Goal: Task Accomplishment & Management: Manage account settings

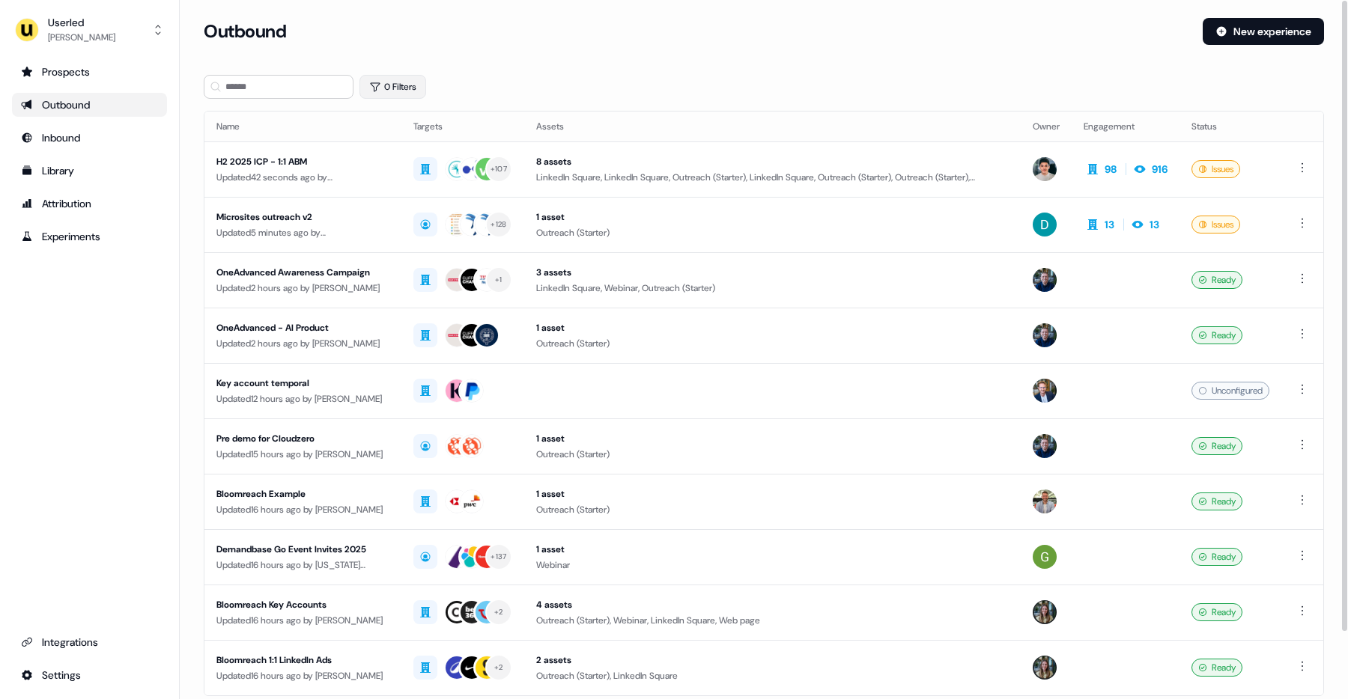
click at [423, 82] on button "0 Filters" at bounding box center [392, 87] width 67 height 24
click at [404, 148] on html "For the best experience switch devices to a bigger screen. Go to Userled.io Use…" at bounding box center [674, 349] width 1348 height 699
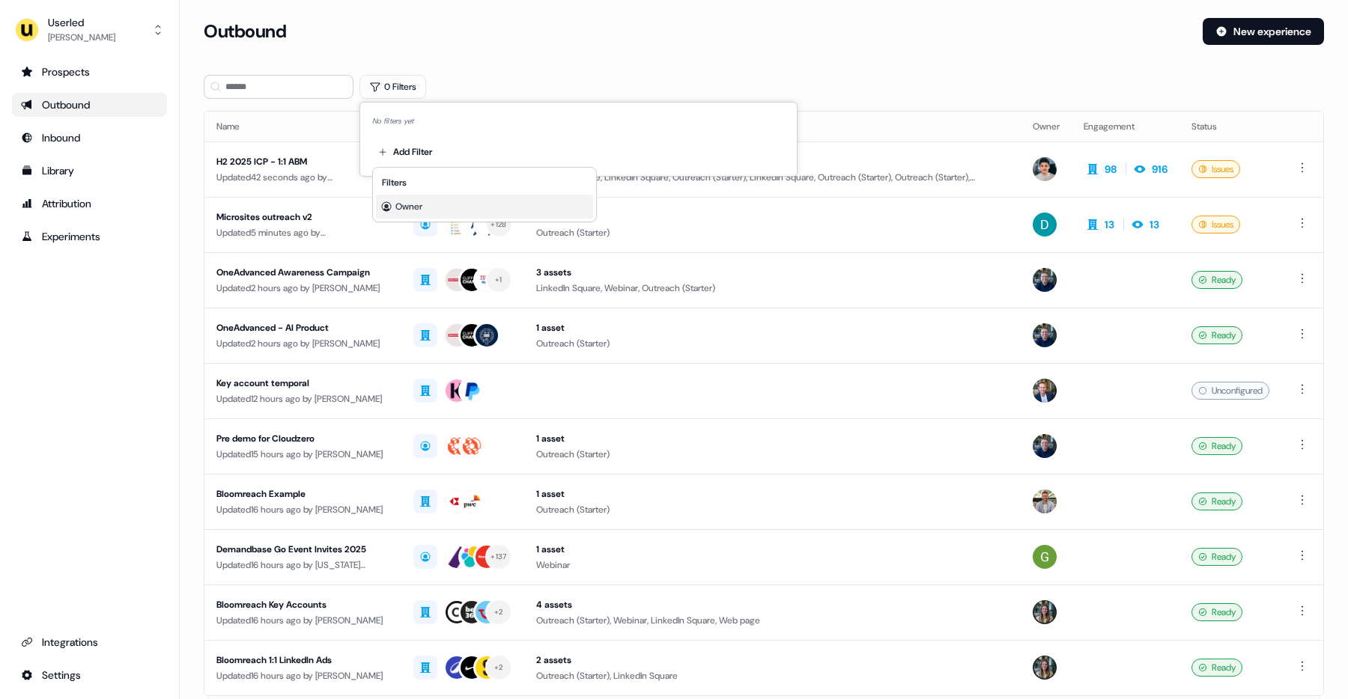
click at [430, 200] on div "Owner" at bounding box center [484, 207] width 217 height 24
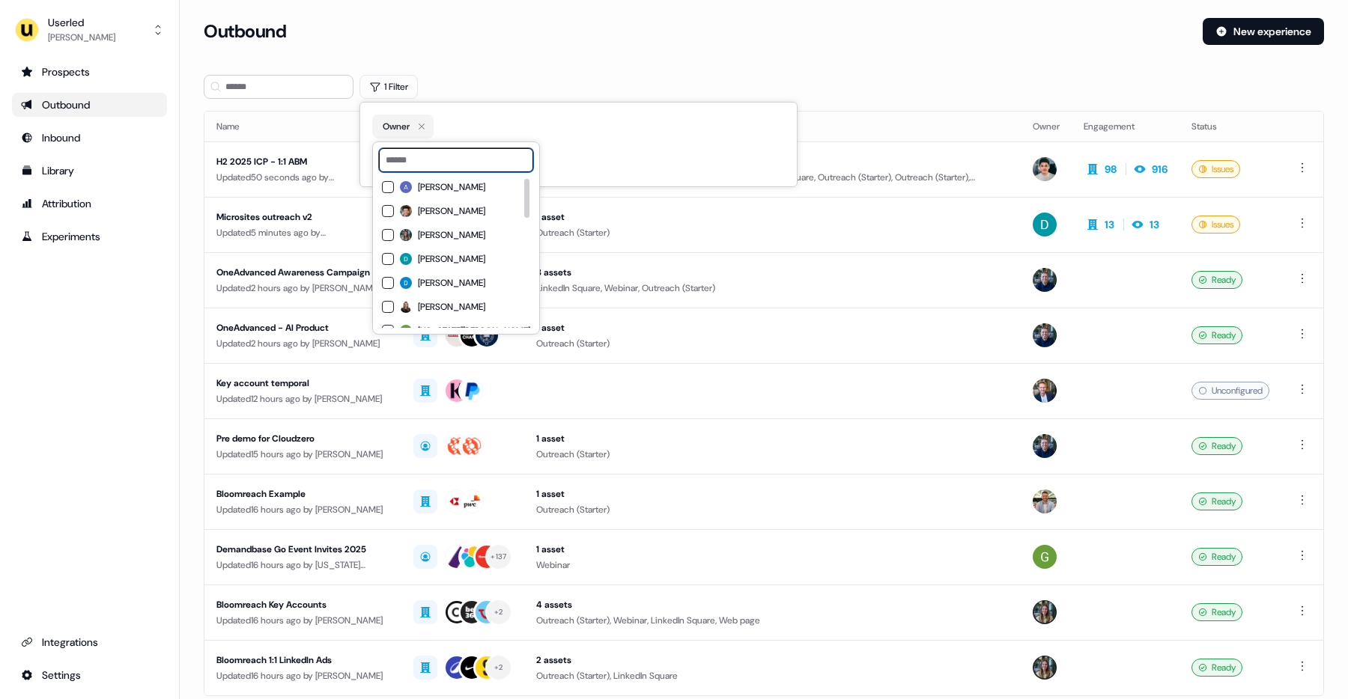
click at [445, 171] on input at bounding box center [456, 160] width 154 height 24
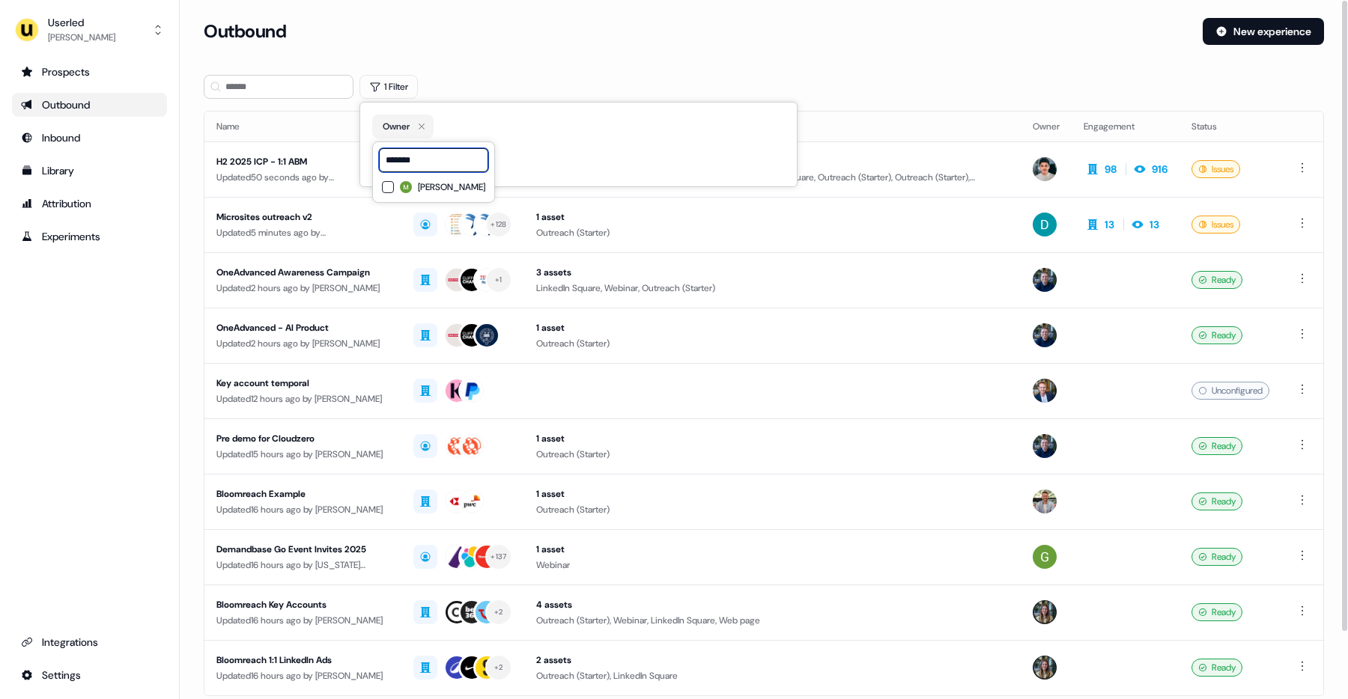
type input "*******"
click at [423, 189] on span "[PERSON_NAME]" at bounding box center [451, 187] width 67 height 12
click at [548, 73] on section "Loading... Outbound New experience 1 Filter Name Targets Assets Owner Engagemen…" at bounding box center [764, 396] width 1168 height 756
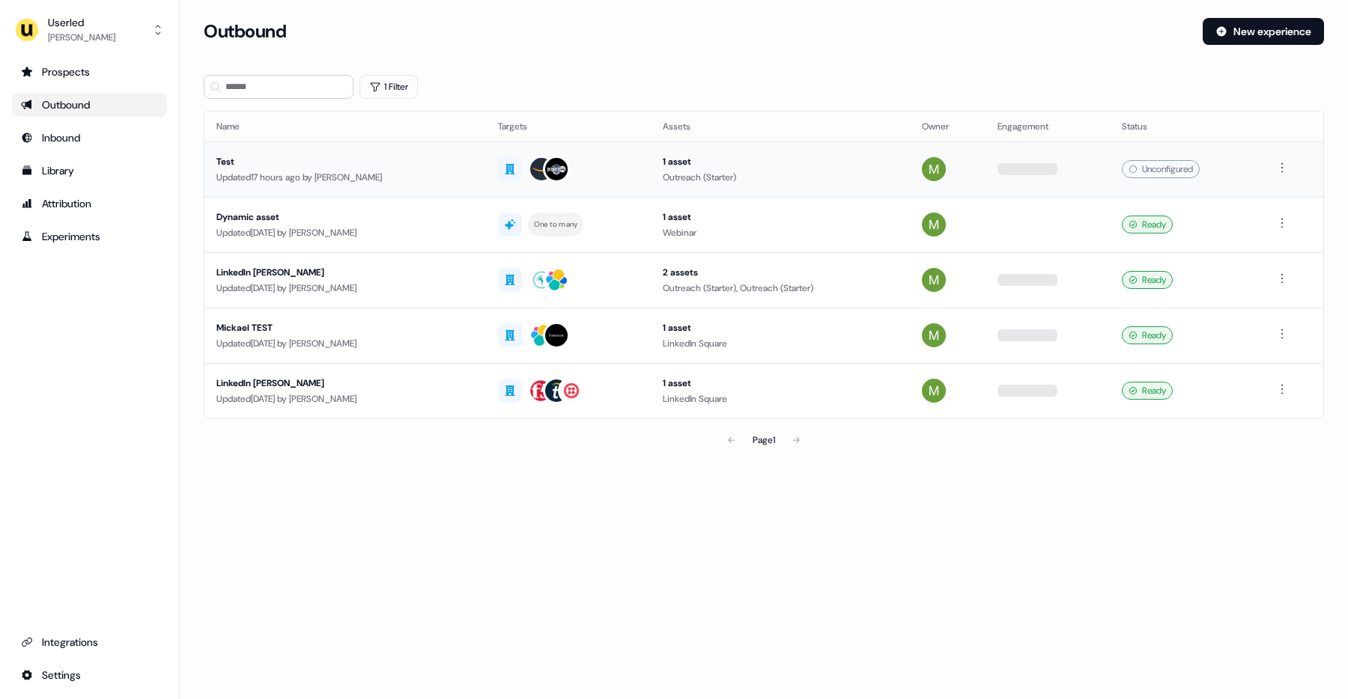
click at [349, 170] on div "Updated 17 hours ago by Mickael Zhang" at bounding box center [345, 177] width 258 height 15
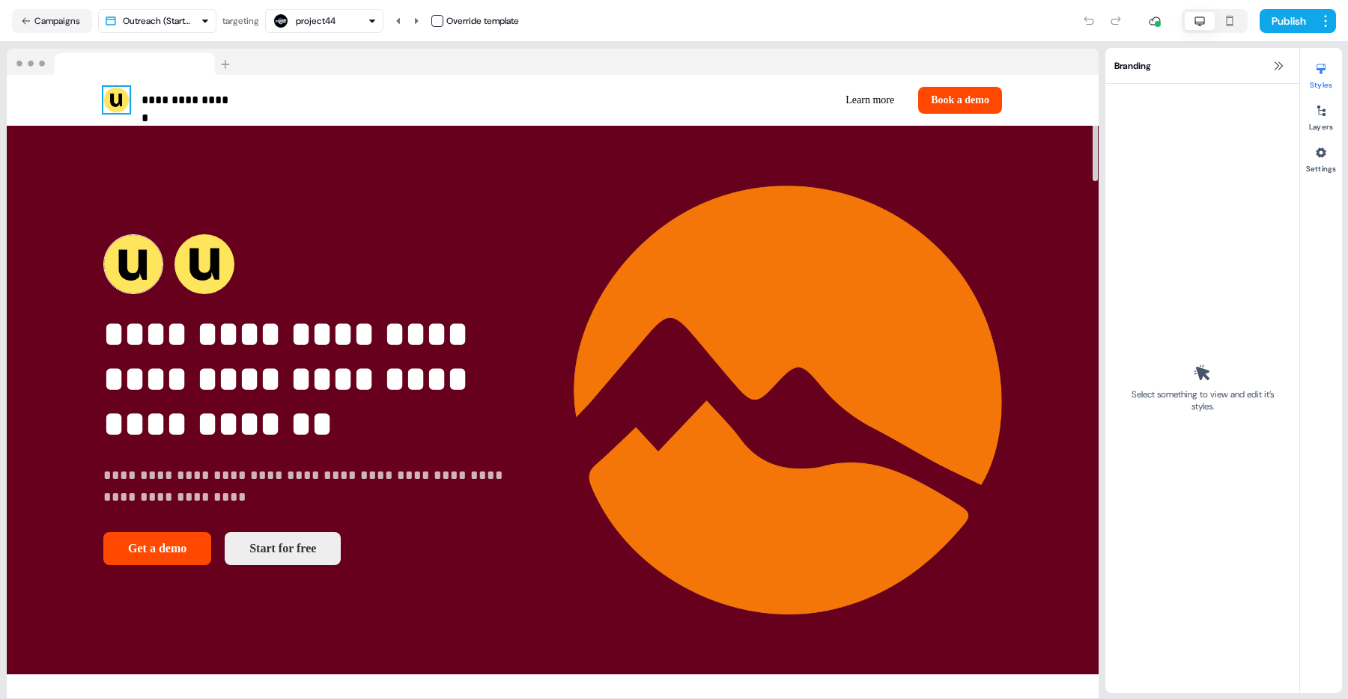
click at [115, 100] on img at bounding box center [116, 100] width 26 height 26
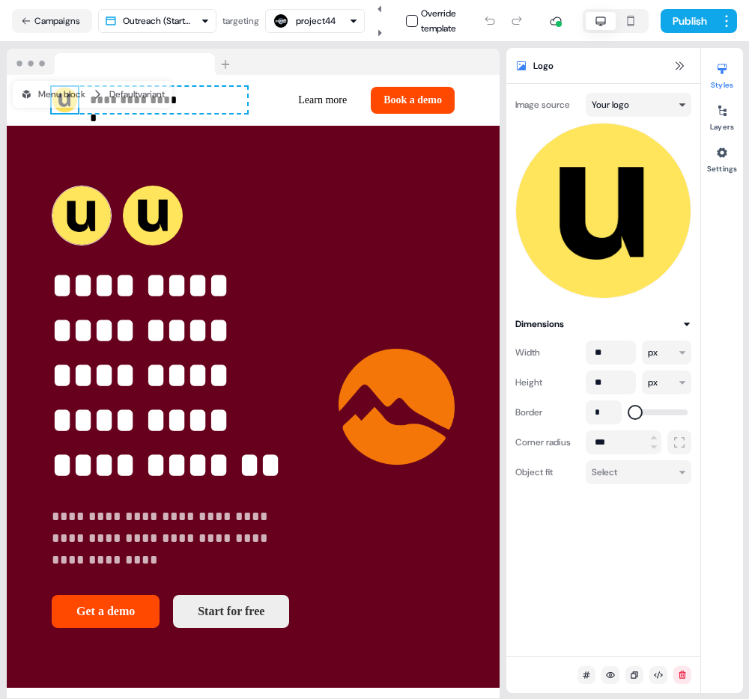
click at [621, 106] on html "**********" at bounding box center [374, 349] width 749 height 699
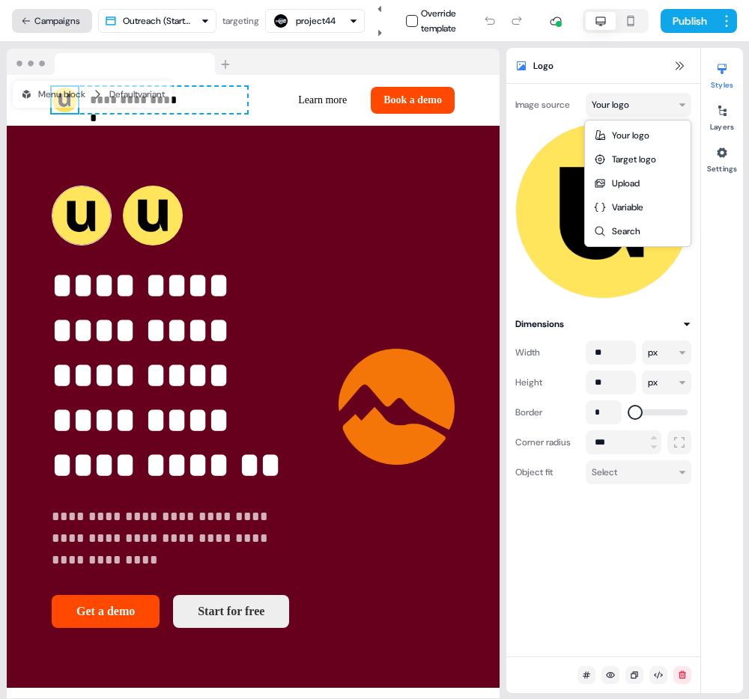
click at [72, 15] on html "**********" at bounding box center [374, 349] width 749 height 699
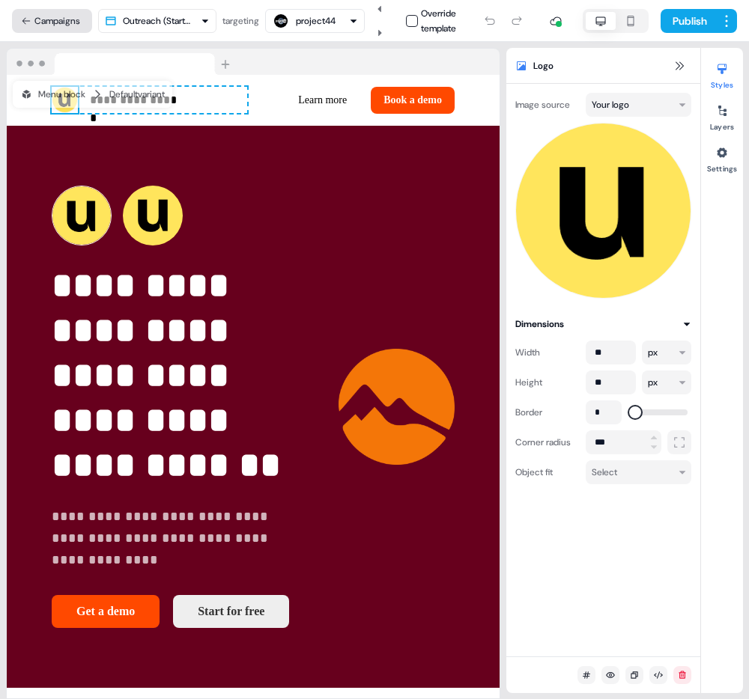
click at [70, 15] on button "Campaigns" at bounding box center [52, 21] width 80 height 24
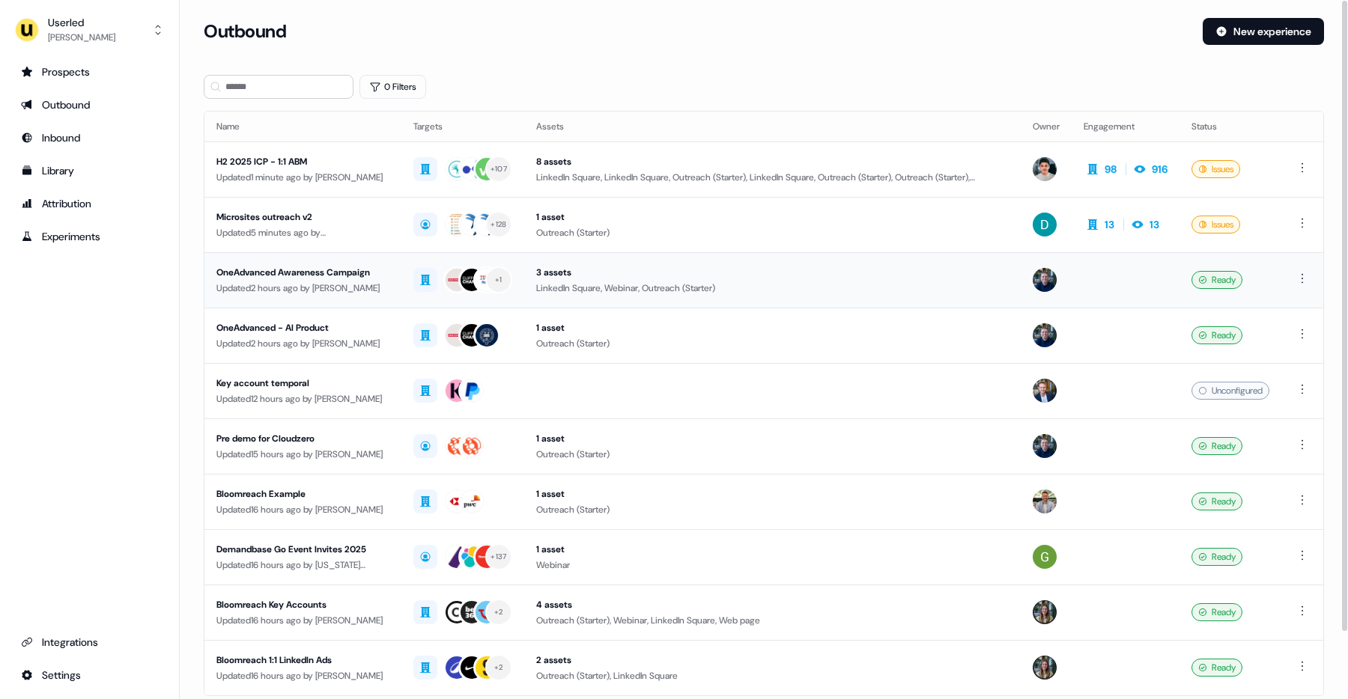
scroll to position [74, 0]
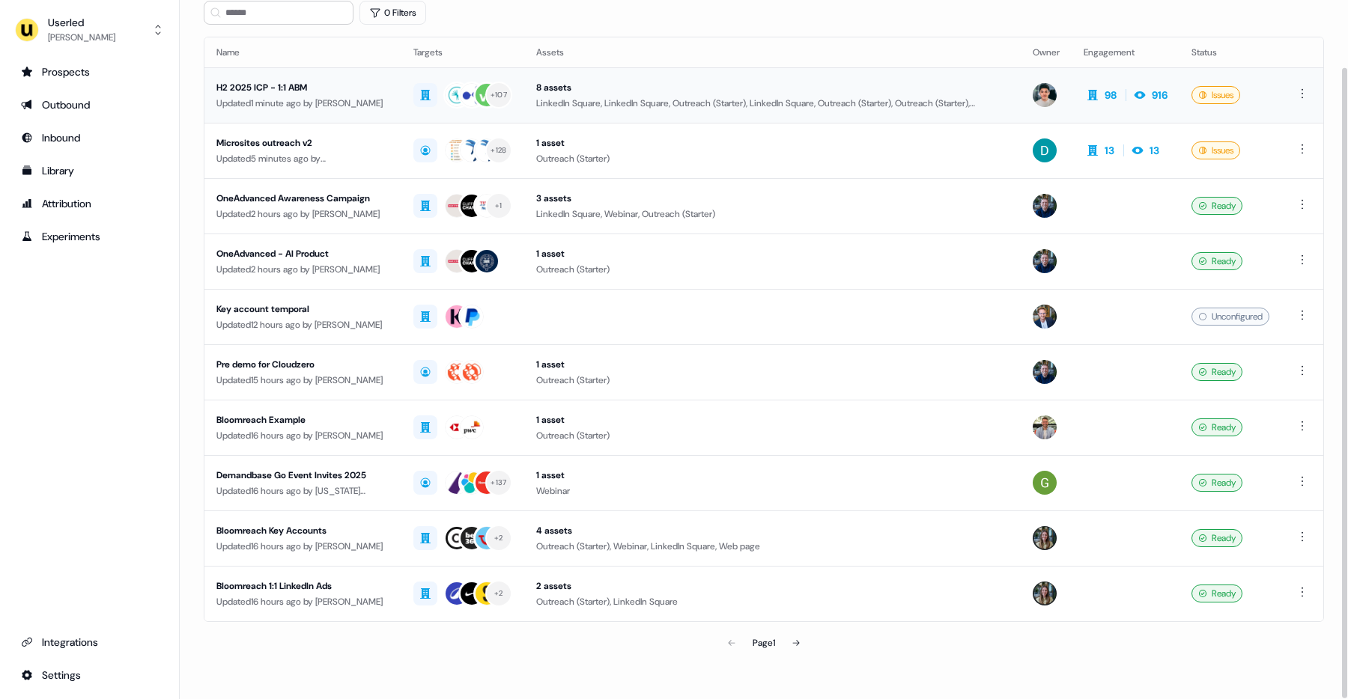
click at [298, 103] on div "Updated 1 minute ago by Vincent Plassard" at bounding box center [302, 103] width 173 height 15
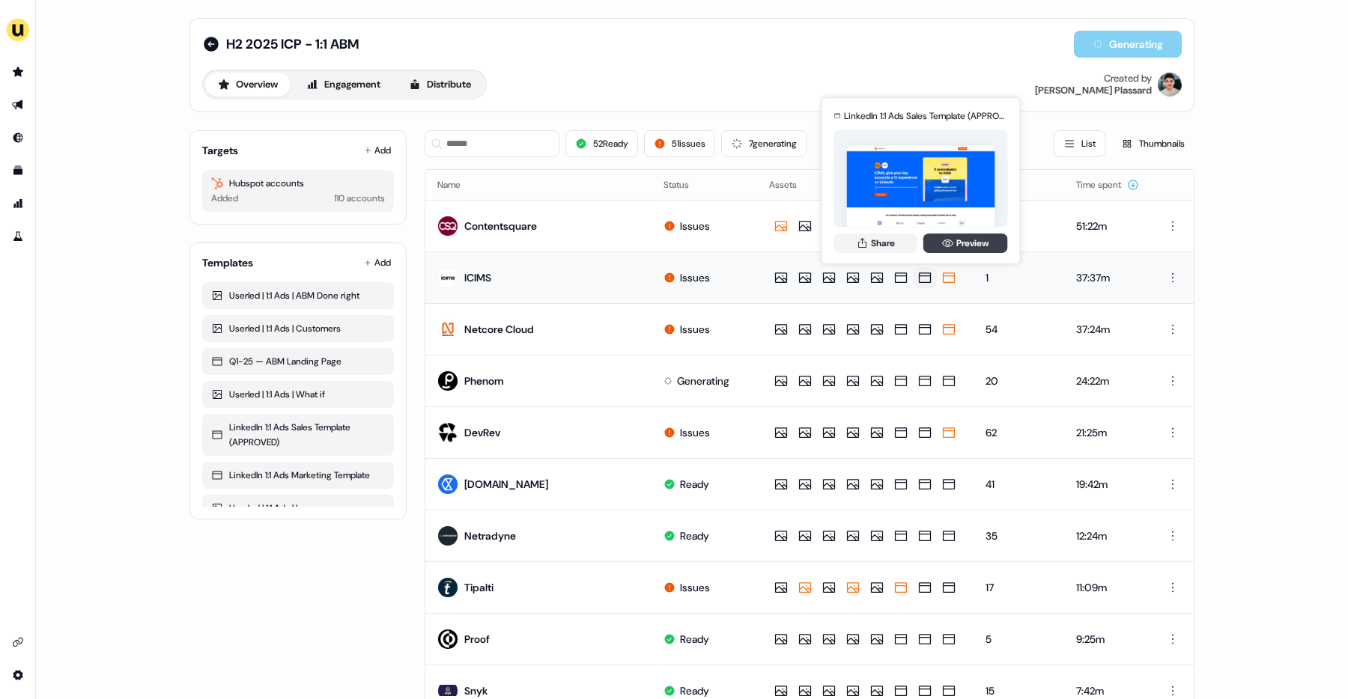
click at [953, 239] on link "Preview" at bounding box center [965, 243] width 85 height 19
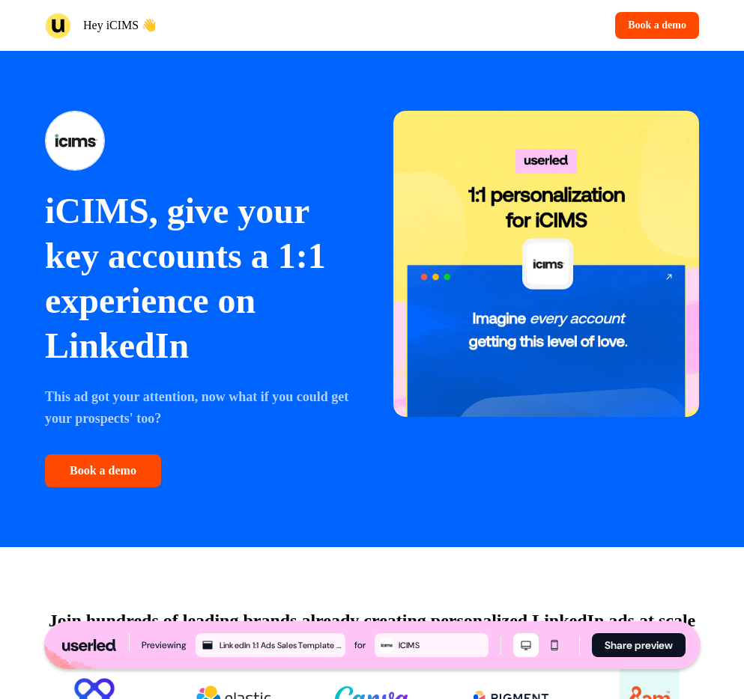
click at [321, 150] on div at bounding box center [198, 141] width 306 height 60
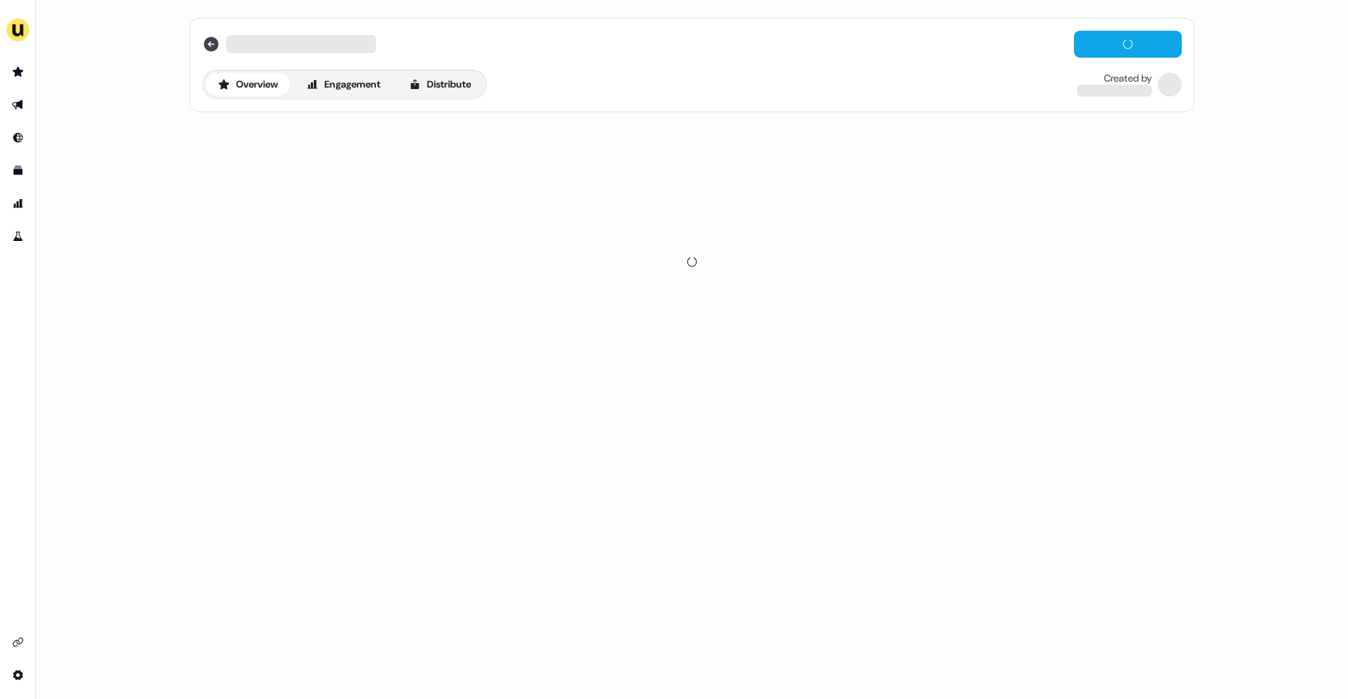
click at [212, 49] on icon at bounding box center [211, 44] width 15 height 15
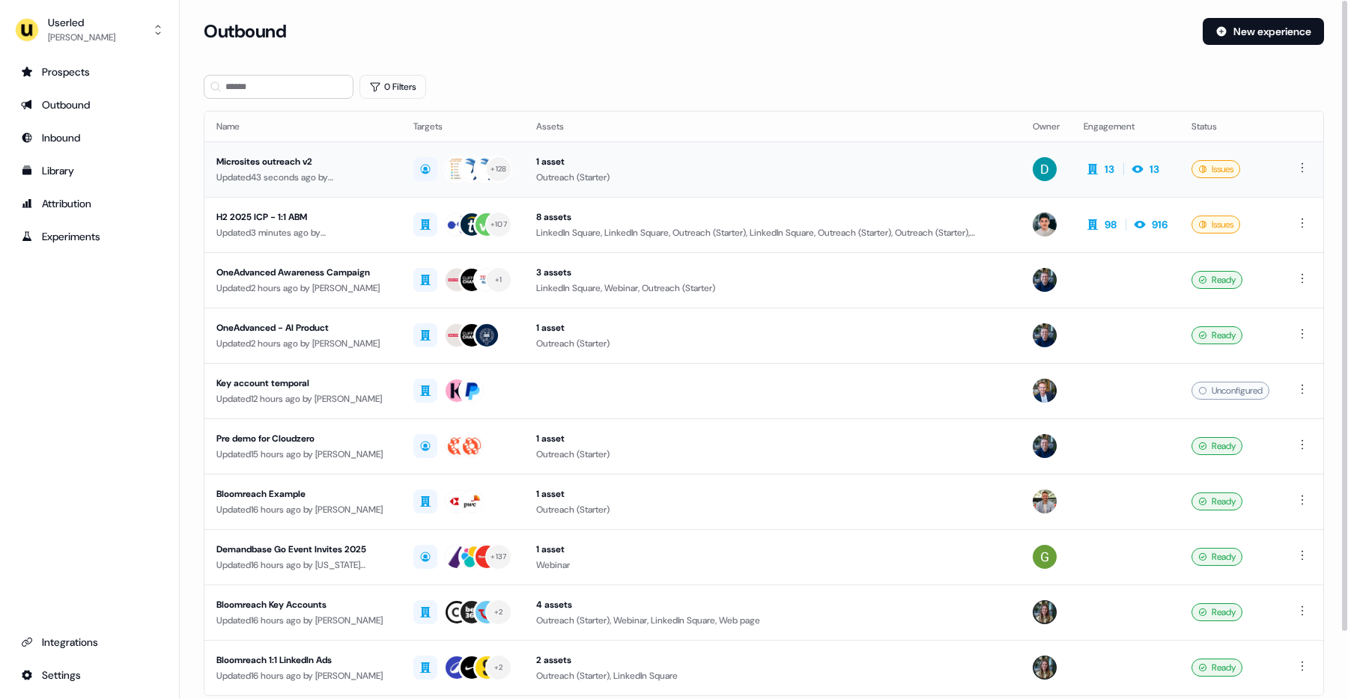
click at [401, 151] on td "+ 128" at bounding box center [462, 169] width 123 height 55
click at [325, 286] on div "Updated 2 hours ago by James Johnson" at bounding box center [302, 288] width 173 height 15
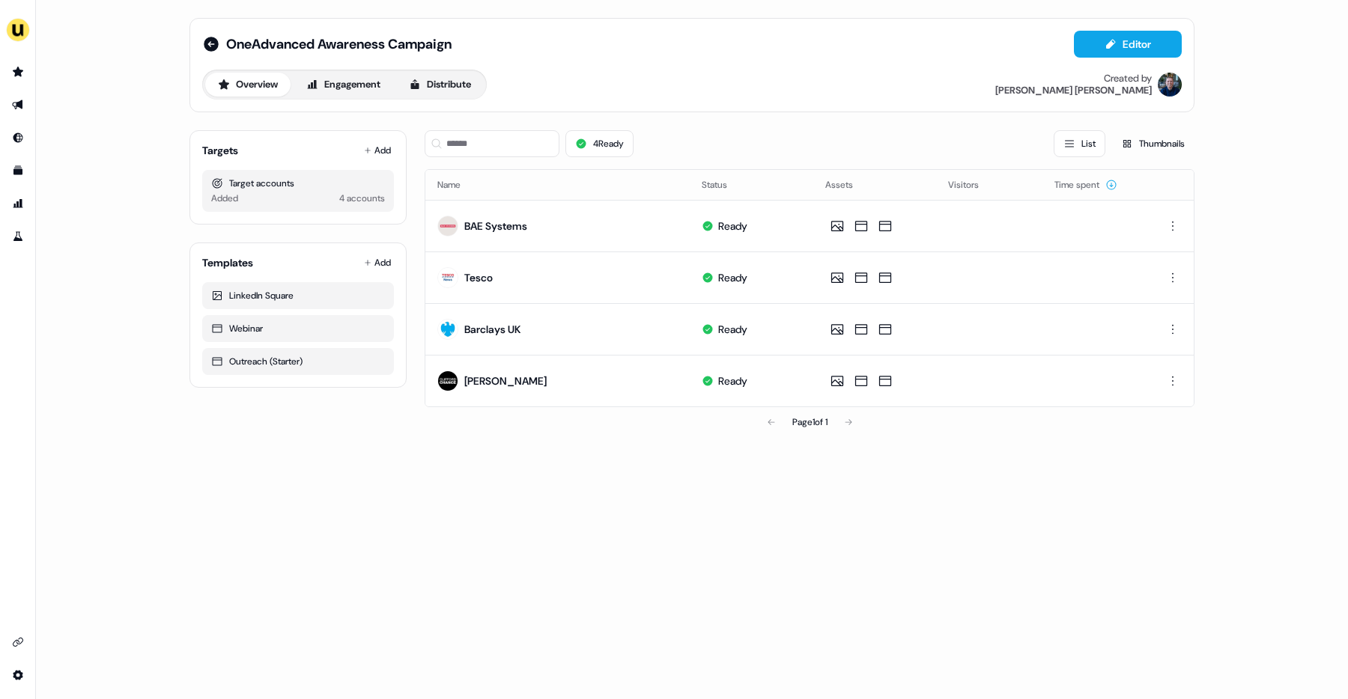
click at [201, 38] on div "OneAdvanced Awareness Campaign Editor Overview Engagement Distribute Created by…" at bounding box center [691, 65] width 1005 height 94
click at [210, 44] on icon at bounding box center [211, 44] width 18 height 18
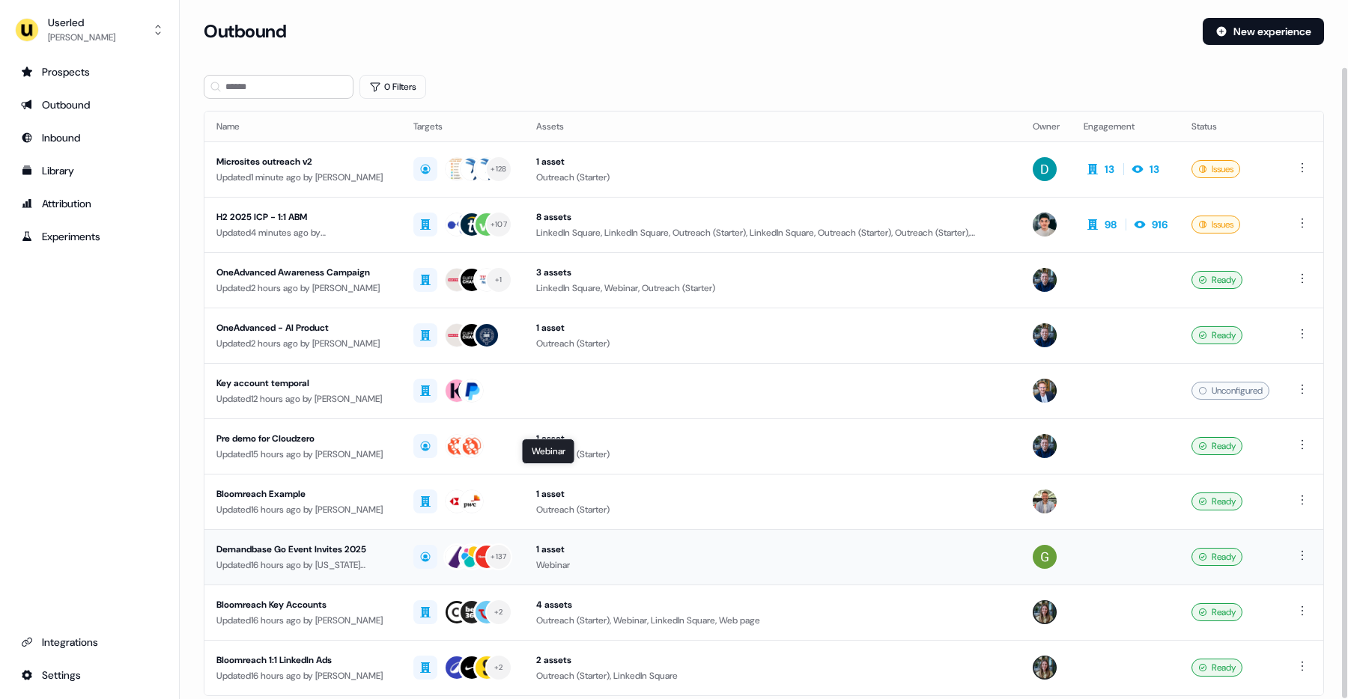
scroll to position [74, 0]
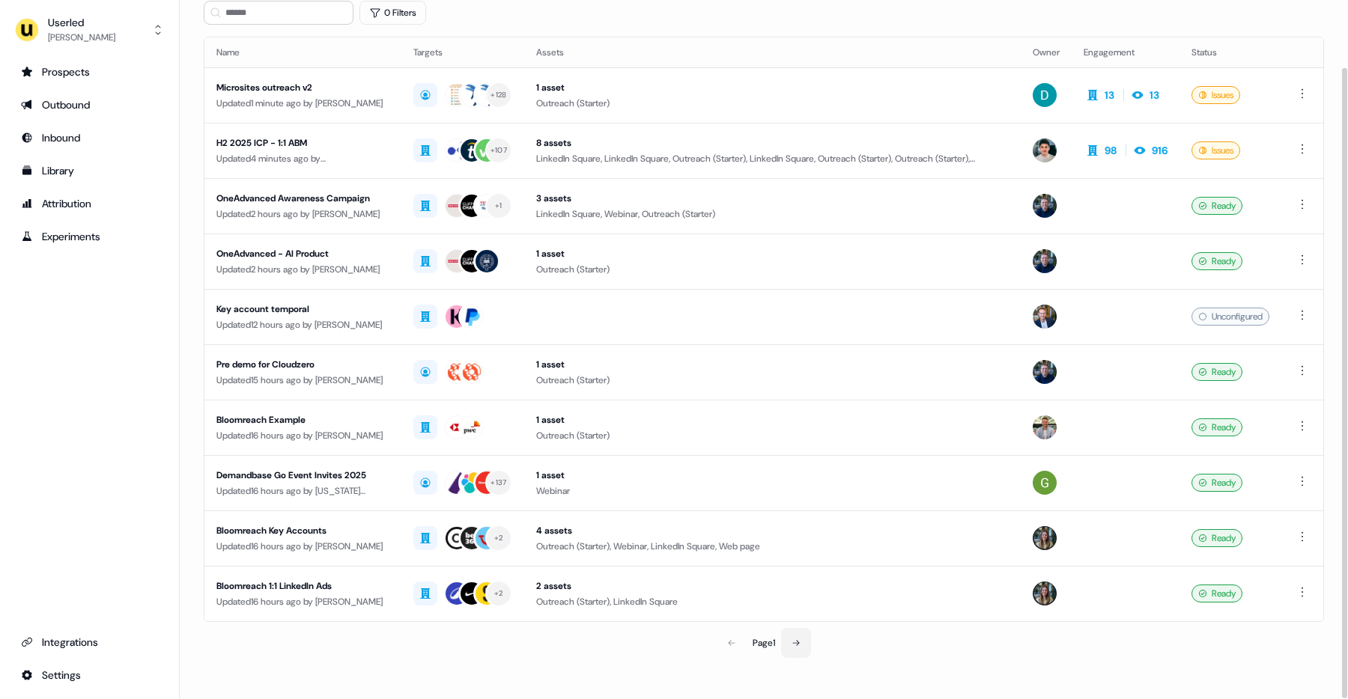
click at [800, 643] on icon at bounding box center [796, 643] width 7 height 6
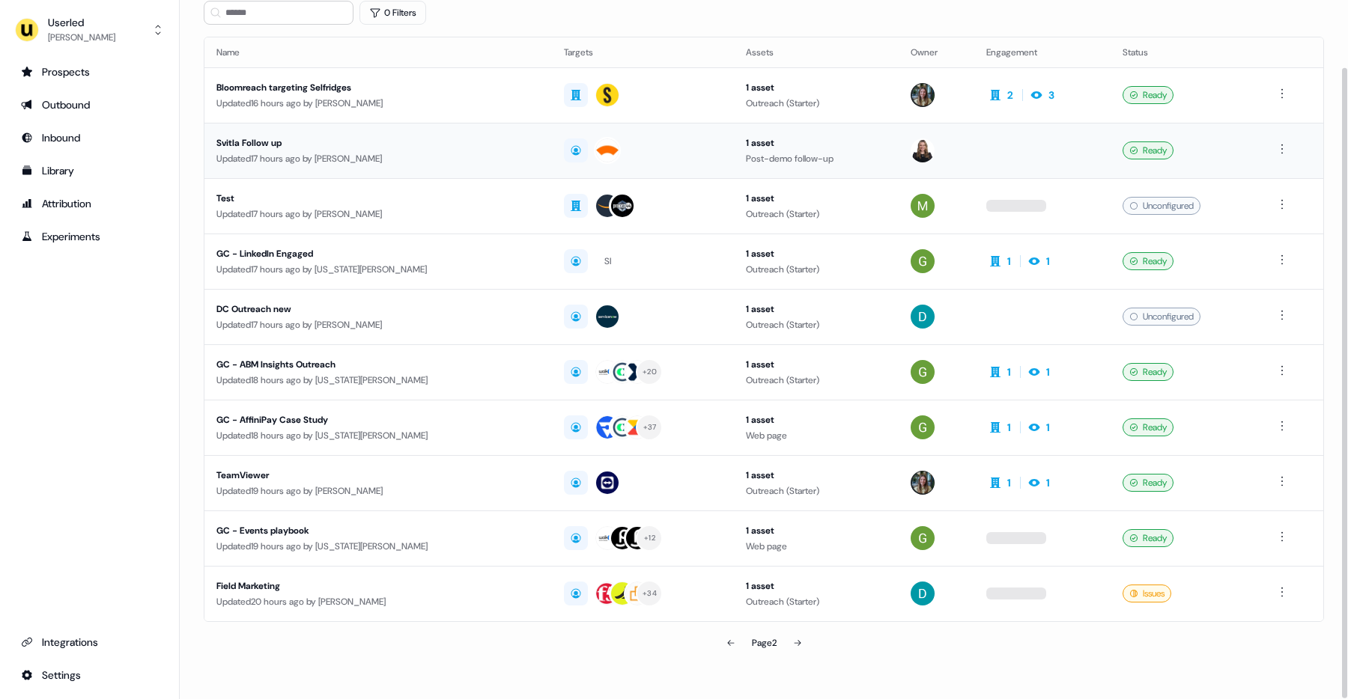
scroll to position [48, 0]
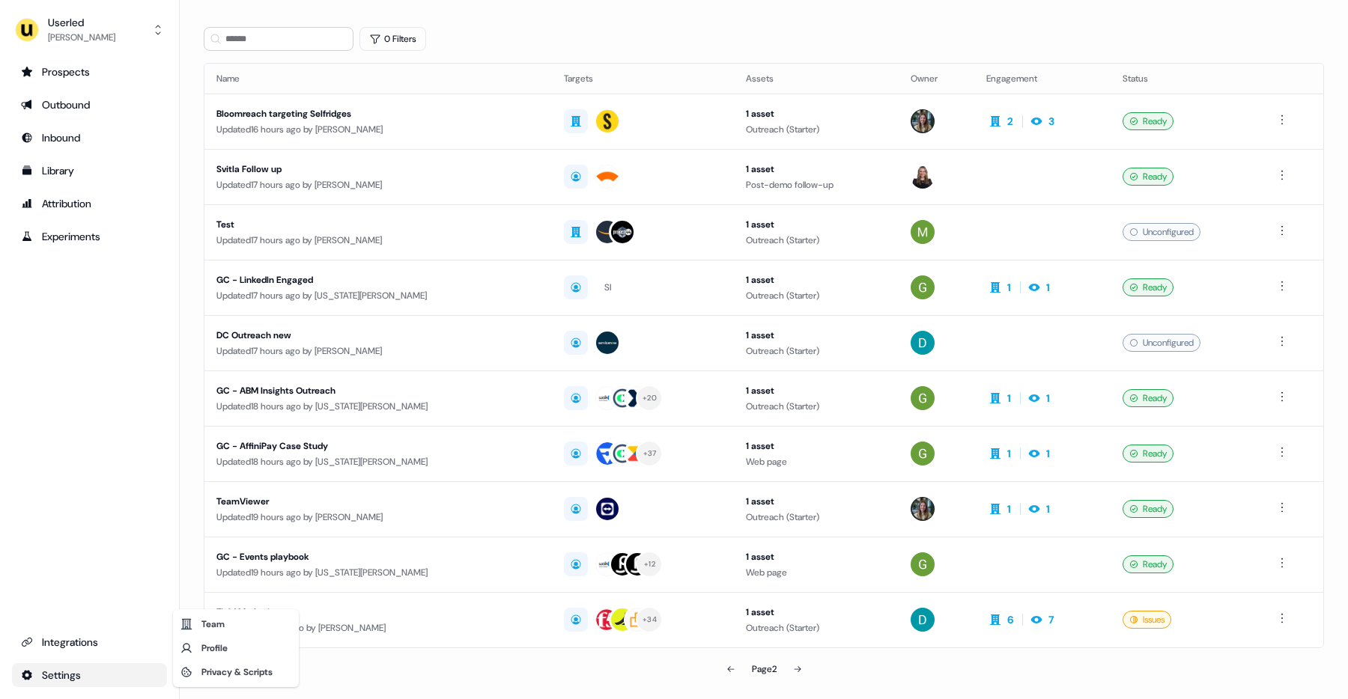
click at [78, 675] on html "For the best experience switch devices to a bigger screen. Go to Userled.io Use…" at bounding box center [674, 349] width 1348 height 699
drag, startPoint x: 208, startPoint y: 653, endPoint x: 70, endPoint y: 356, distance: 327.0
click at [70, 356] on html "For the best experience switch devices to a bigger screen. Go to Userled.io Use…" at bounding box center [674, 349] width 1348 height 699
click at [75, 168] on html "For the best experience switch devices to a bigger screen. Go to Userled.io Use…" at bounding box center [674, 349] width 1348 height 699
click at [75, 168] on div "Library" at bounding box center [89, 170] width 137 height 15
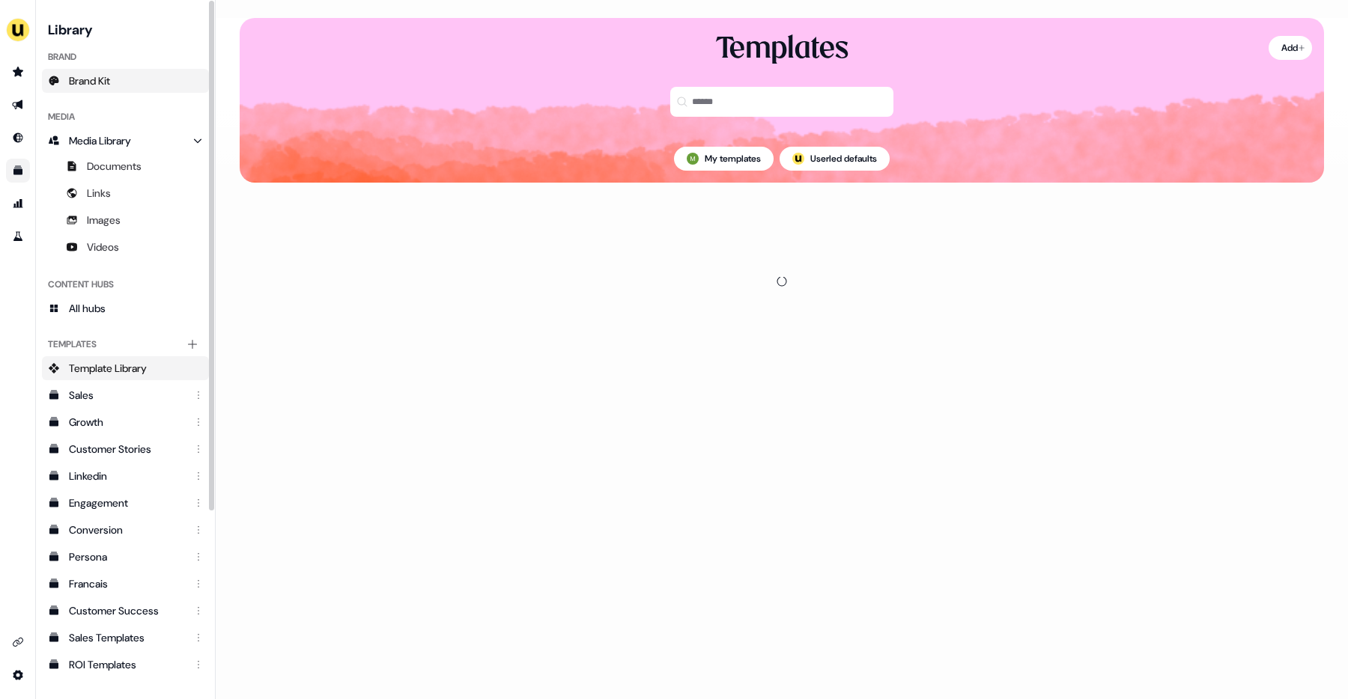
click at [115, 82] on link "Brand Kit" at bounding box center [125, 81] width 167 height 24
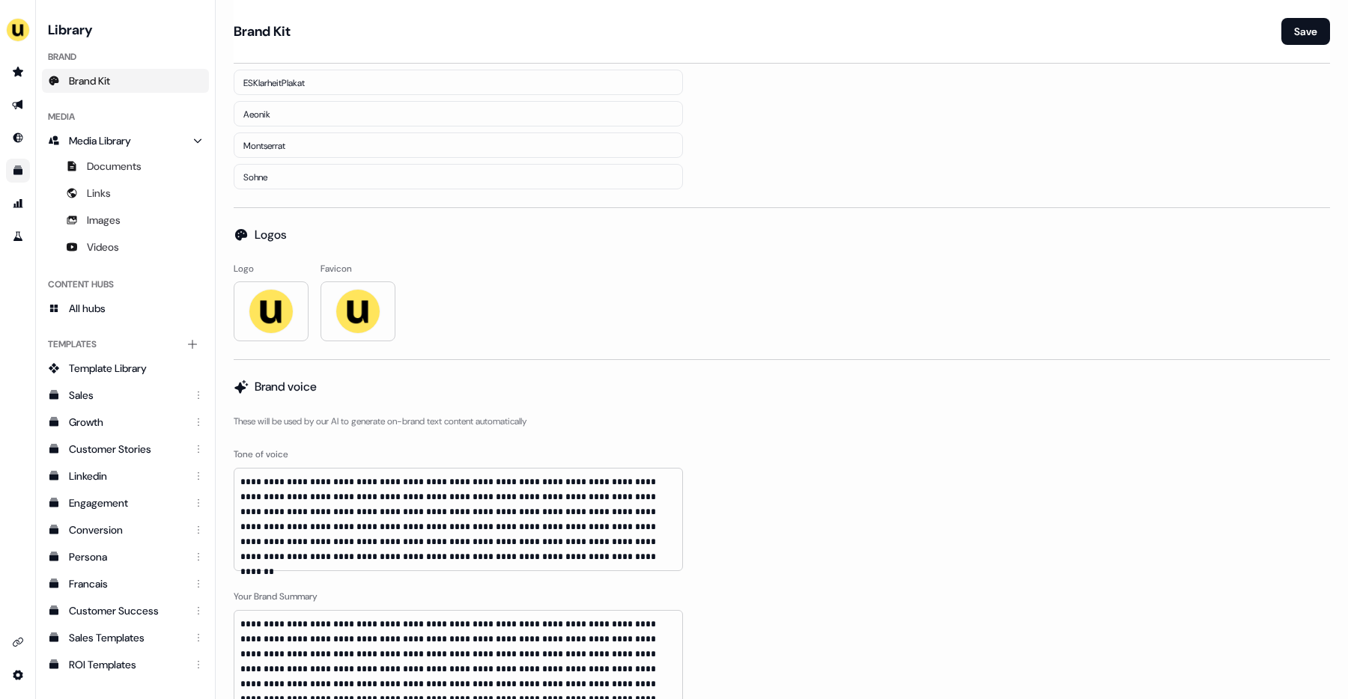
scroll to position [500, 0]
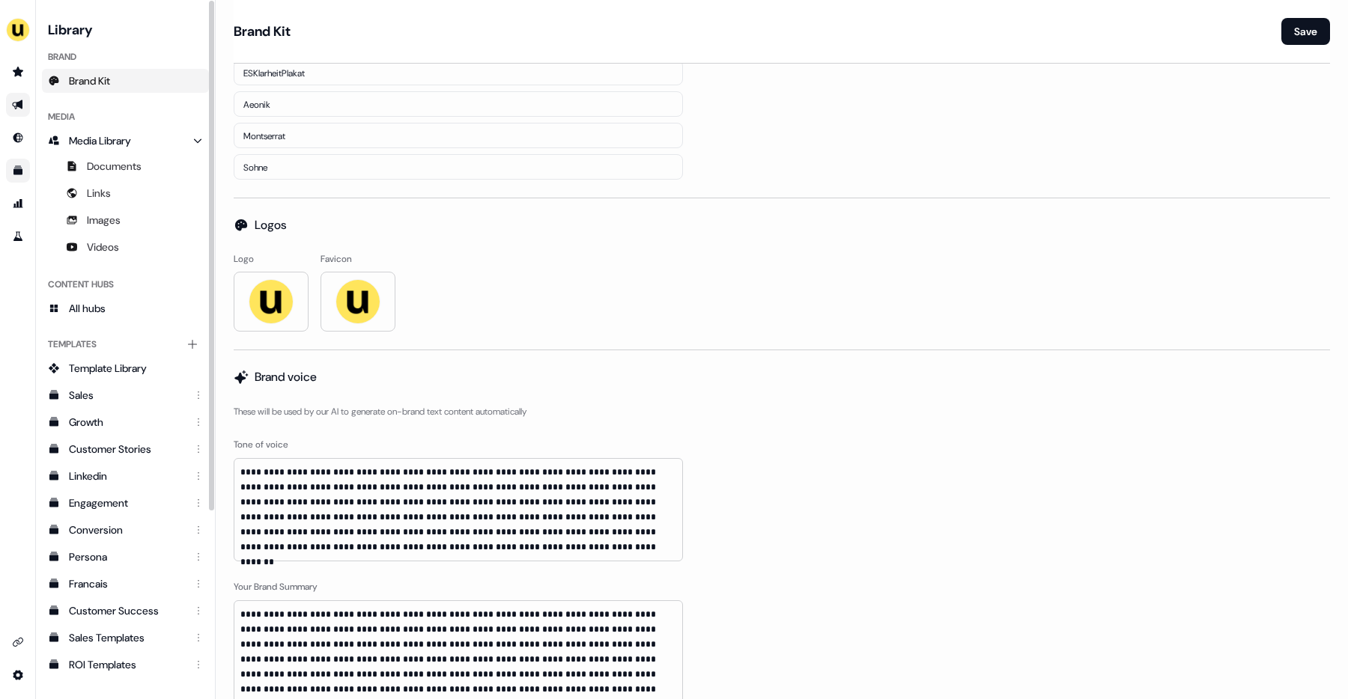
click at [14, 93] on link "Go to outbound experience" at bounding box center [18, 105] width 24 height 24
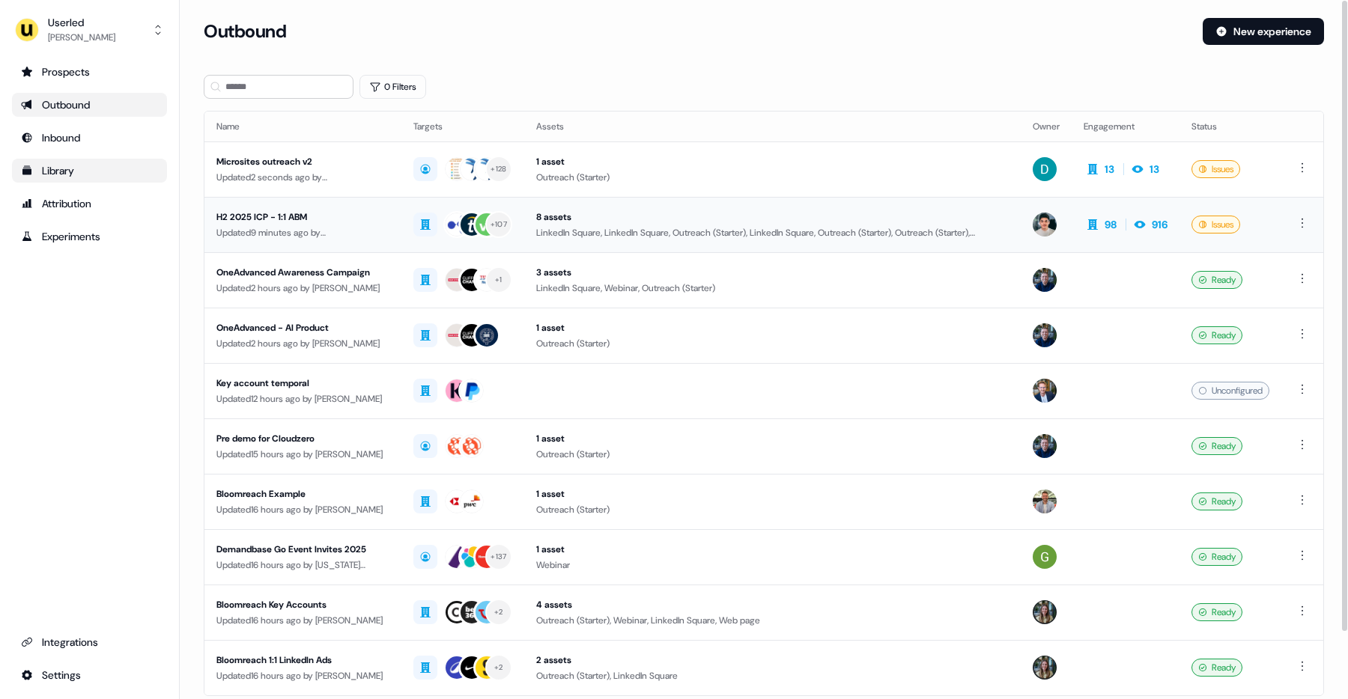
drag, startPoint x: 349, startPoint y: 280, endPoint x: 338, endPoint y: 246, distance: 36.0
click at [338, 246] on tbody "Microsites outreach v2 Updated 2 seconds ago by David Cruickshank + 128 1 asset…" at bounding box center [763, 419] width 1119 height 554
click at [330, 227] on div "Updated 9 minutes ago by Vincent Plassard" at bounding box center [302, 232] width 173 height 15
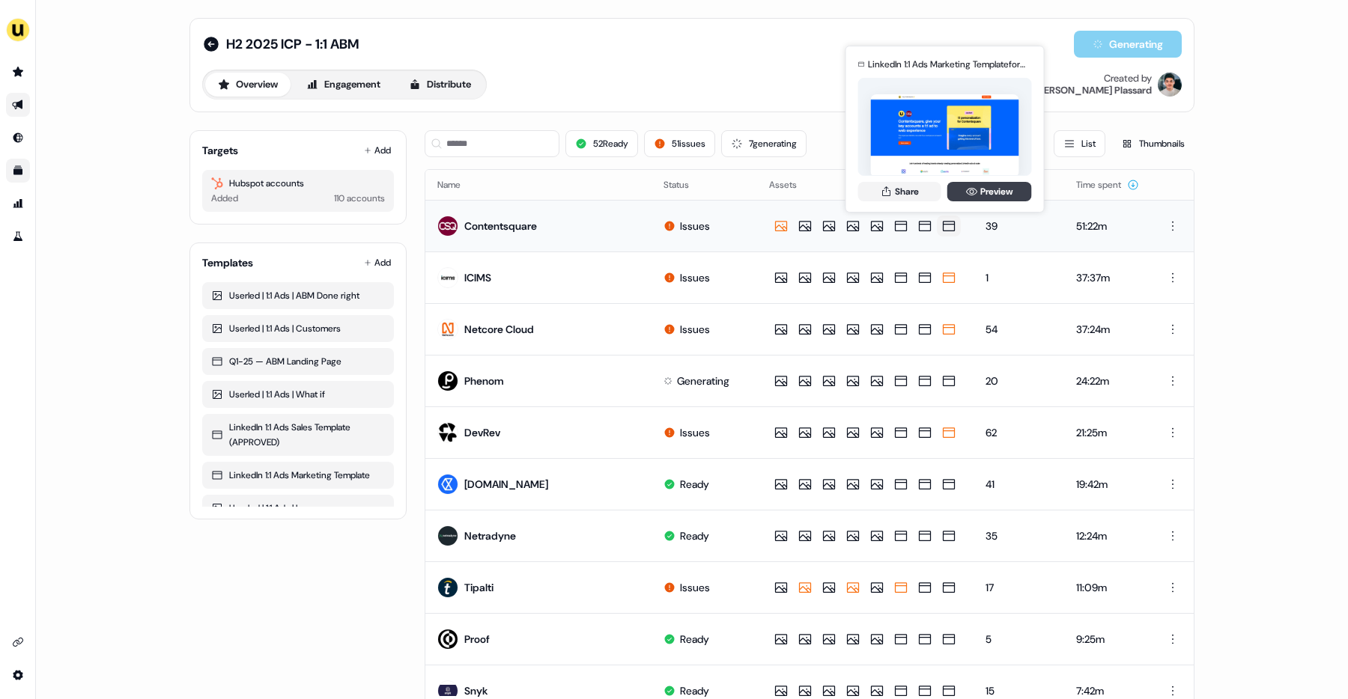
click at [959, 195] on div "Share Preview" at bounding box center [945, 191] width 174 height 19
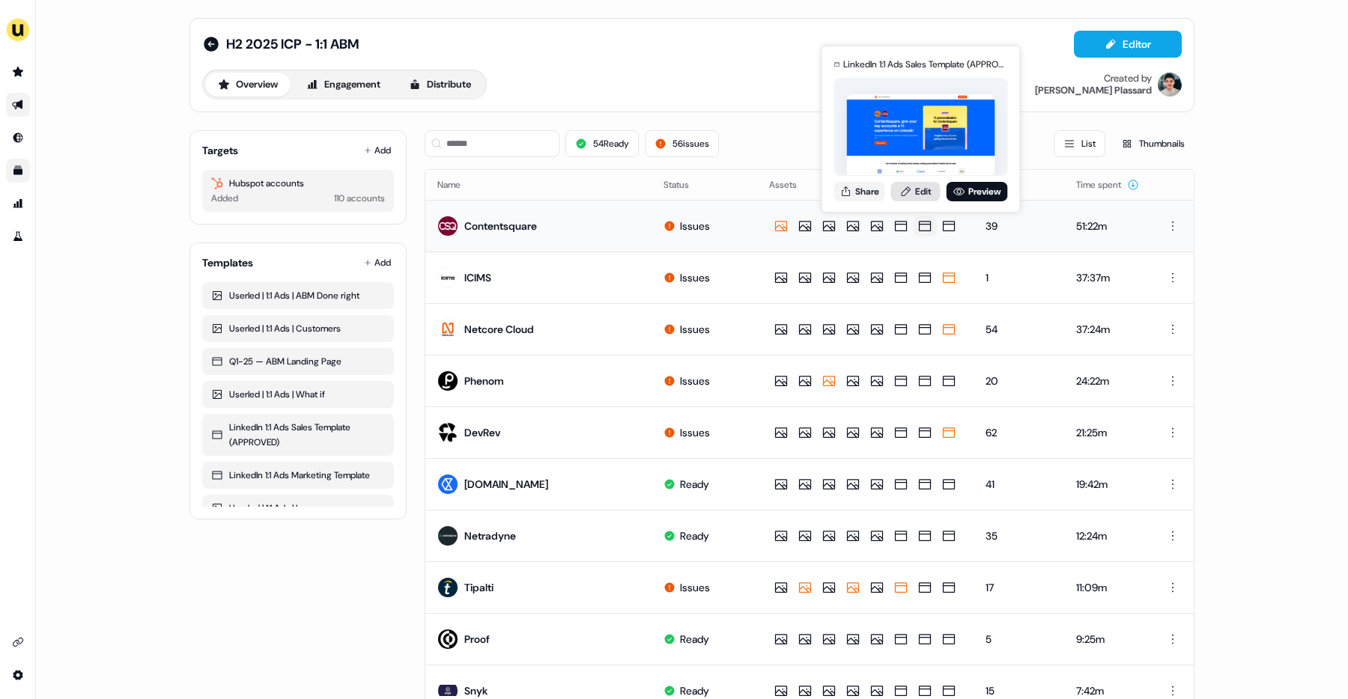
click at [929, 197] on link "Edit" at bounding box center [915, 191] width 49 height 19
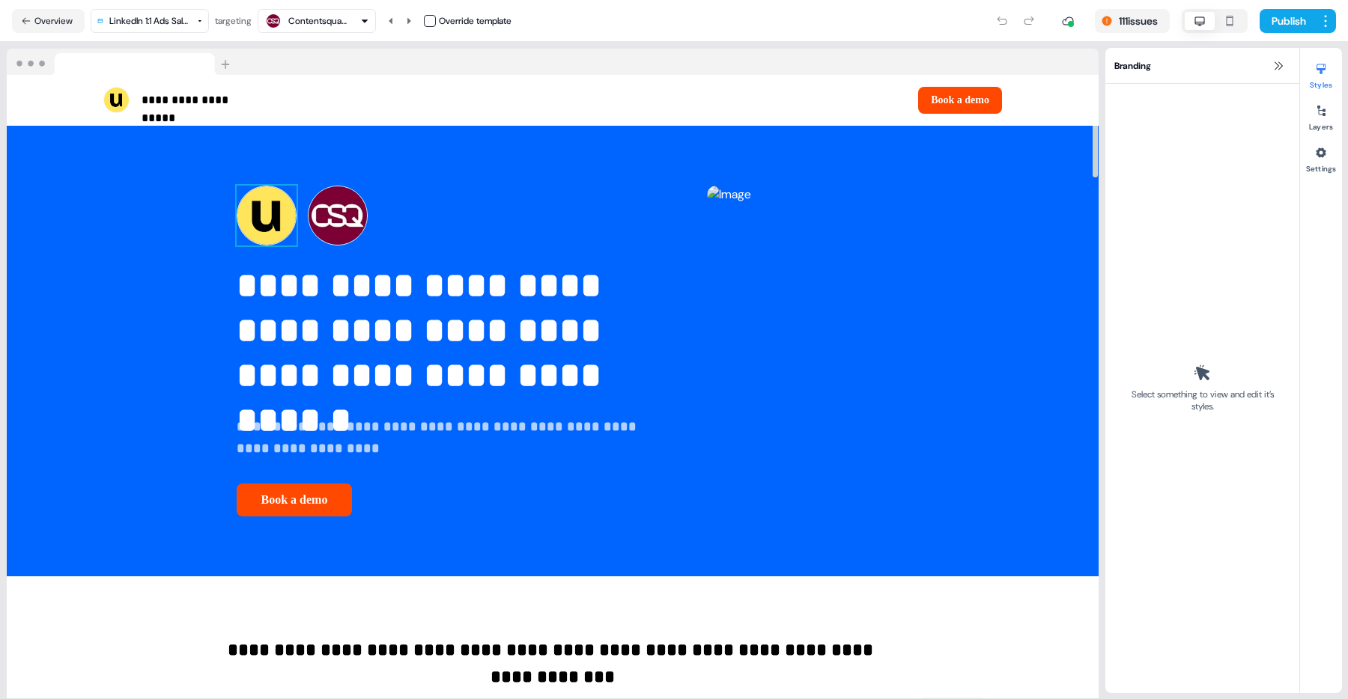
click at [237, 246] on img at bounding box center [267, 216] width 60 height 60
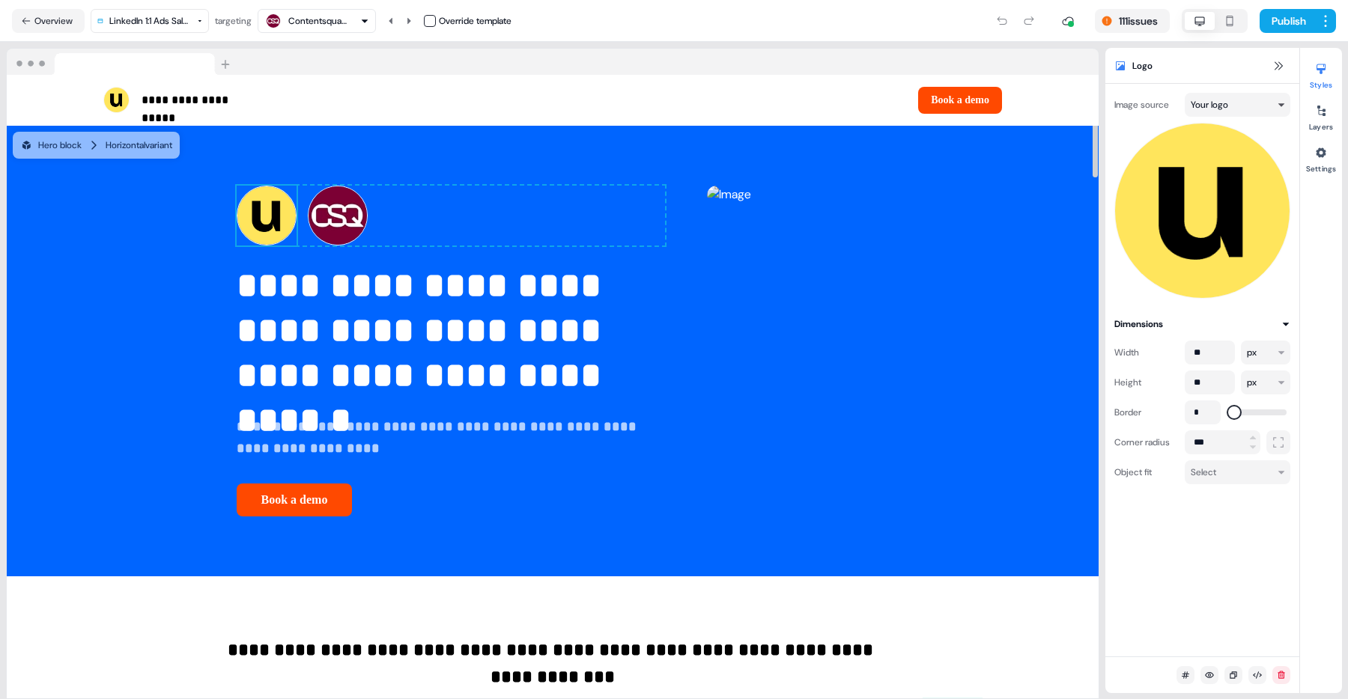
click at [1247, 106] on html "**********" at bounding box center [674, 349] width 1348 height 699
click at [1242, 82] on html "**********" at bounding box center [674, 349] width 1348 height 699
click at [55, 21] on button "Overview" at bounding box center [48, 21] width 73 height 24
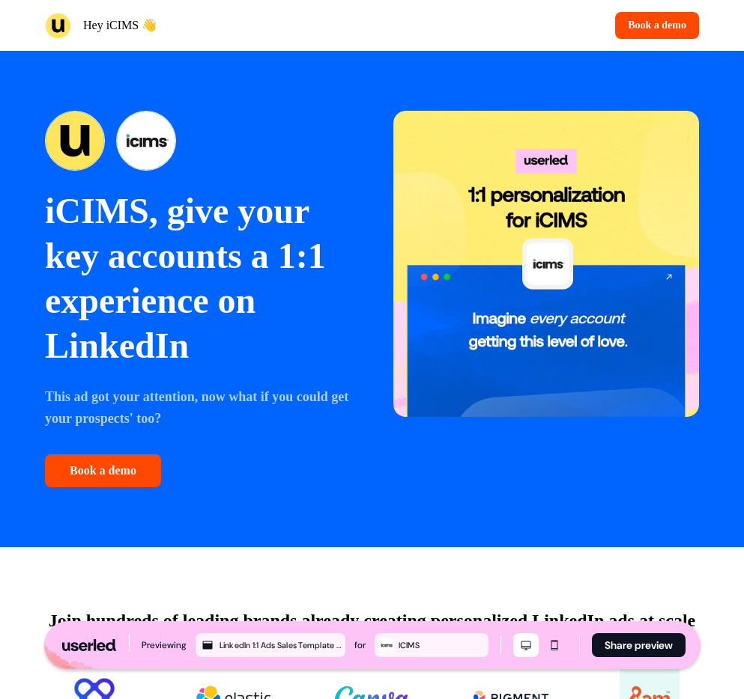
click at [108, 20] on p "Hey iCIMS 👋" at bounding box center [119, 25] width 73 height 18
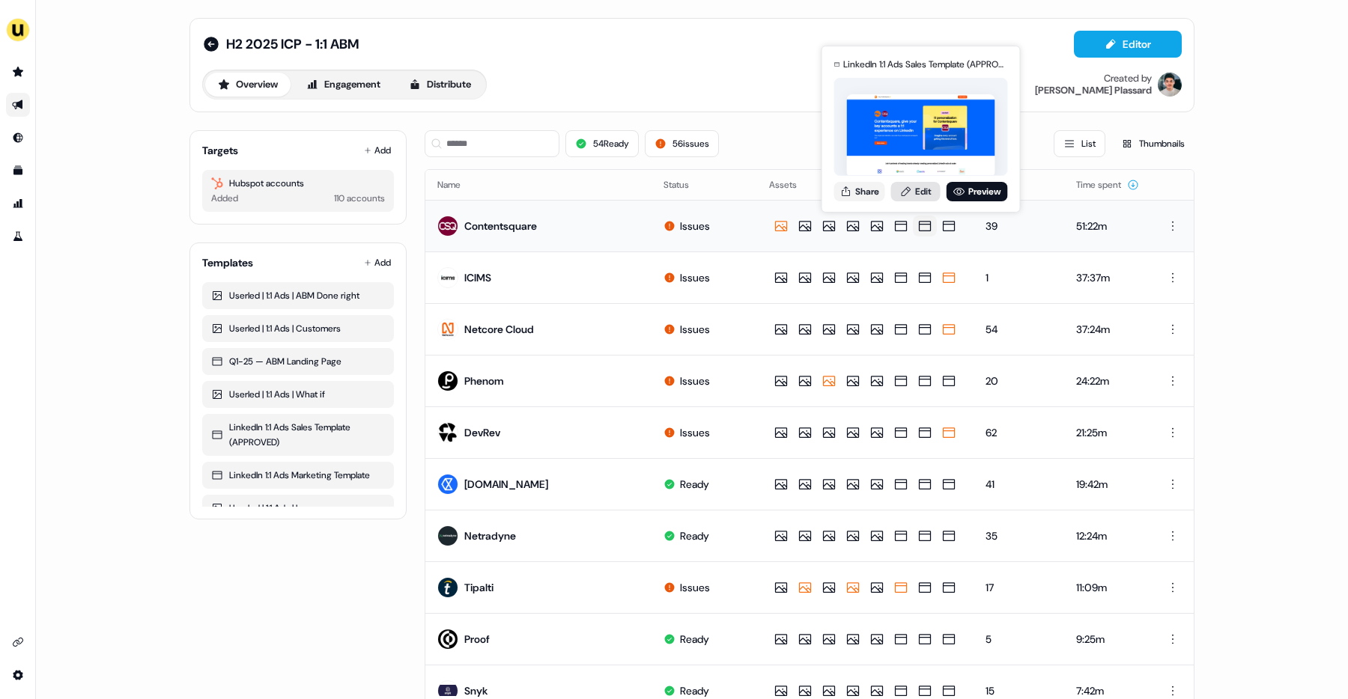
click at [924, 195] on link "Edit" at bounding box center [915, 191] width 49 height 19
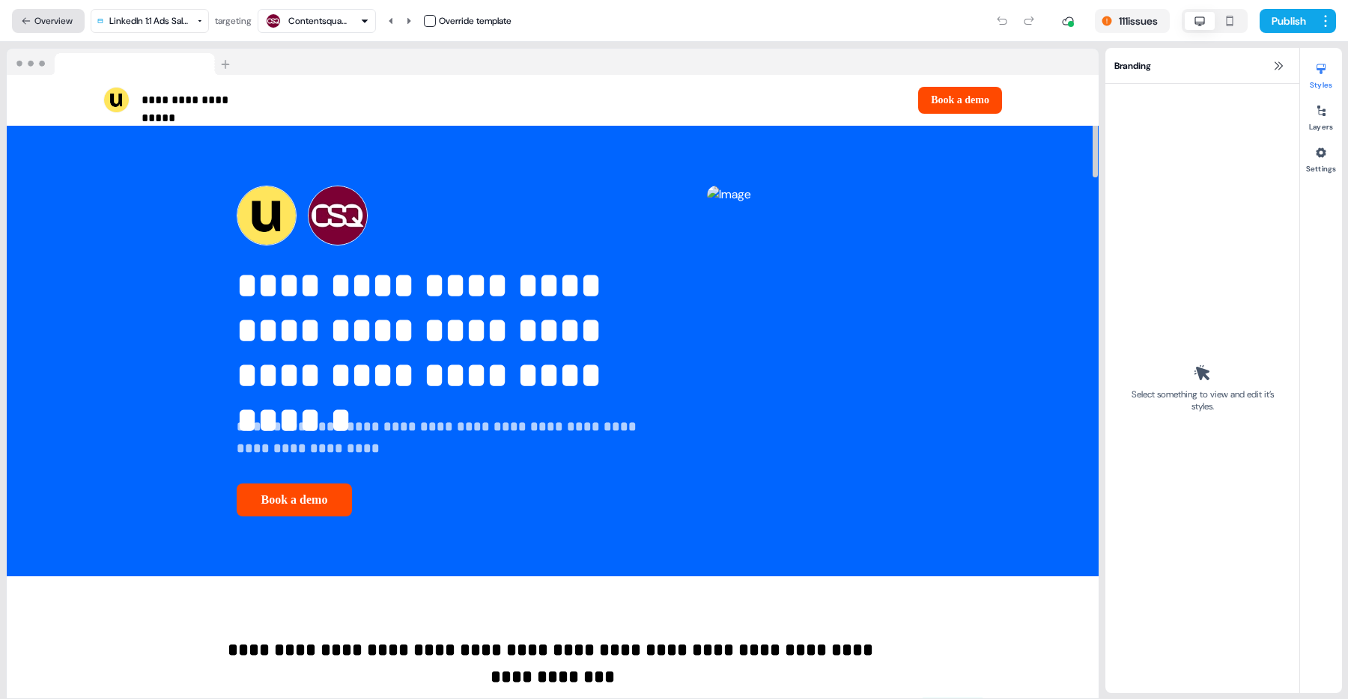
click at [60, 16] on button "Overview" at bounding box center [48, 21] width 73 height 24
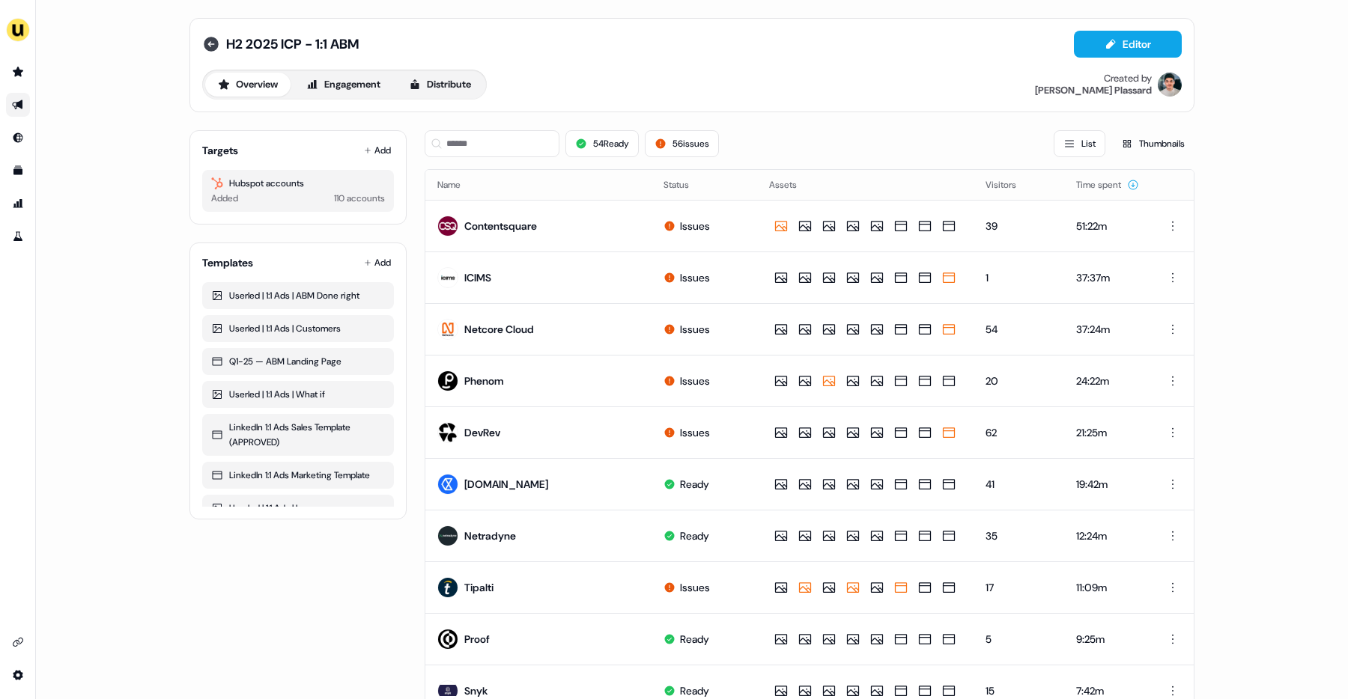
click at [209, 49] on icon at bounding box center [211, 44] width 15 height 15
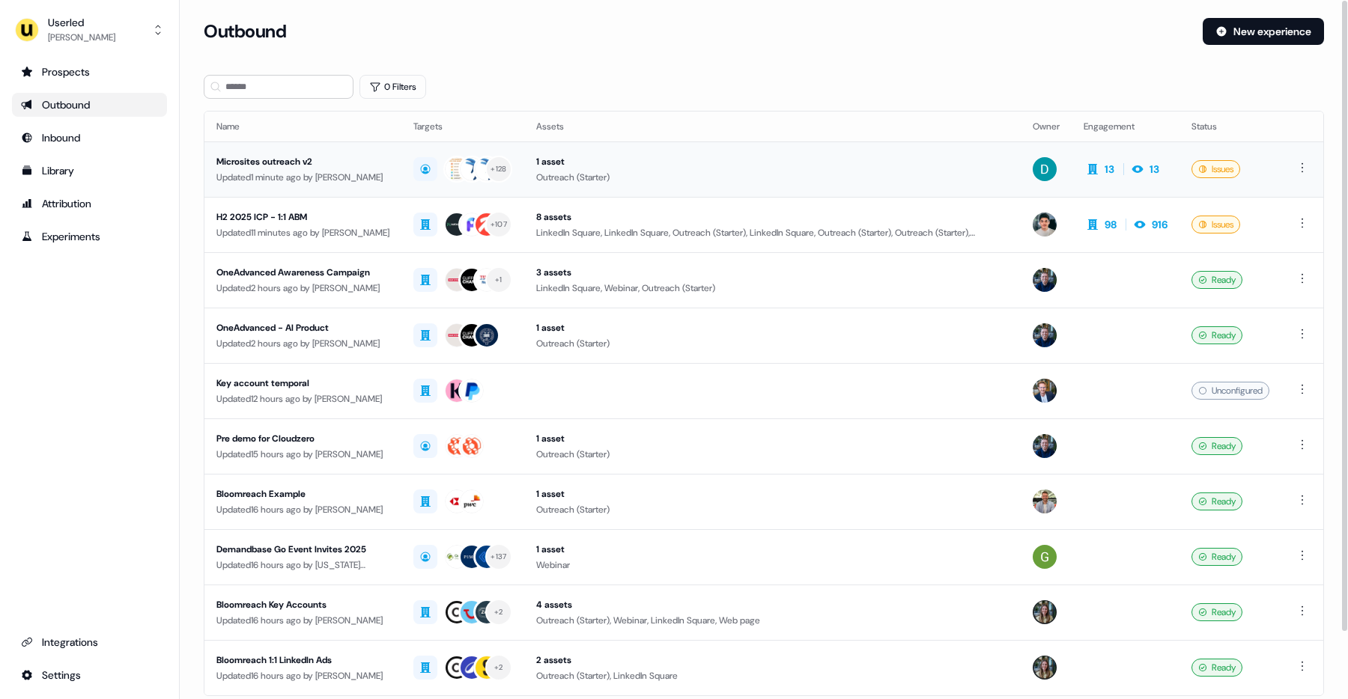
click at [351, 162] on div "Microsites outreach v2" at bounding box center [302, 161] width 173 height 15
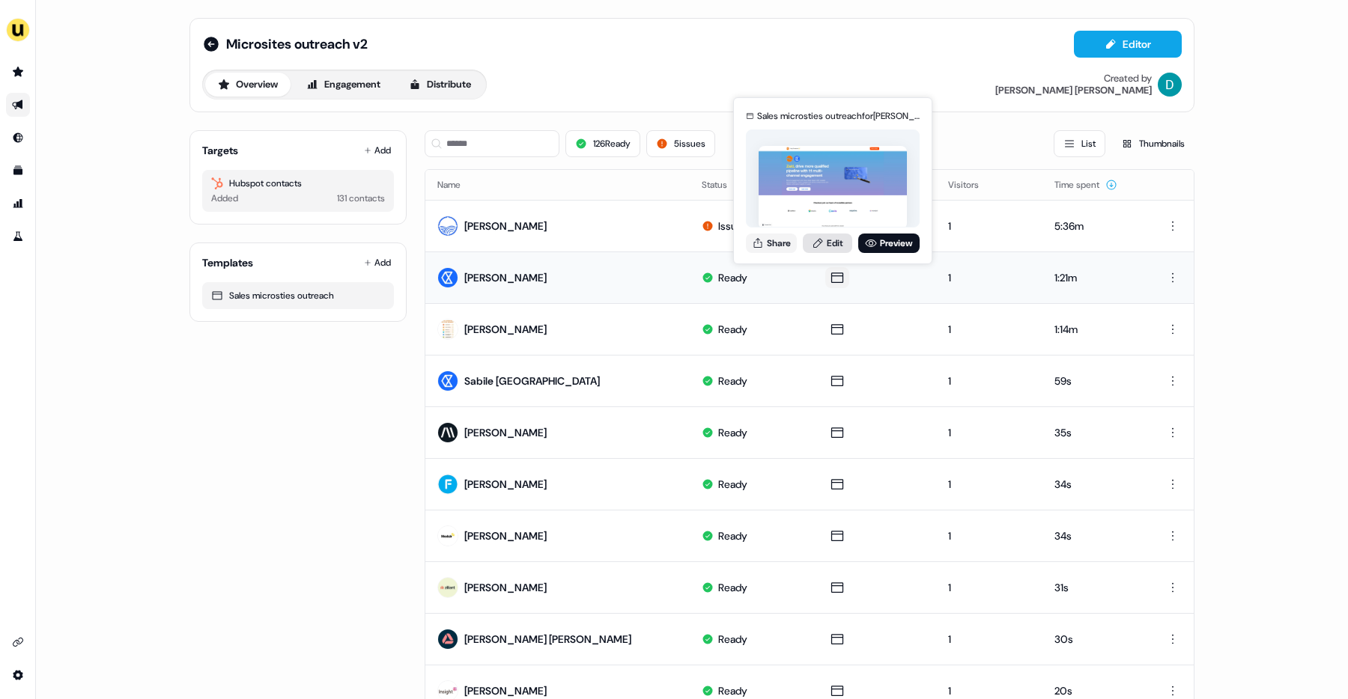
click at [833, 240] on link "Edit" at bounding box center [827, 243] width 49 height 19
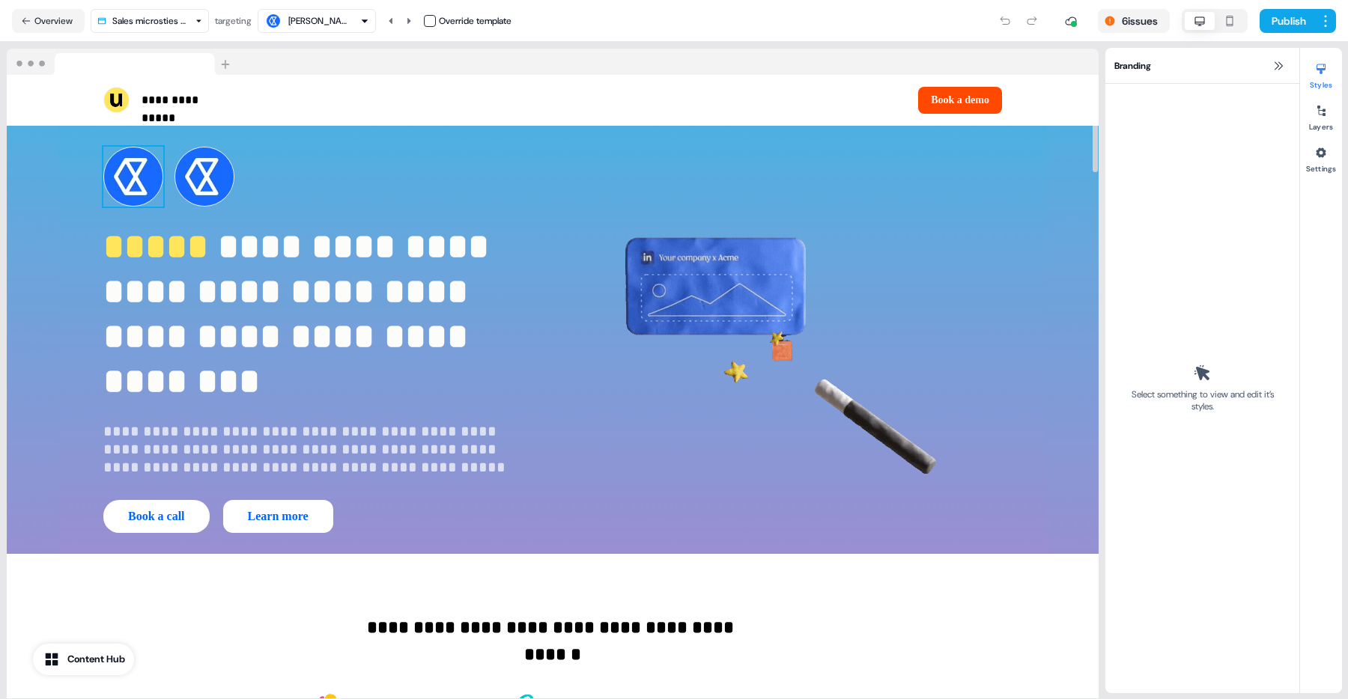
click at [137, 204] on img at bounding box center [133, 177] width 60 height 60
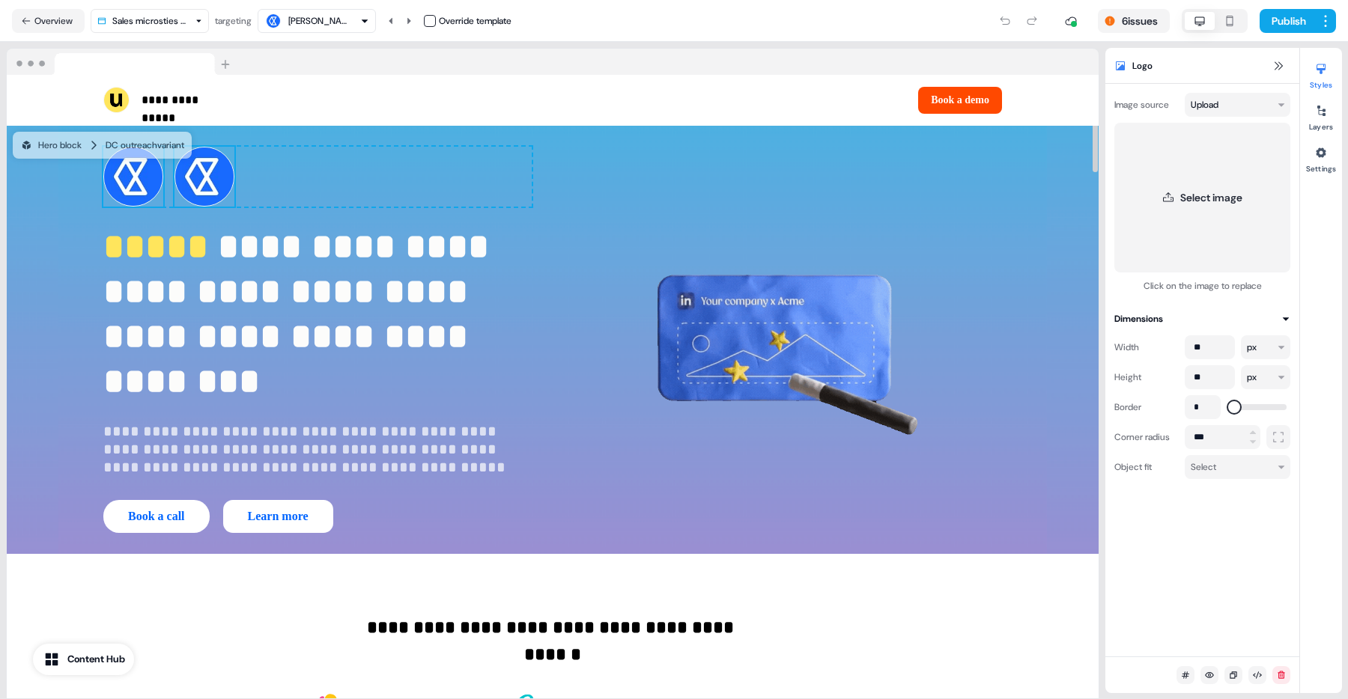
click at [211, 190] on img at bounding box center [204, 177] width 60 height 60
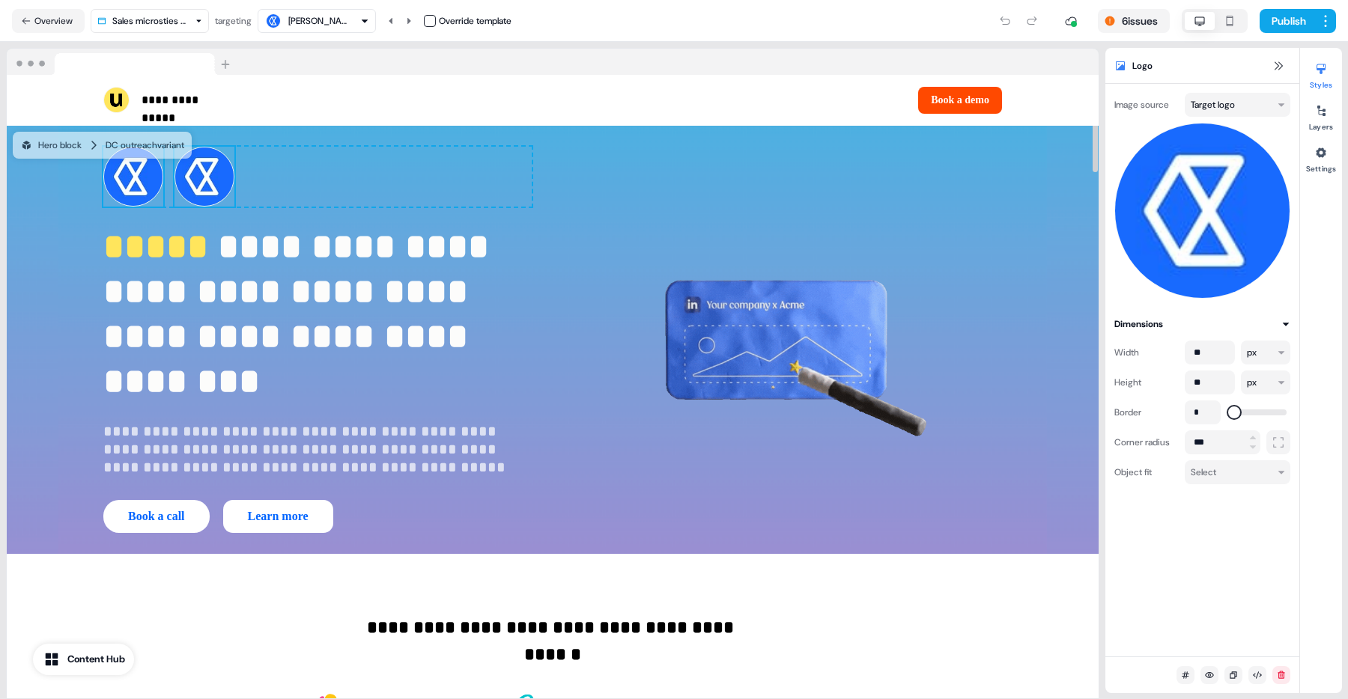
click at [106, 207] on img at bounding box center [133, 177] width 60 height 60
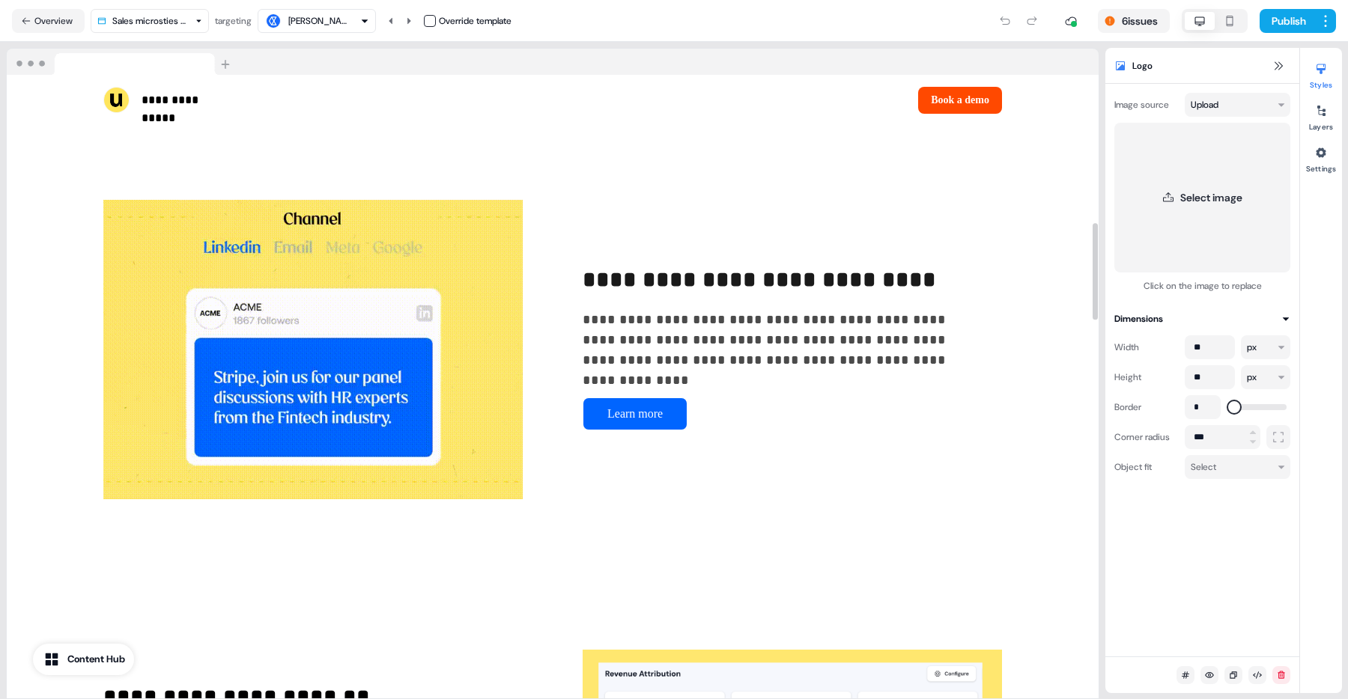
scroll to position [1966, 0]
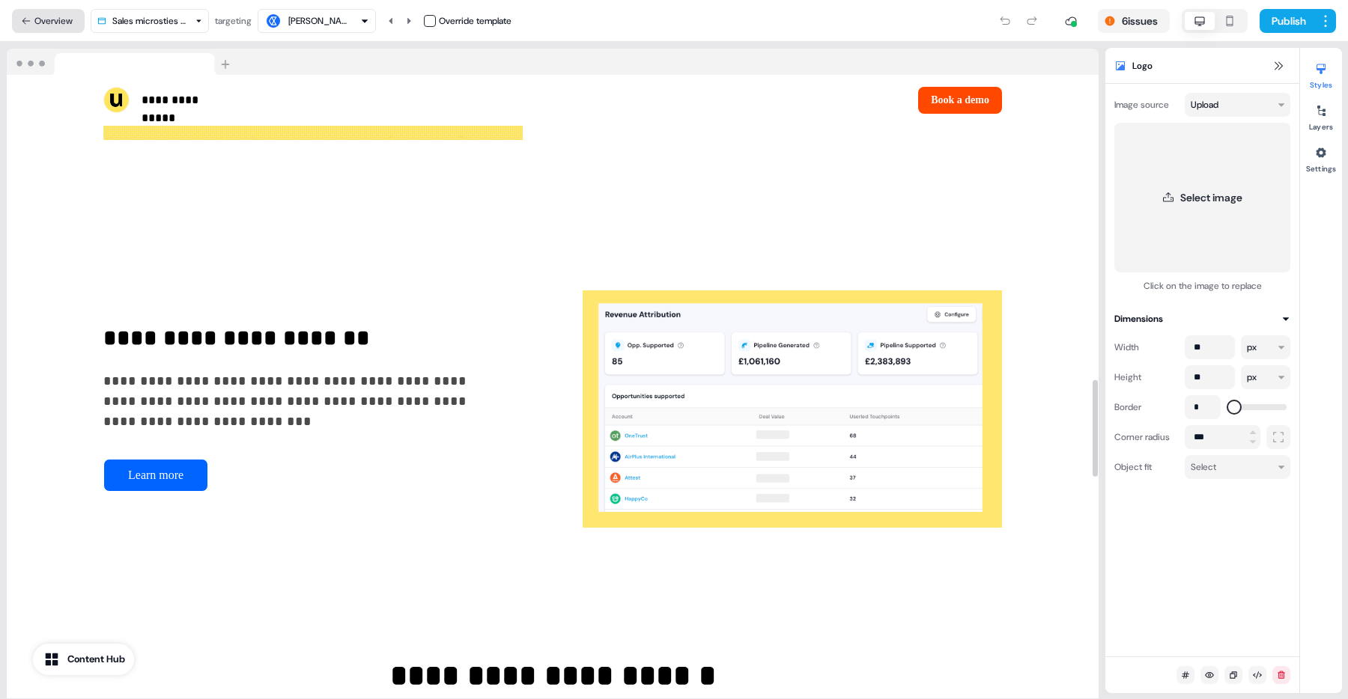
click at [66, 24] on button "Overview" at bounding box center [48, 21] width 73 height 24
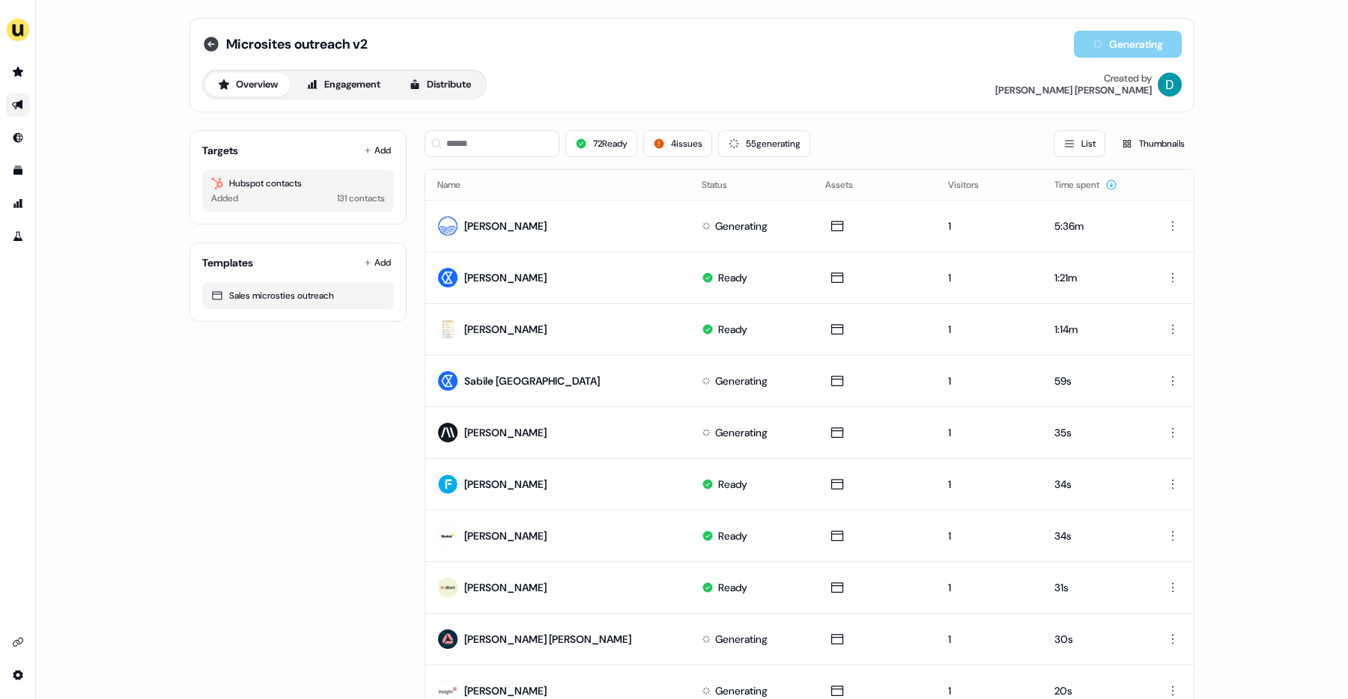
click at [213, 46] on icon at bounding box center [211, 44] width 15 height 15
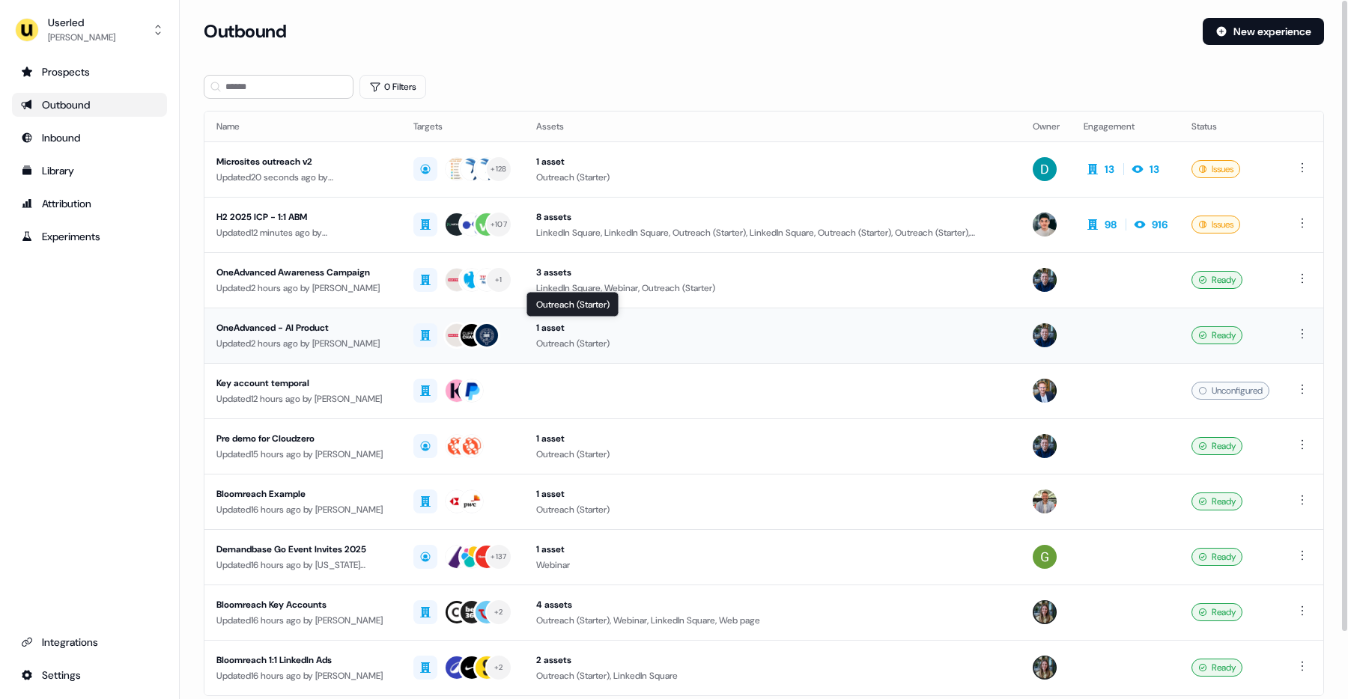
click at [568, 332] on div "1 asset" at bounding box center [772, 328] width 473 height 15
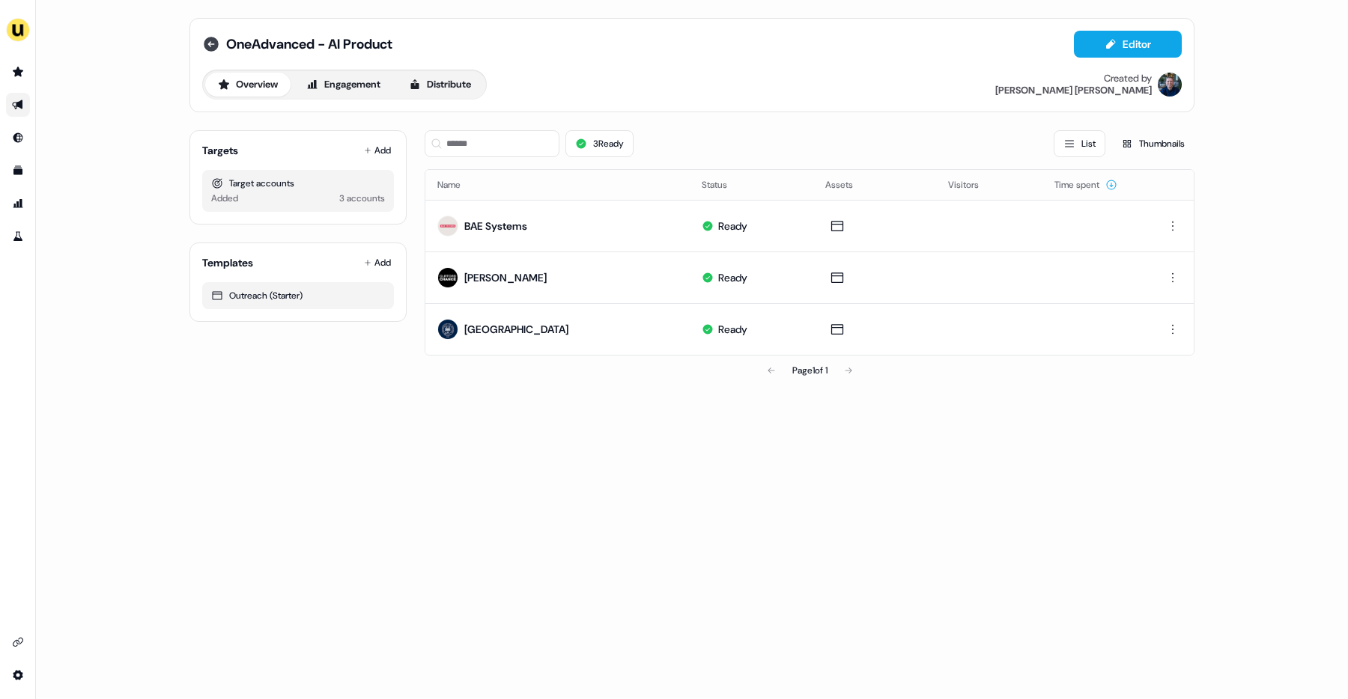
click at [210, 47] on icon at bounding box center [211, 44] width 15 height 15
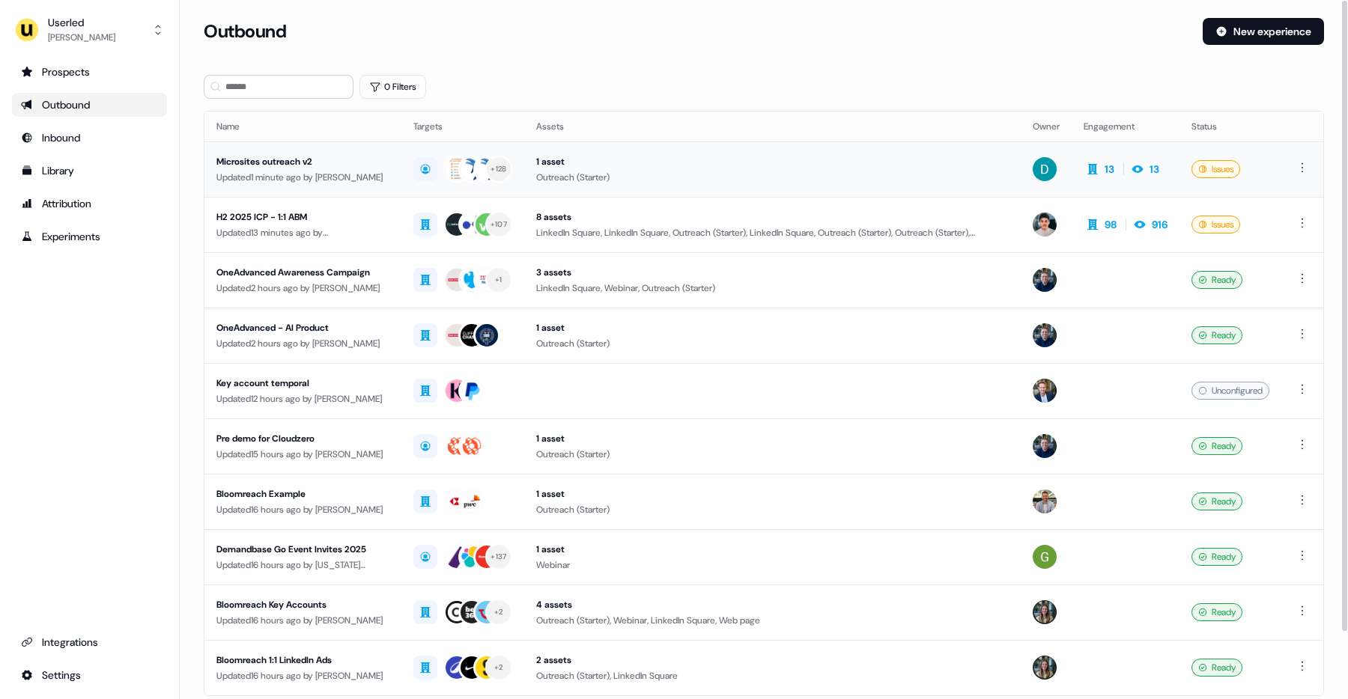
click at [333, 171] on div "Updated 1 minute ago by [PERSON_NAME]" at bounding box center [302, 177] width 173 height 15
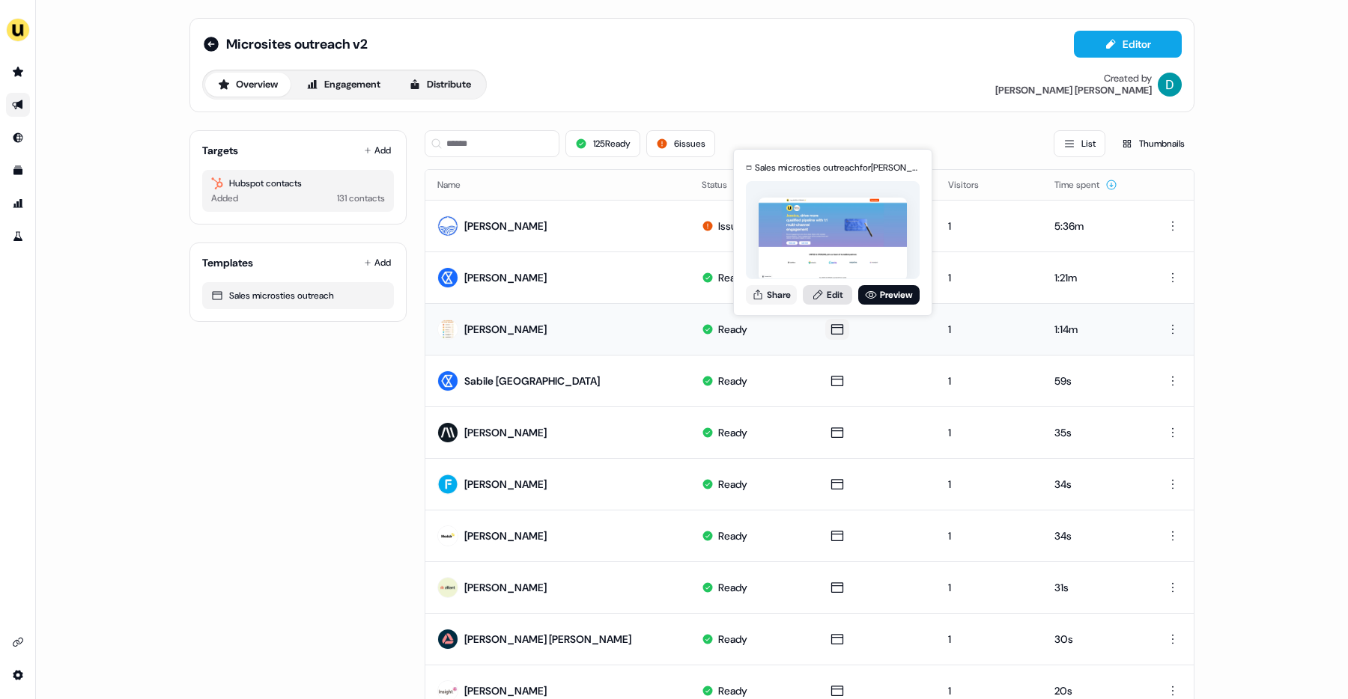
click at [832, 291] on link "Edit" at bounding box center [827, 294] width 49 height 19
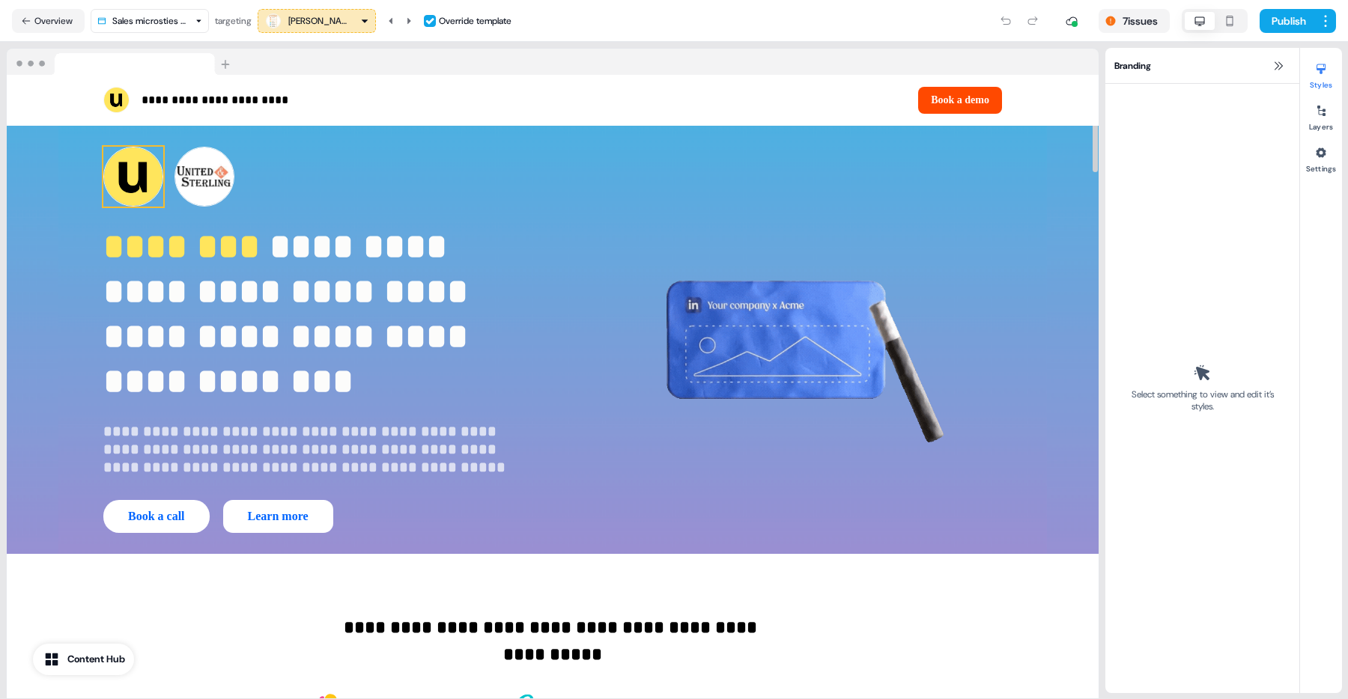
click at [130, 180] on img at bounding box center [133, 177] width 60 height 60
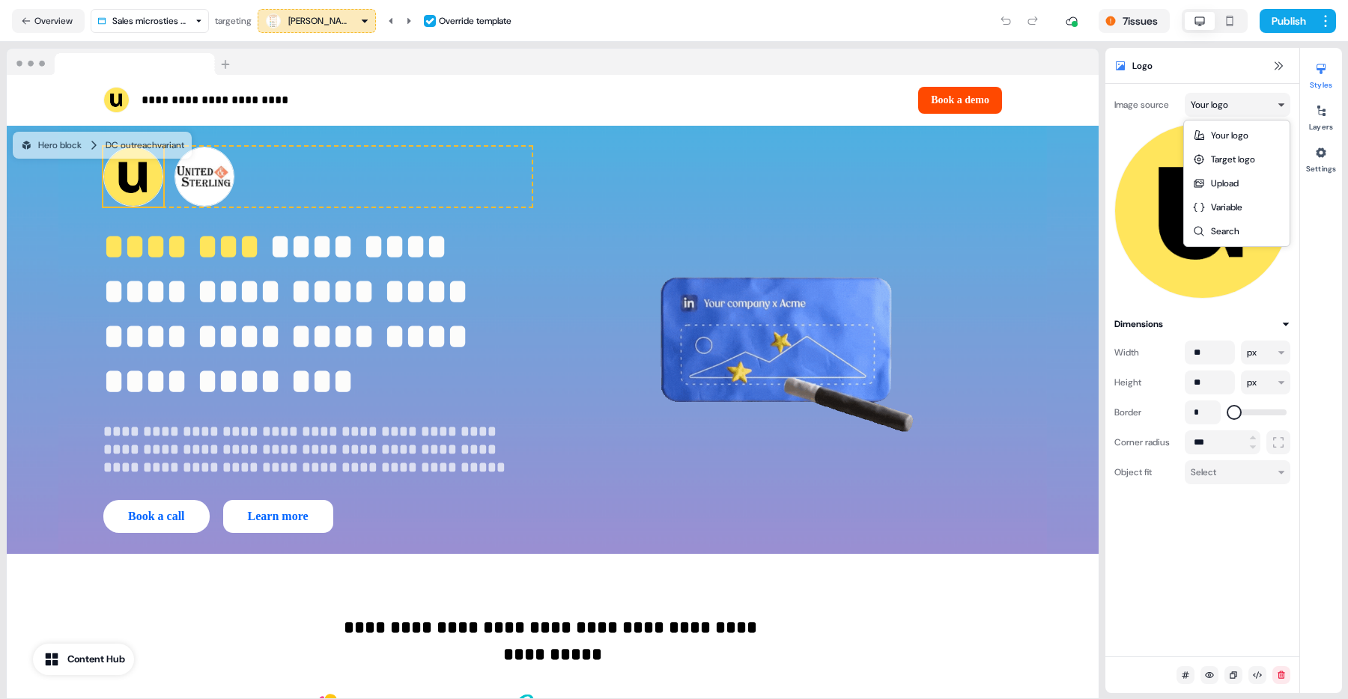
click at [1199, 100] on html "**********" at bounding box center [674, 349] width 1348 height 699
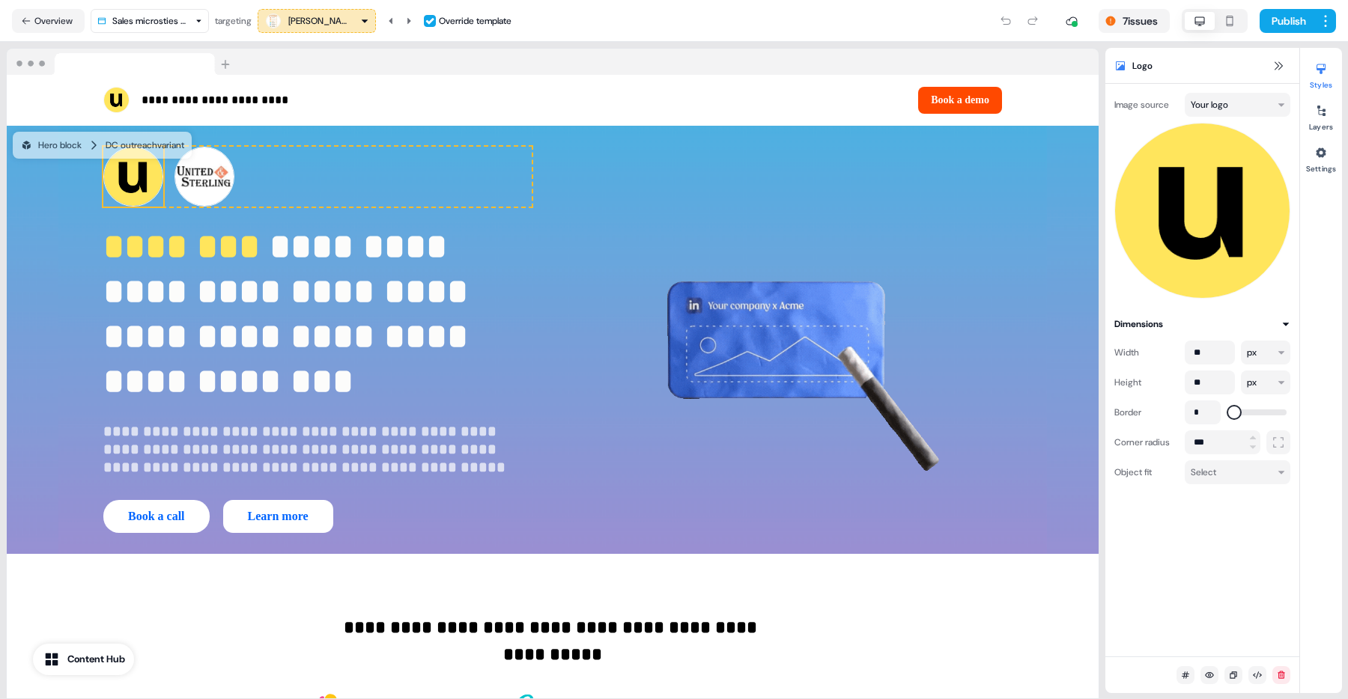
click at [1164, 97] on html "**********" at bounding box center [674, 349] width 1348 height 699
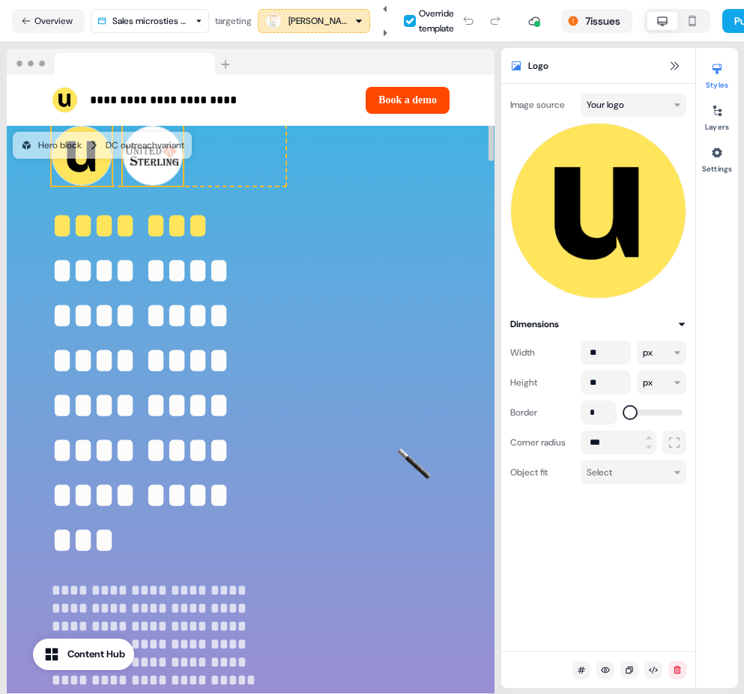
click at [148, 172] on img at bounding box center [153, 156] width 60 height 60
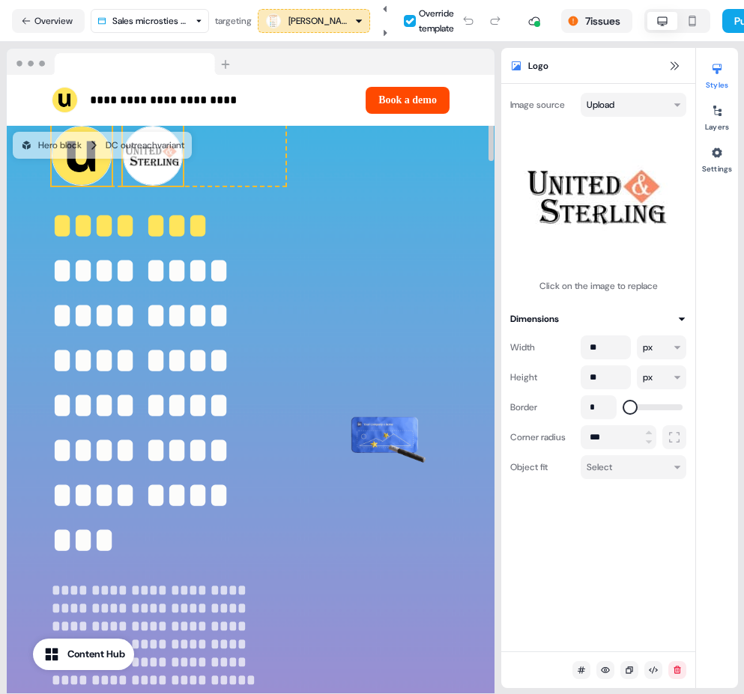
click at [65, 174] on img at bounding box center [82, 156] width 60 height 60
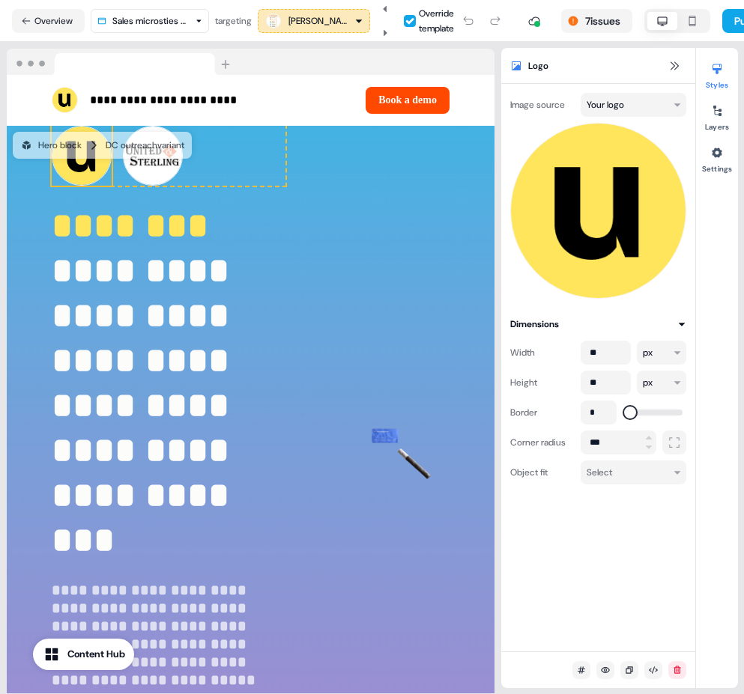
drag, startPoint x: 509, startPoint y: 273, endPoint x: 690, endPoint y: 307, distance: 183.6
click at [690, 307] on div "Image source Your logo Dimensions Width ** px Height ** px Border * Corner radi…" at bounding box center [598, 289] width 194 height 392
click at [238, 16] on div "targeting" at bounding box center [233, 20] width 37 height 15
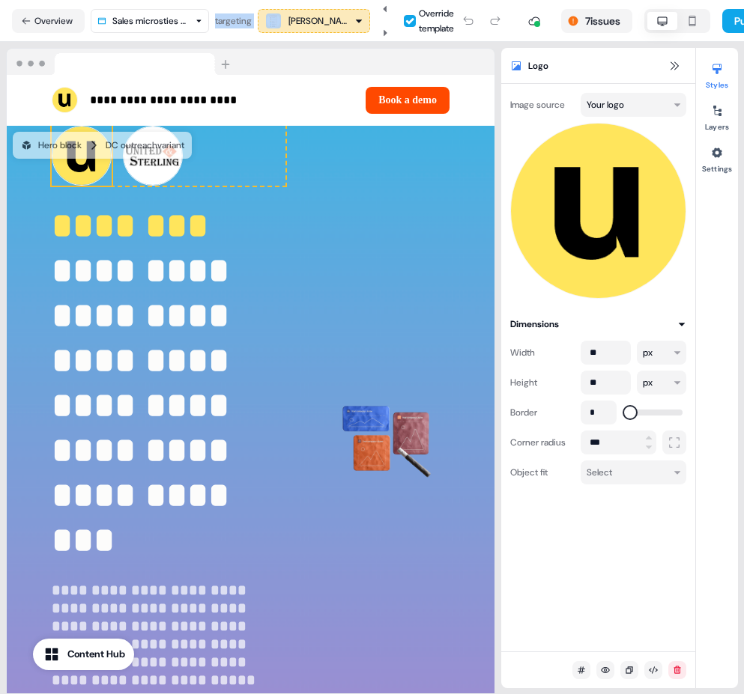
click at [238, 16] on div "targeting" at bounding box center [233, 20] width 37 height 15
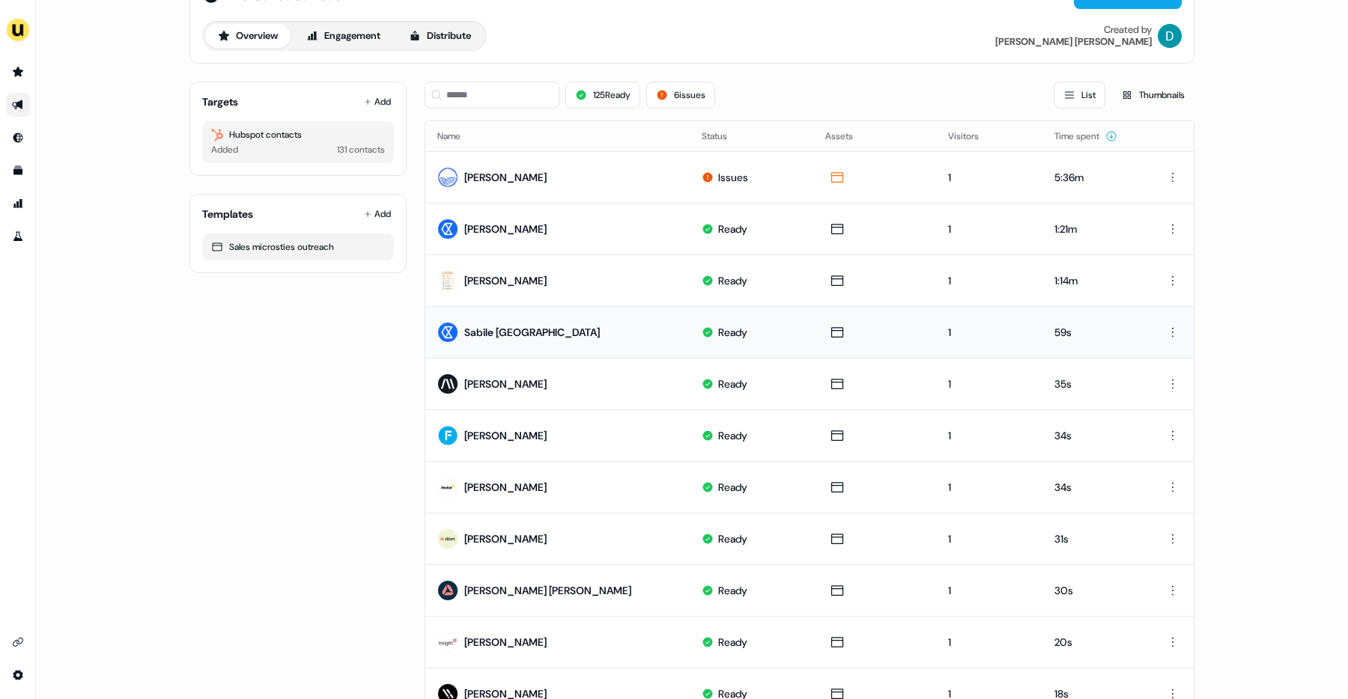
scroll to position [49, 0]
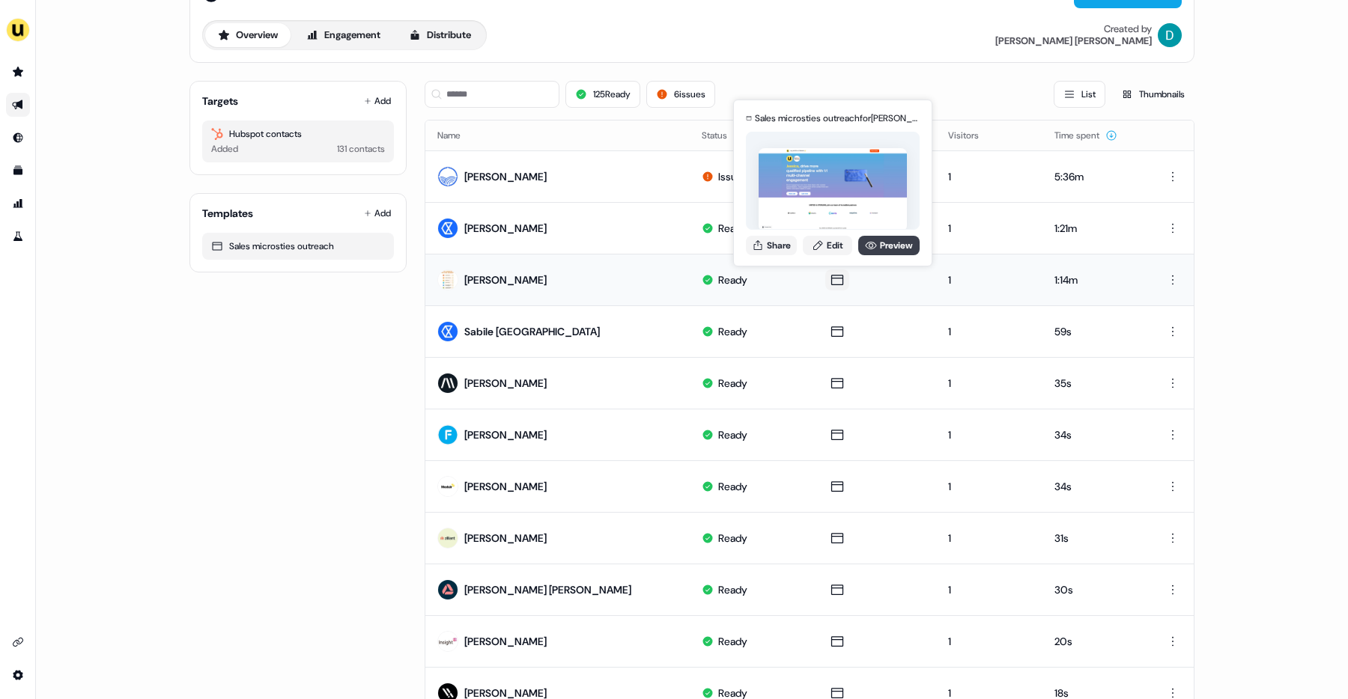
click at [881, 246] on link "Preview" at bounding box center [888, 245] width 61 height 19
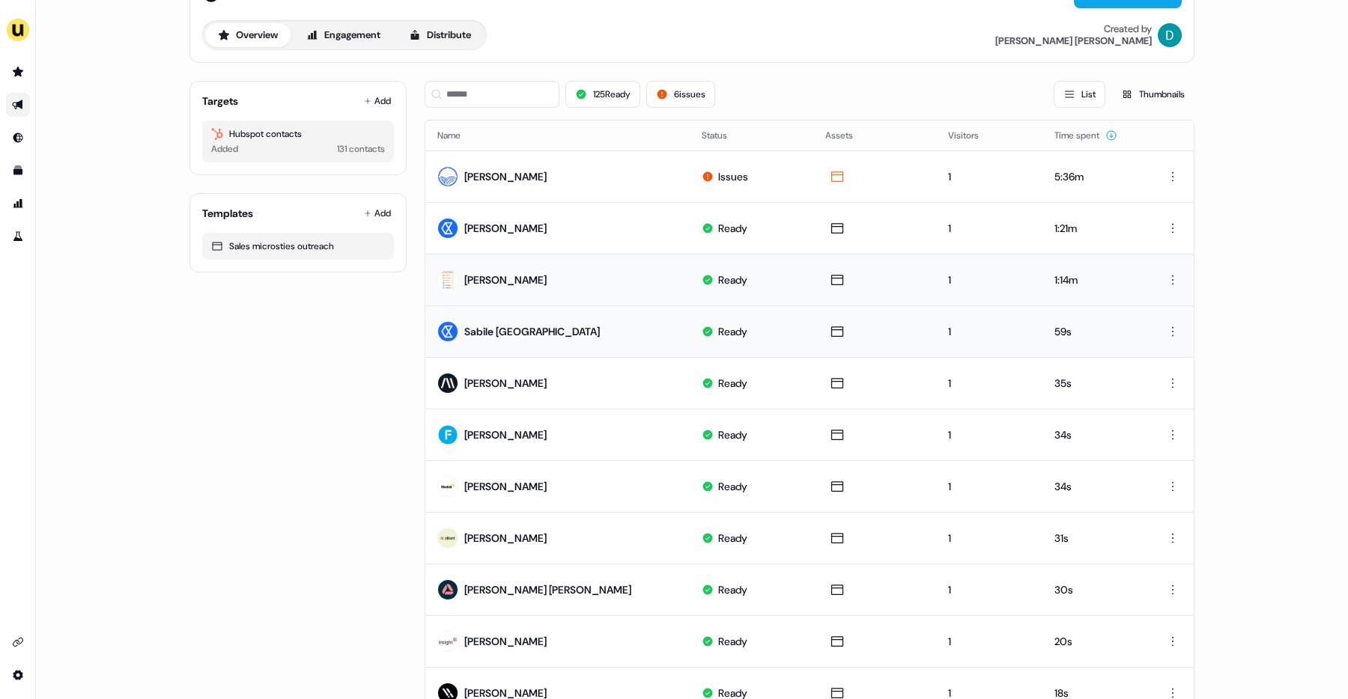
scroll to position [4, 0]
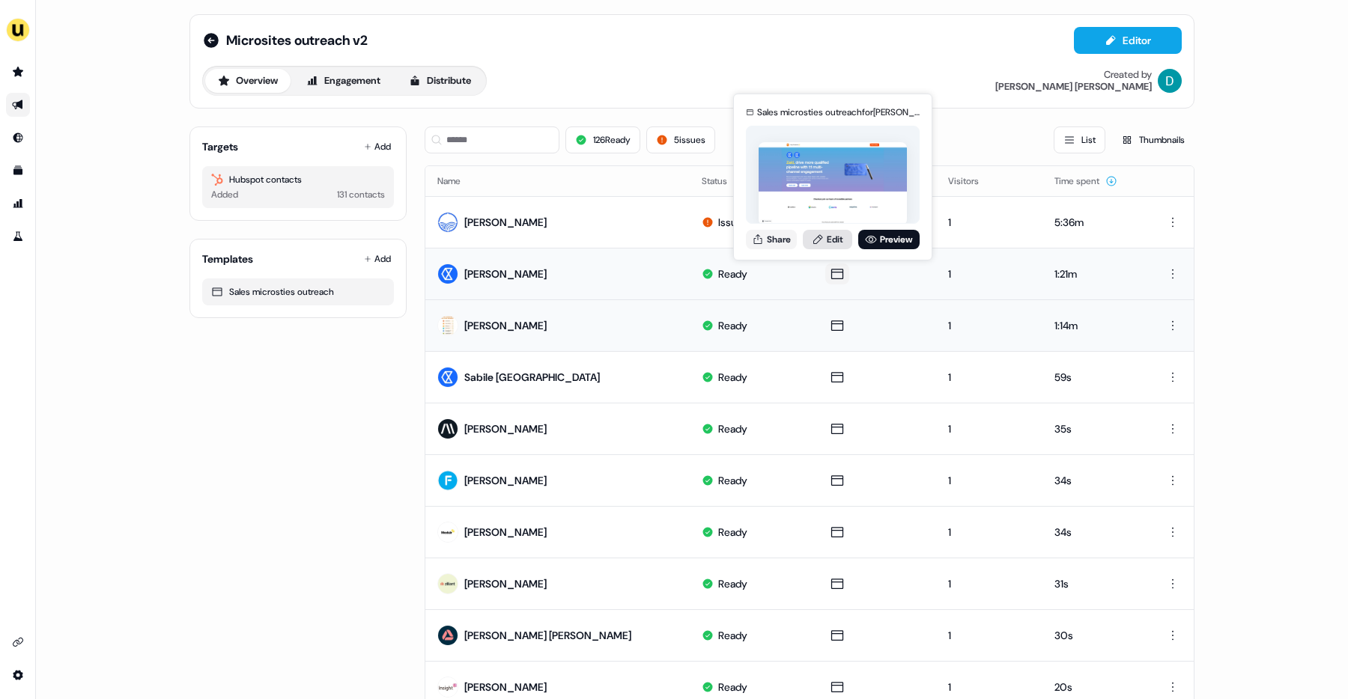
click at [836, 235] on link "Edit" at bounding box center [827, 239] width 49 height 19
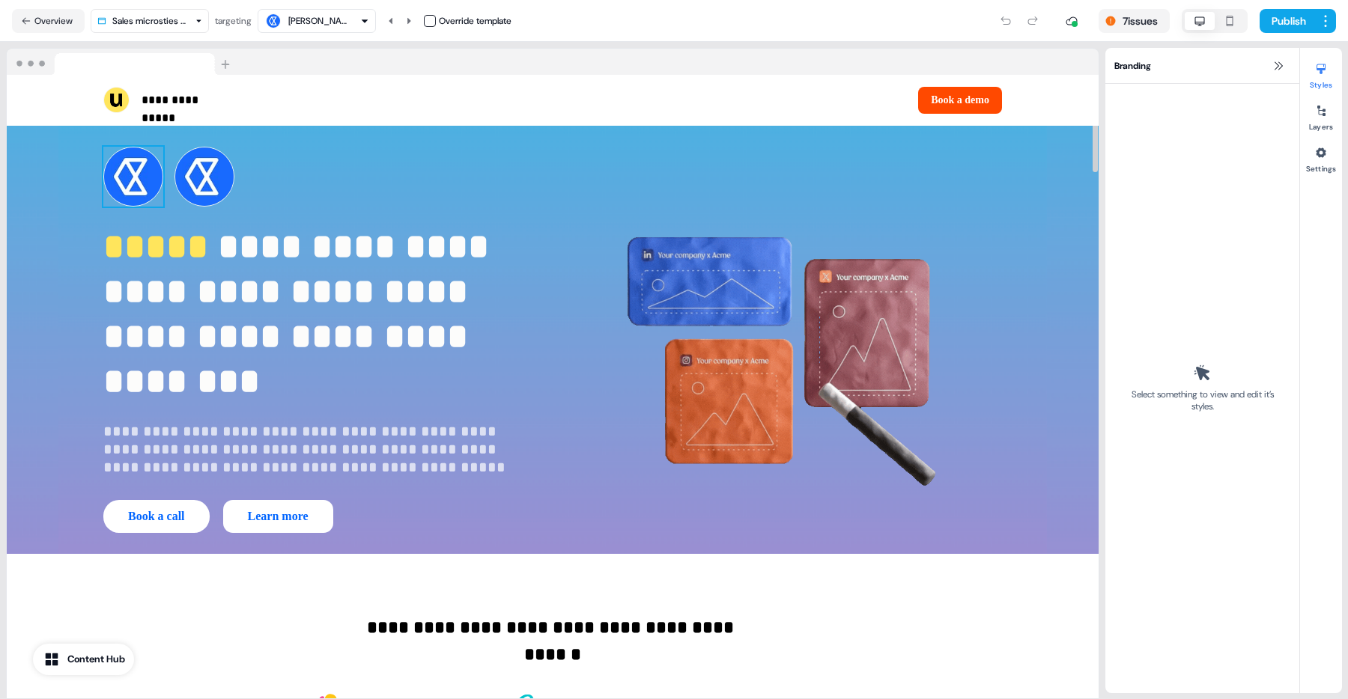
click at [139, 204] on img at bounding box center [133, 177] width 60 height 60
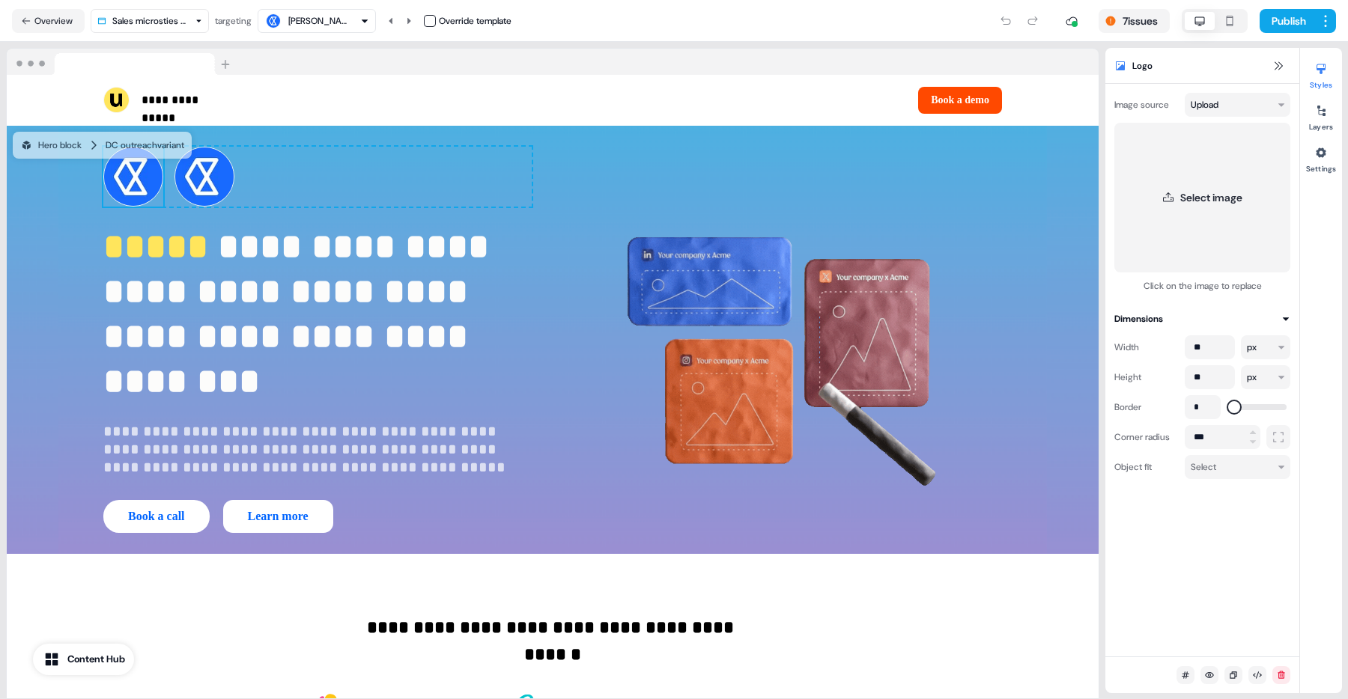
click at [344, 17] on div "Zaid Khoury" at bounding box center [316, 21] width 105 height 18
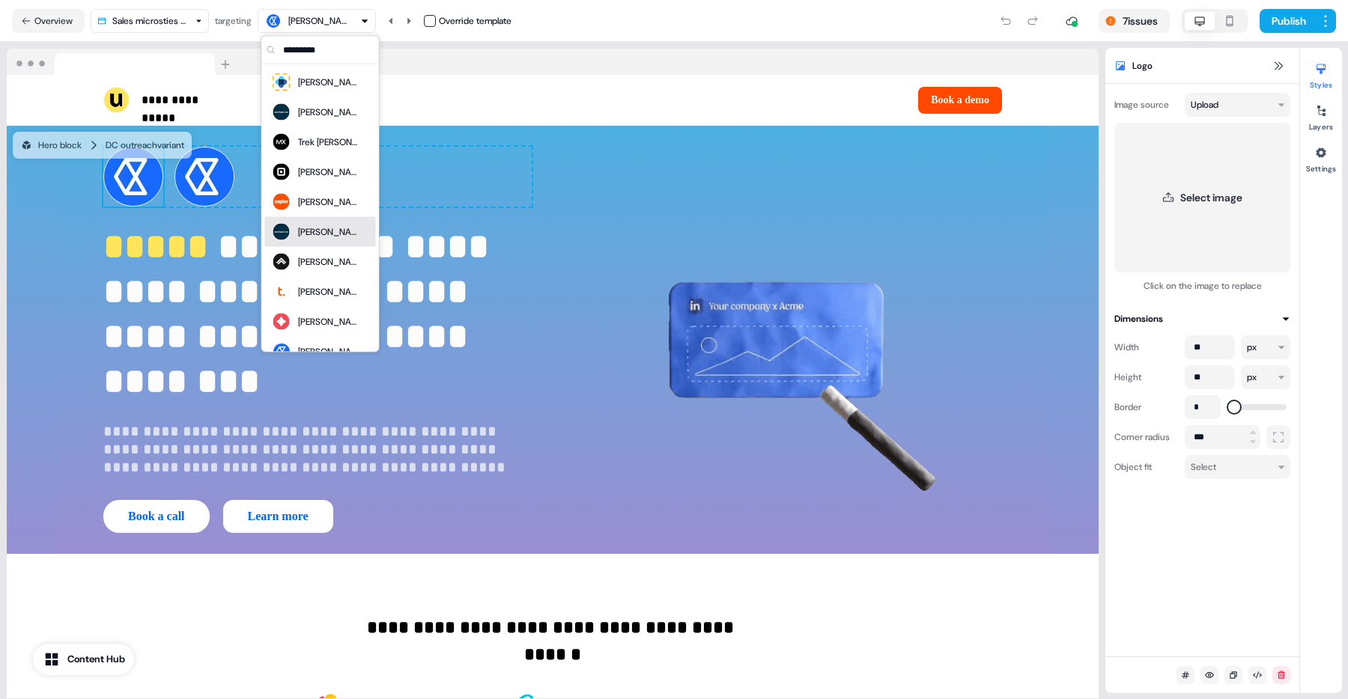
click at [332, 232] on div "Michael Gallagher" at bounding box center [328, 232] width 60 height 15
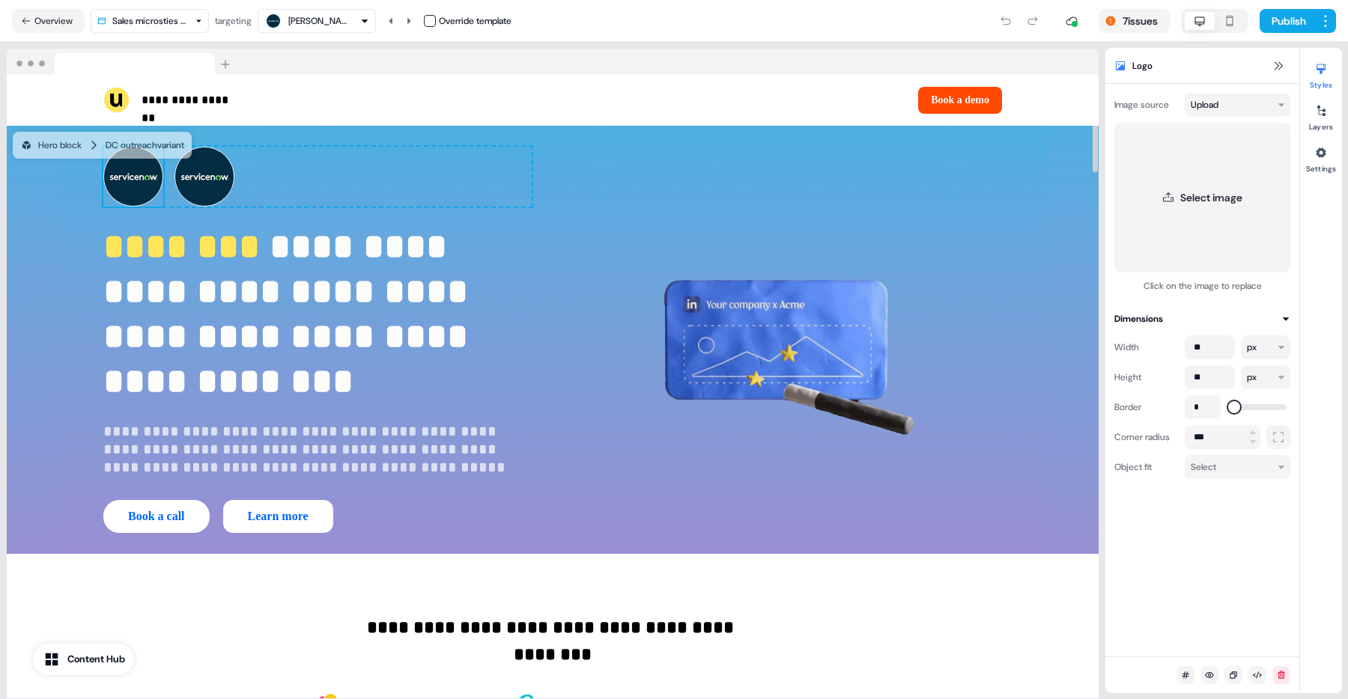
click at [334, 24] on div "Michael Gallagher" at bounding box center [318, 20] width 60 height 15
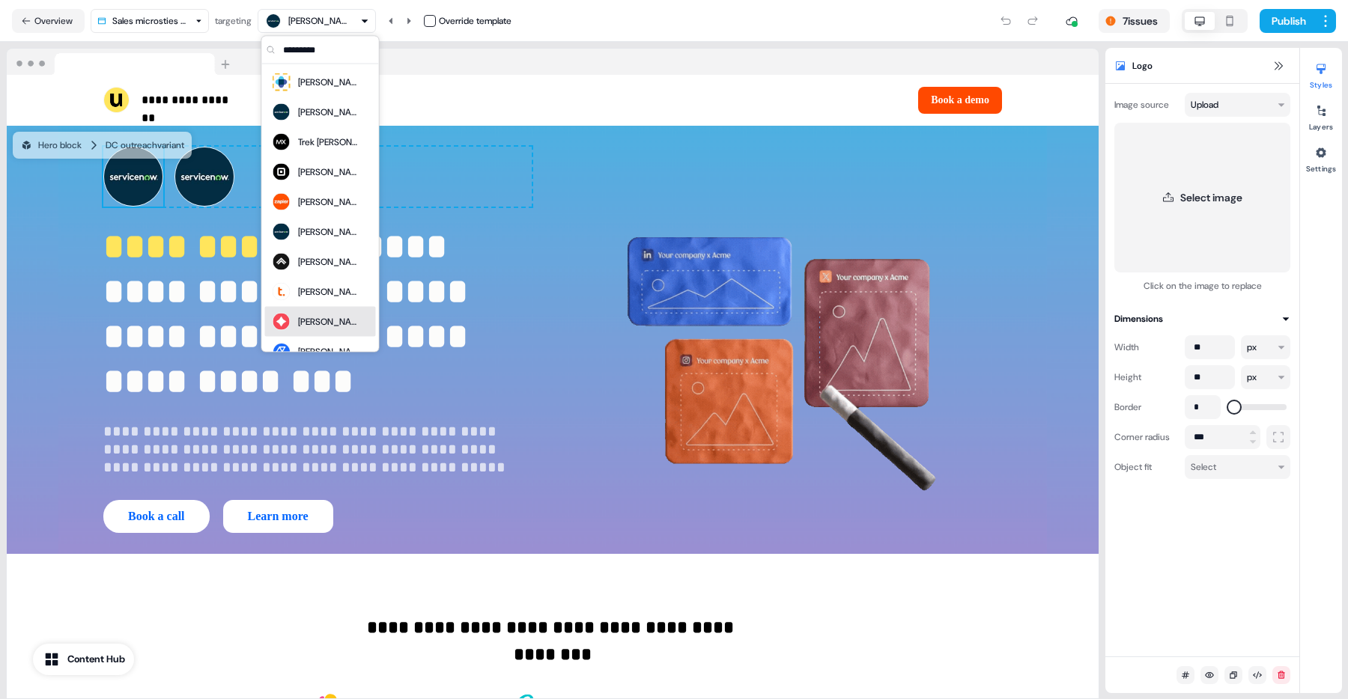
click at [297, 318] on div "Hollie Lemos" at bounding box center [314, 322] width 87 height 21
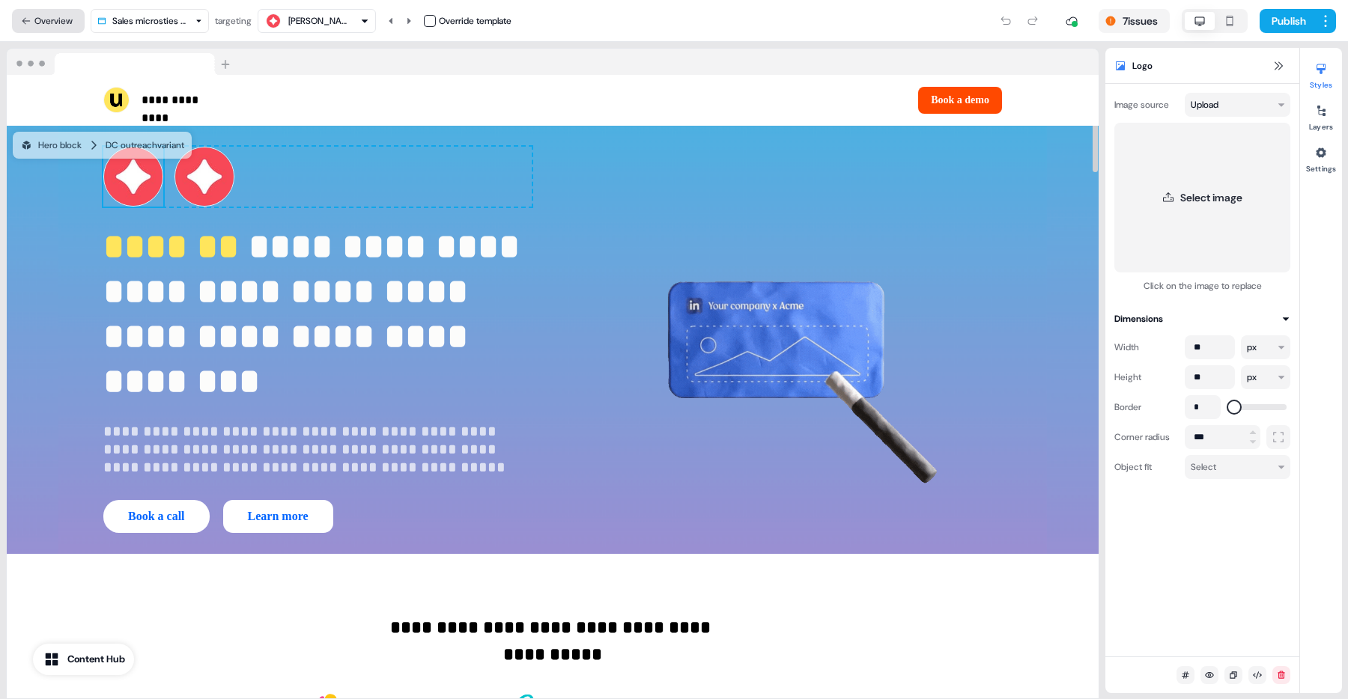
click at [45, 21] on button "Overview" at bounding box center [48, 21] width 73 height 24
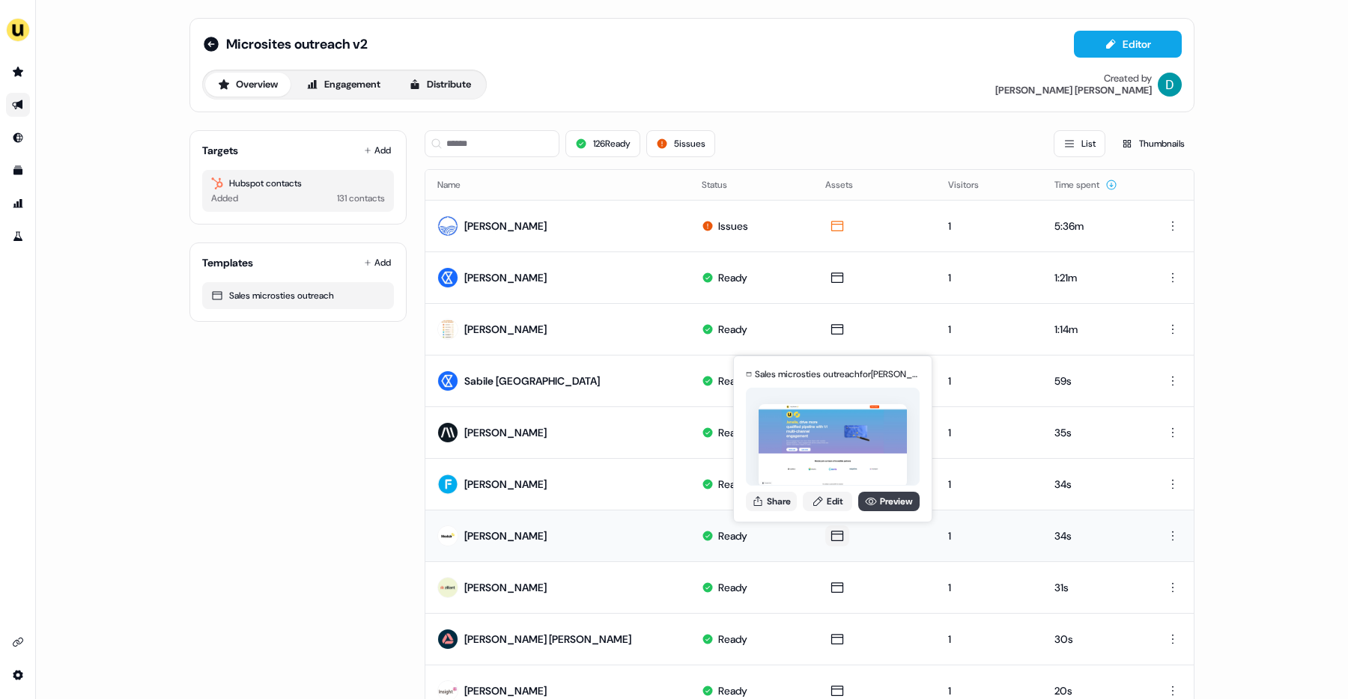
click at [874, 504] on icon at bounding box center [871, 502] width 12 height 12
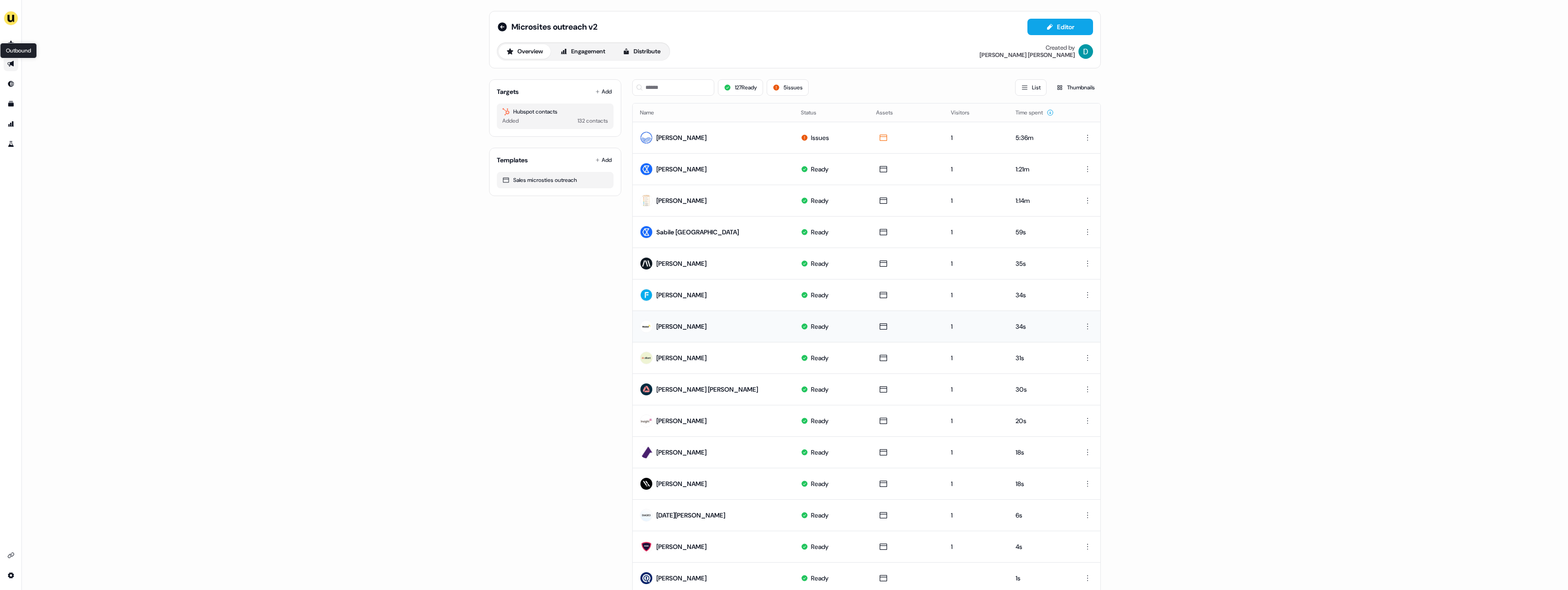
click at [13, 61] on icon "Go to outbound experience" at bounding box center [10, 64] width 6 height 6
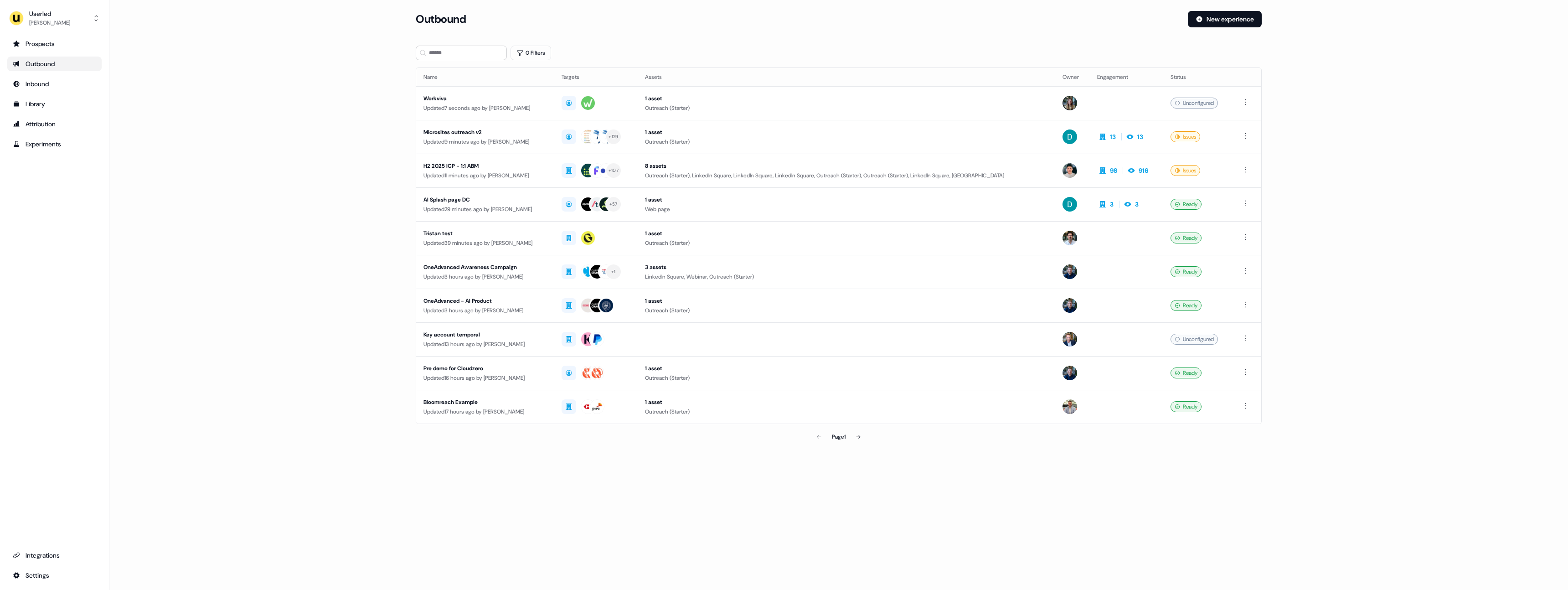
click at [309, 214] on main "Loading... Outbound New experience 0 Filters Name Targets Assets Owner Engageme…" at bounding box center [839, 241] width 1458 height 460
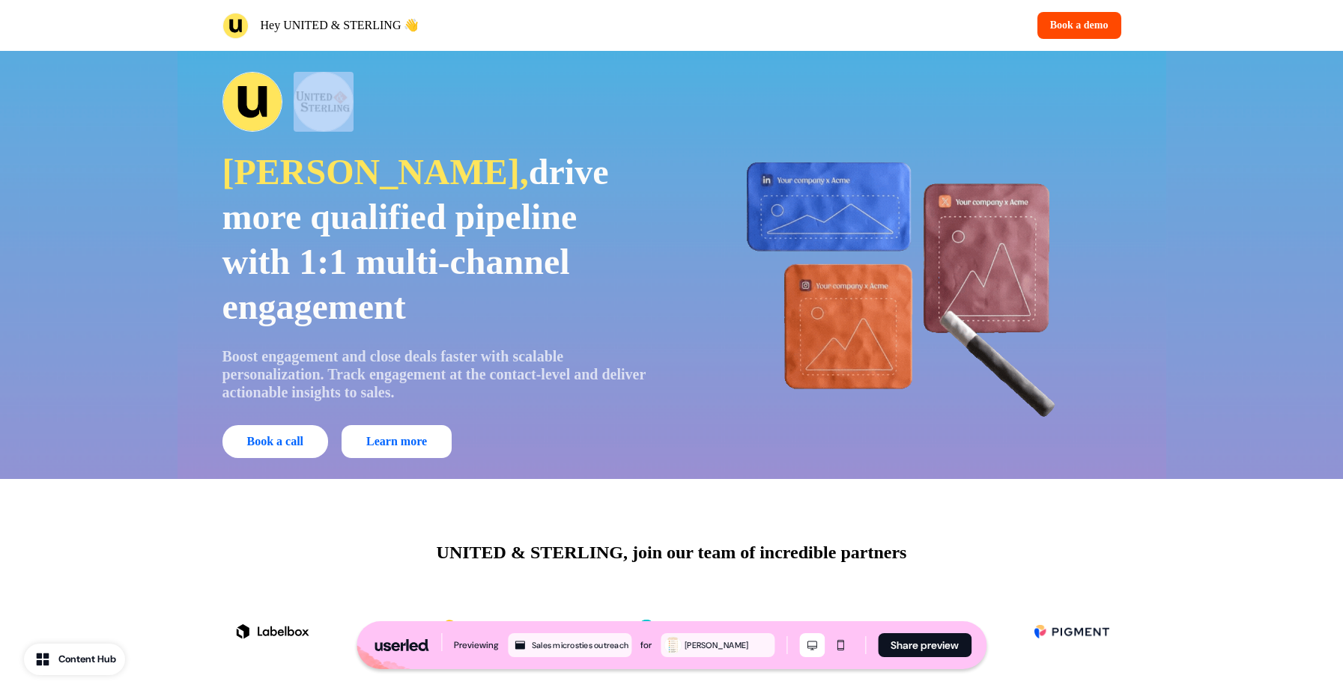
drag, startPoint x: 168, startPoint y: 87, endPoint x: 399, endPoint y: 147, distance: 238.3
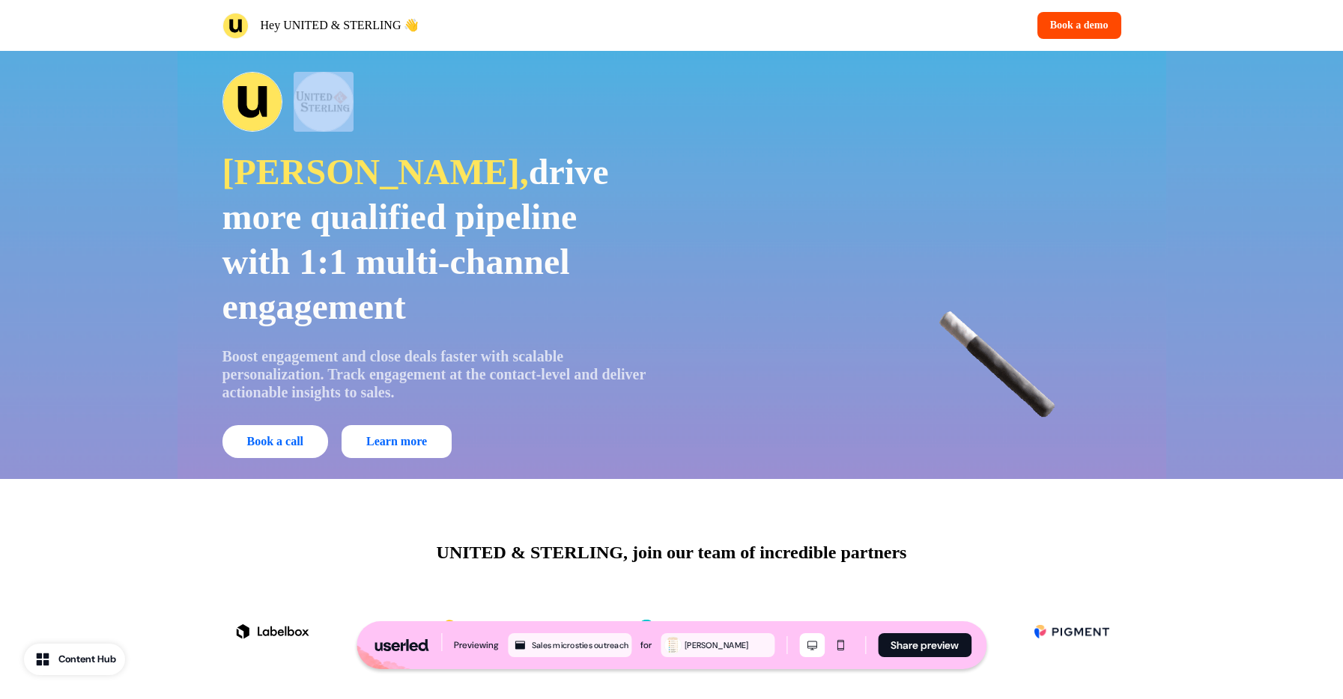
click at [399, 147] on div "[PERSON_NAME], drive more qualified pipeline with 1:1 multi-channel engagement …" at bounding box center [671, 265] width 1343 height 428
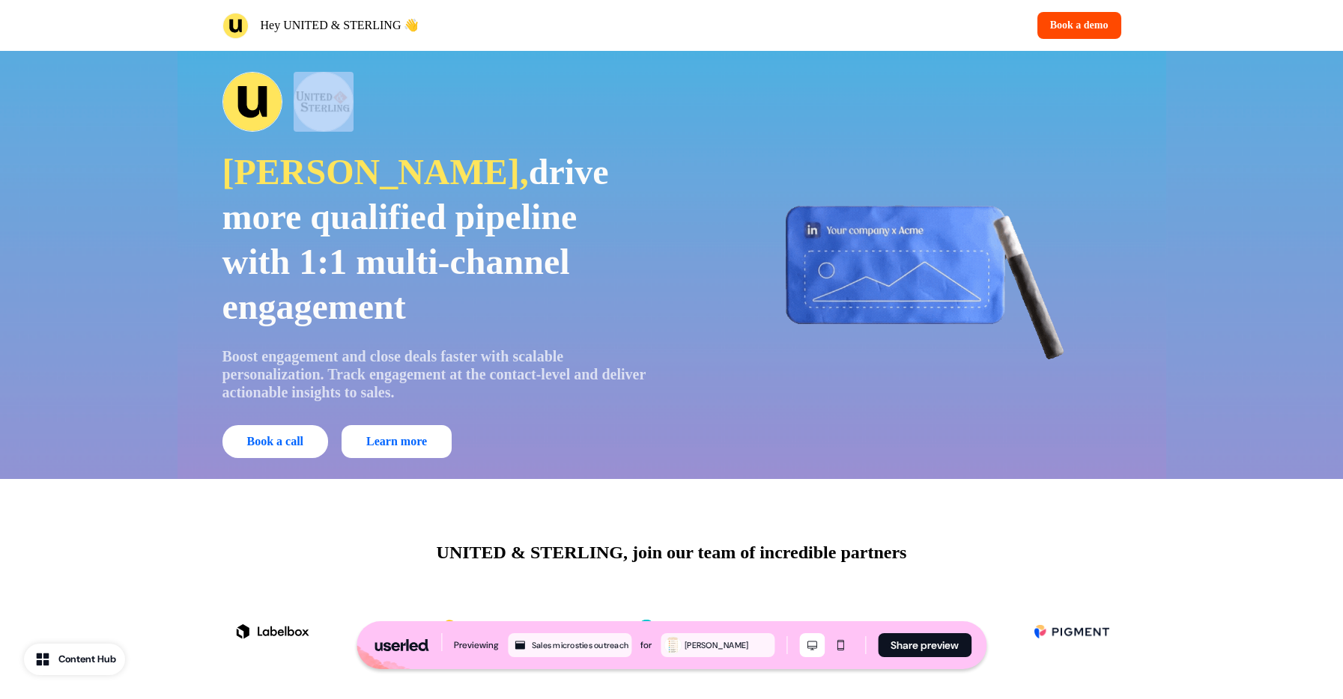
click at [399, 147] on div "[PERSON_NAME], drive more qualified pipeline with 1:1 multi-channel engagement …" at bounding box center [436, 265] width 428 height 386
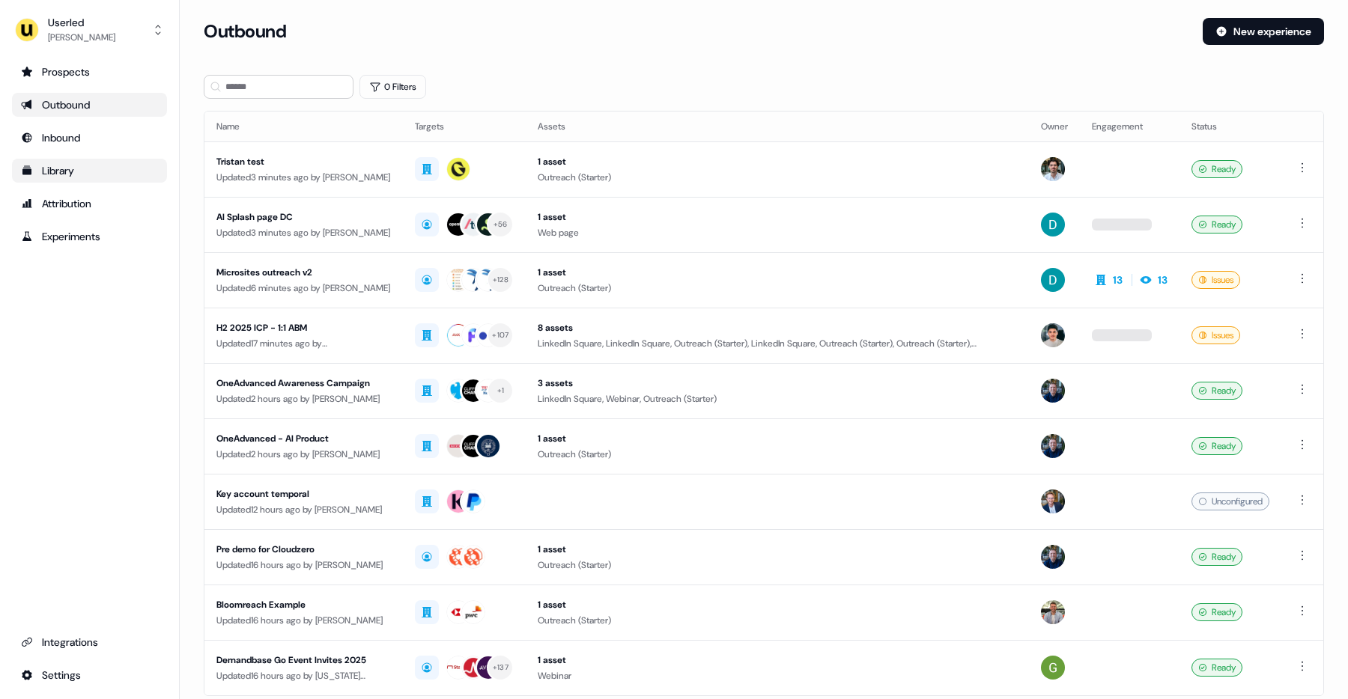
click at [86, 173] on div "Library" at bounding box center [89, 170] width 137 height 15
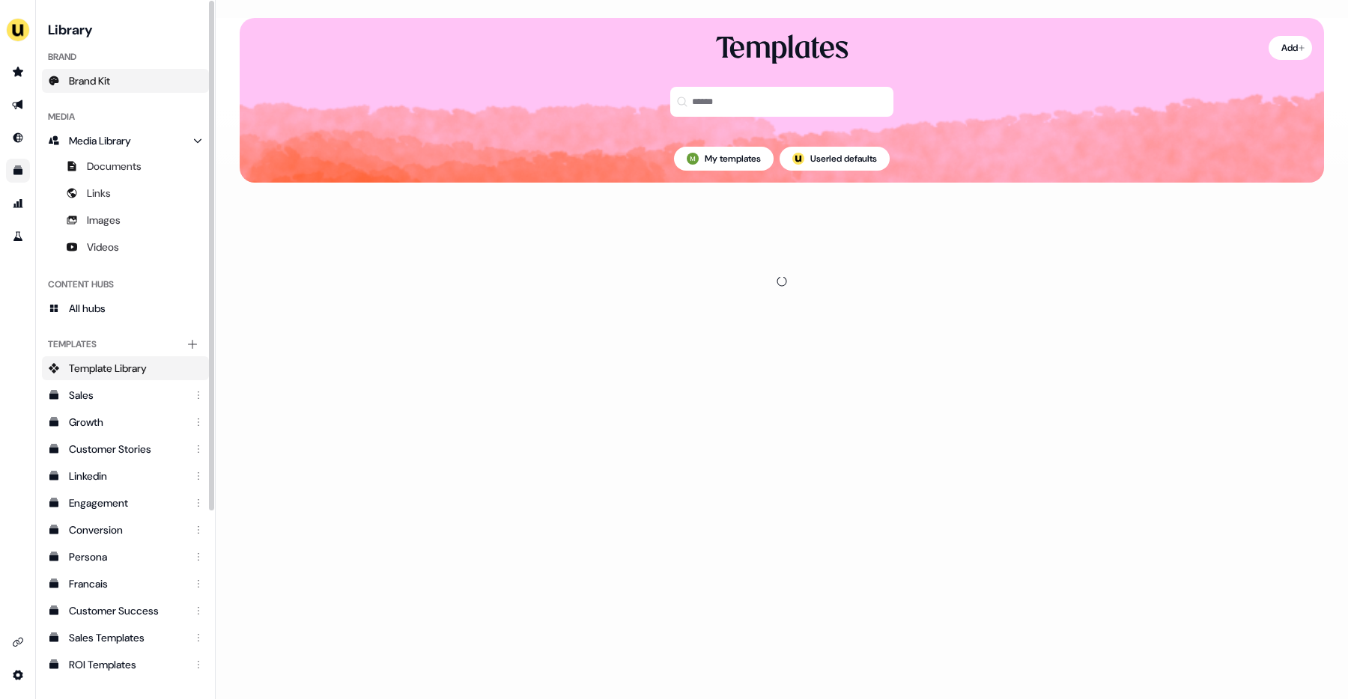
click at [151, 82] on link "Brand Kit" at bounding box center [125, 81] width 167 height 24
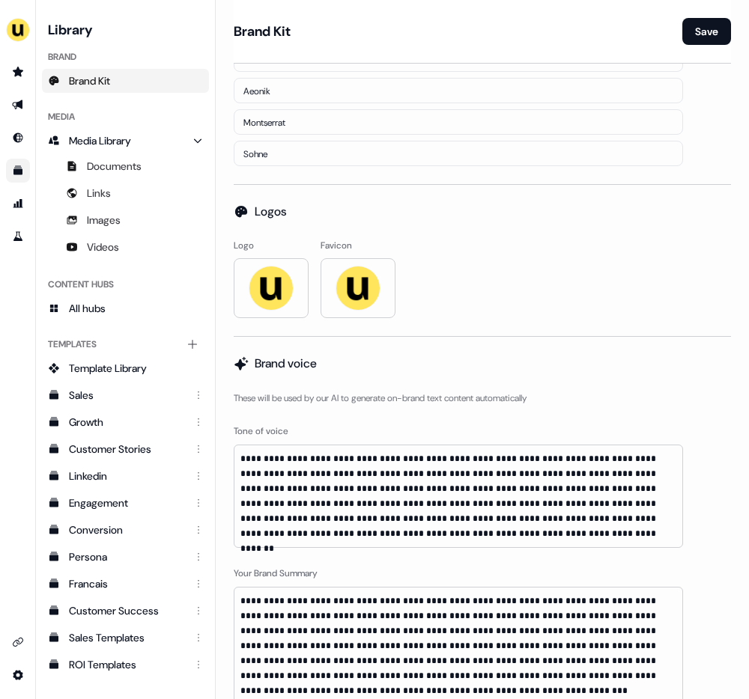
scroll to position [561, 0]
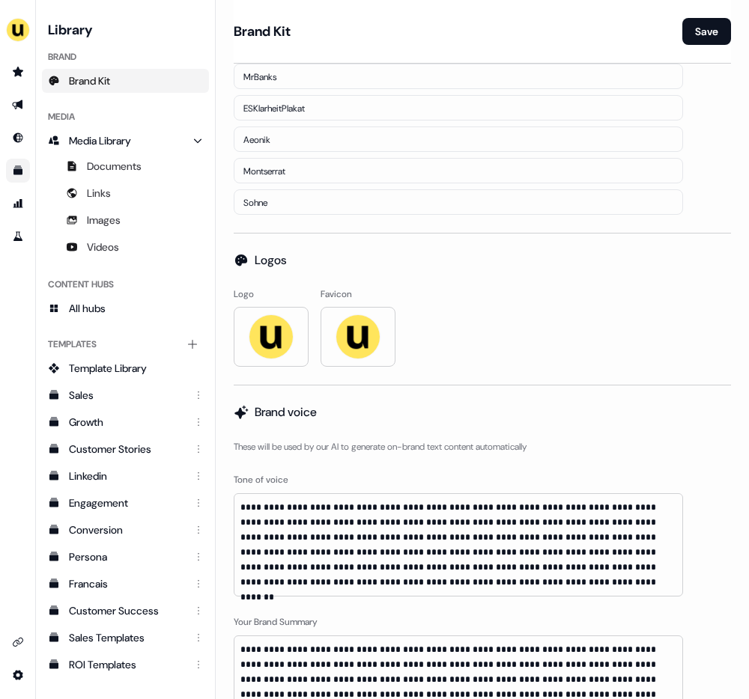
scroll to position [793, 0]
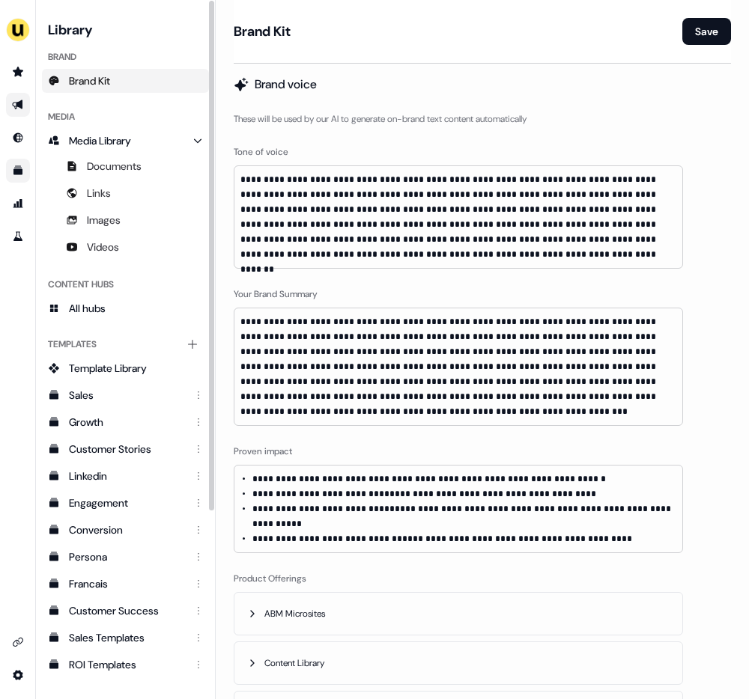
click at [13, 107] on icon "Go to outbound experience" at bounding box center [18, 105] width 12 height 12
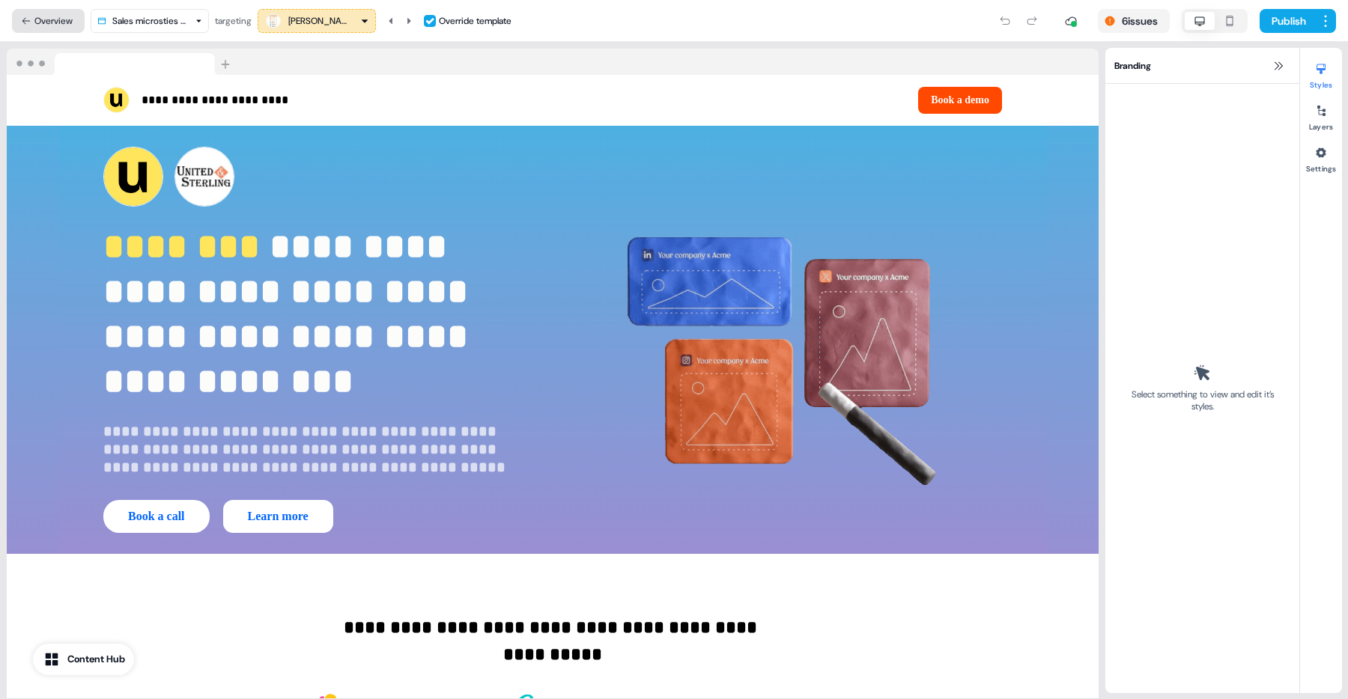
click at [67, 17] on button "Overview" at bounding box center [48, 21] width 73 height 24
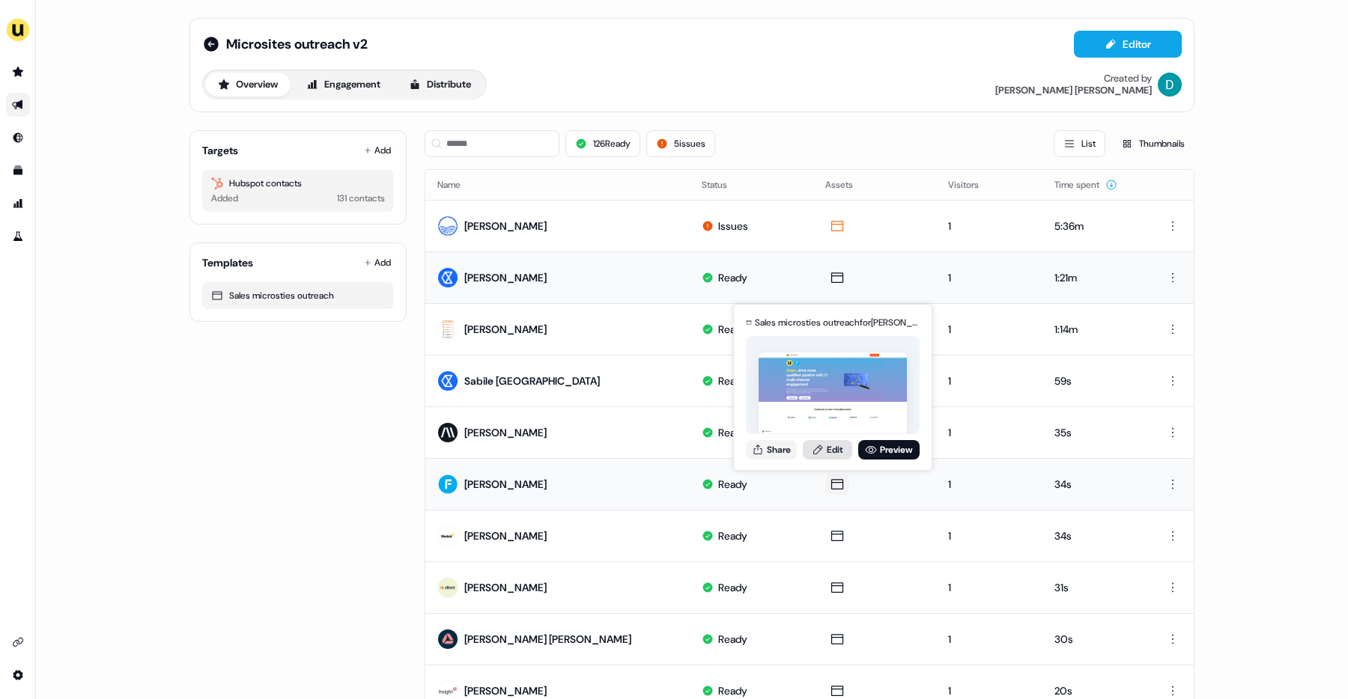
click at [833, 453] on link "Edit" at bounding box center [827, 449] width 49 height 19
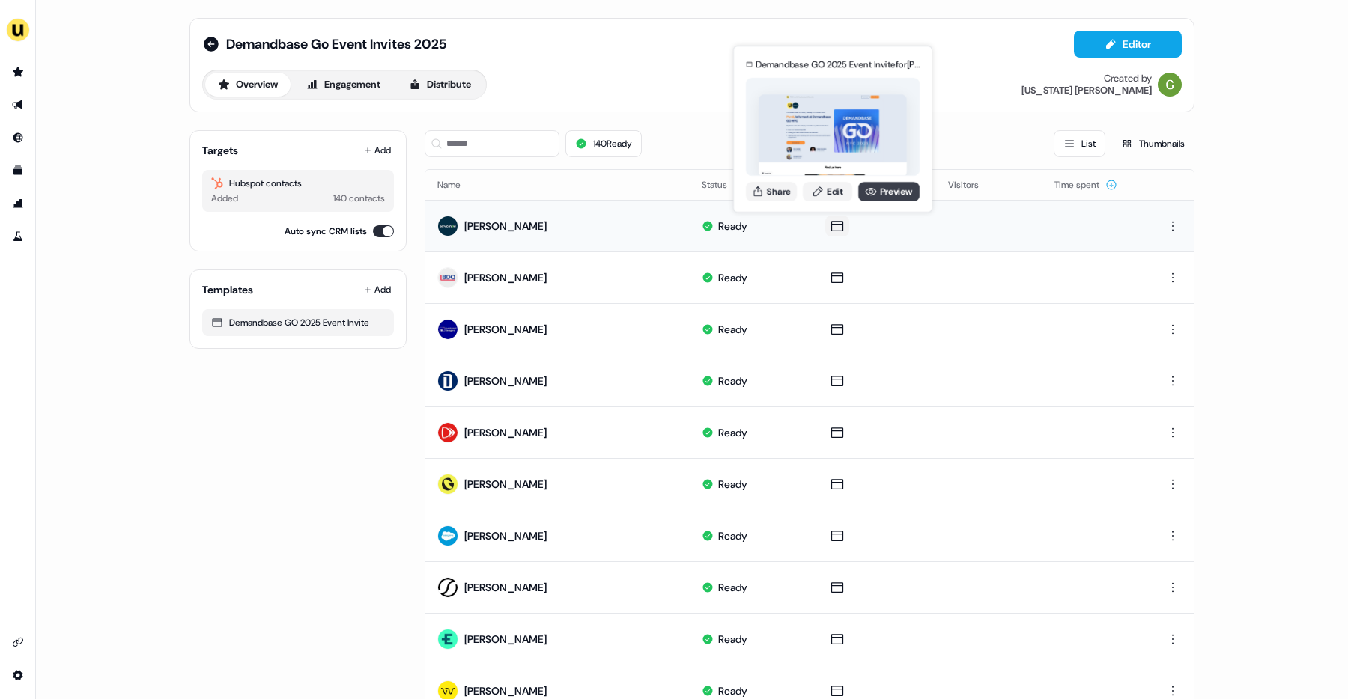
click at [890, 189] on link "Preview" at bounding box center [888, 191] width 61 height 19
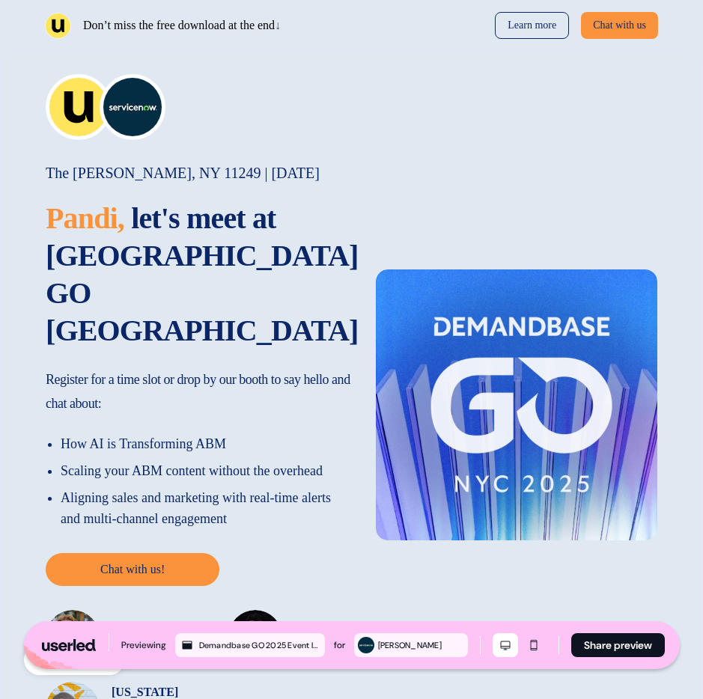
click at [666, 261] on div "[GEOGRAPHIC_DATA][PERSON_NAME] | [DATE] Pandi, let's meet at [GEOGRAPHIC_DATA] …" at bounding box center [351, 405] width 703 height 708
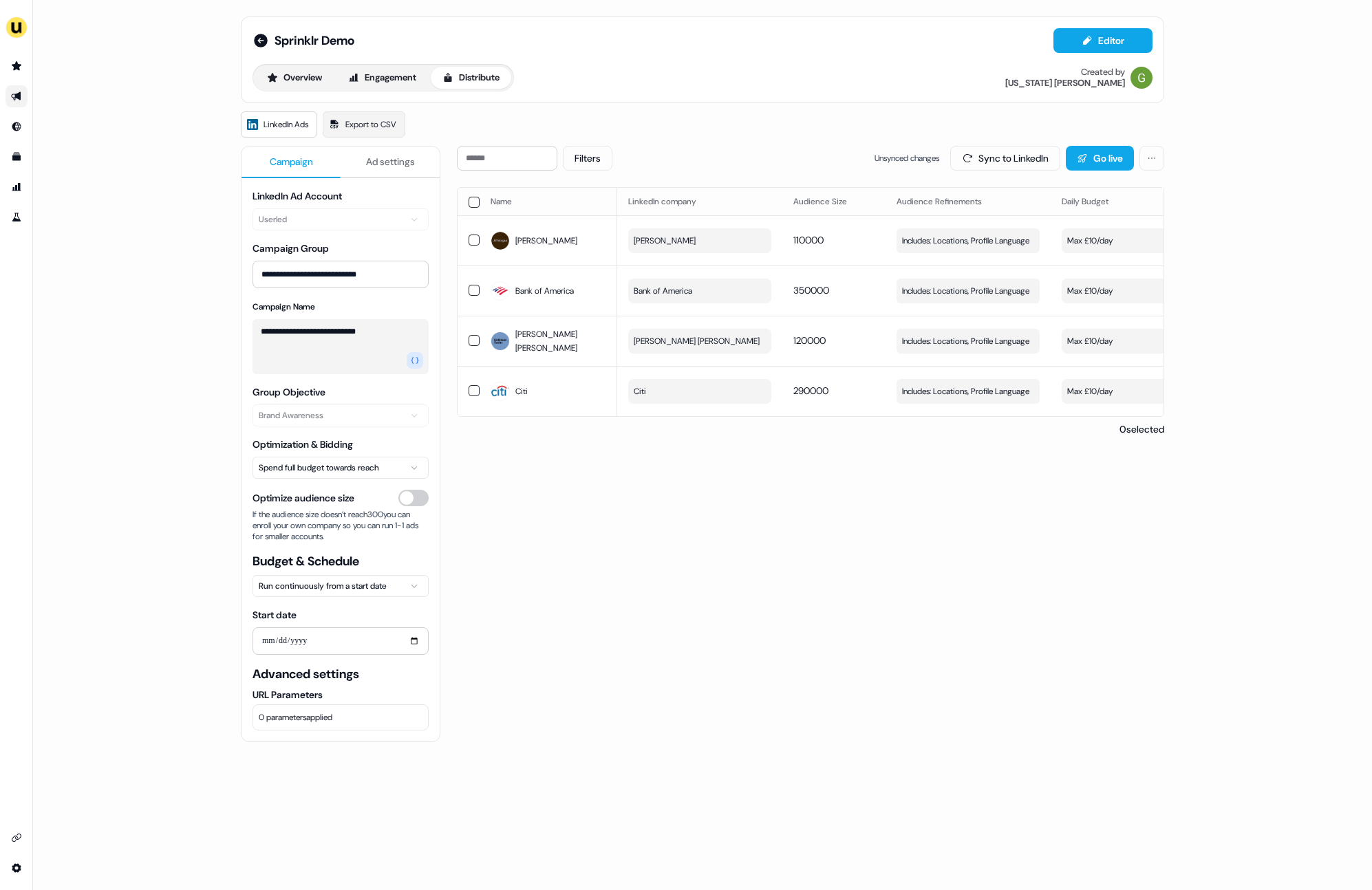
click at [374, 163] on span "Ad settings" at bounding box center [390, 161] width 49 height 14
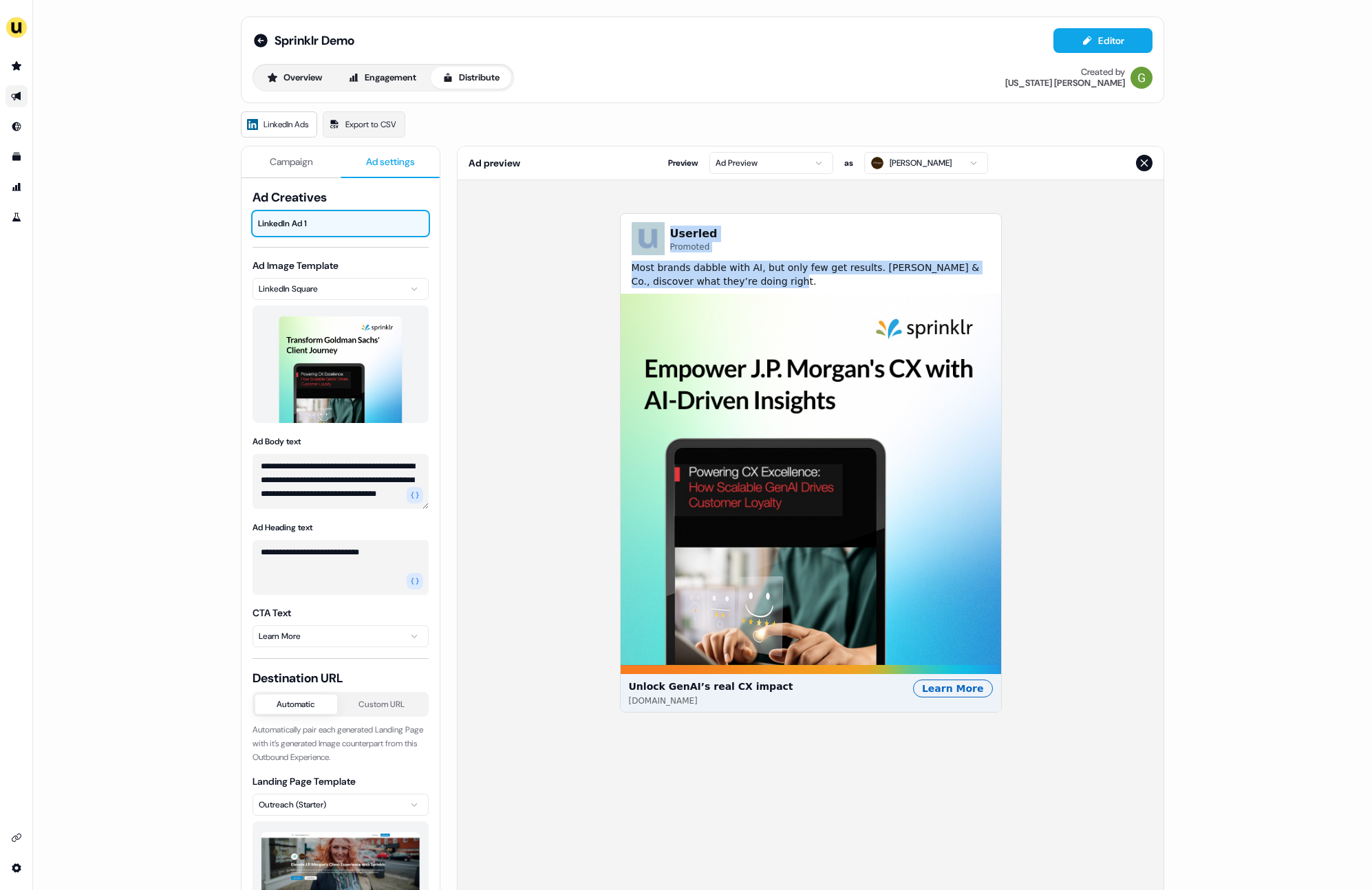
drag, startPoint x: 753, startPoint y: 281, endPoint x: 584, endPoint y: 224, distance: 178.4
click at [584, 224] on div "Userled Promoted Most brands dabble with AI, but only few get results. [PERSON_…" at bounding box center [811, 595] width 706 height 830
click at [893, 583] on img at bounding box center [811, 484] width 380 height 380
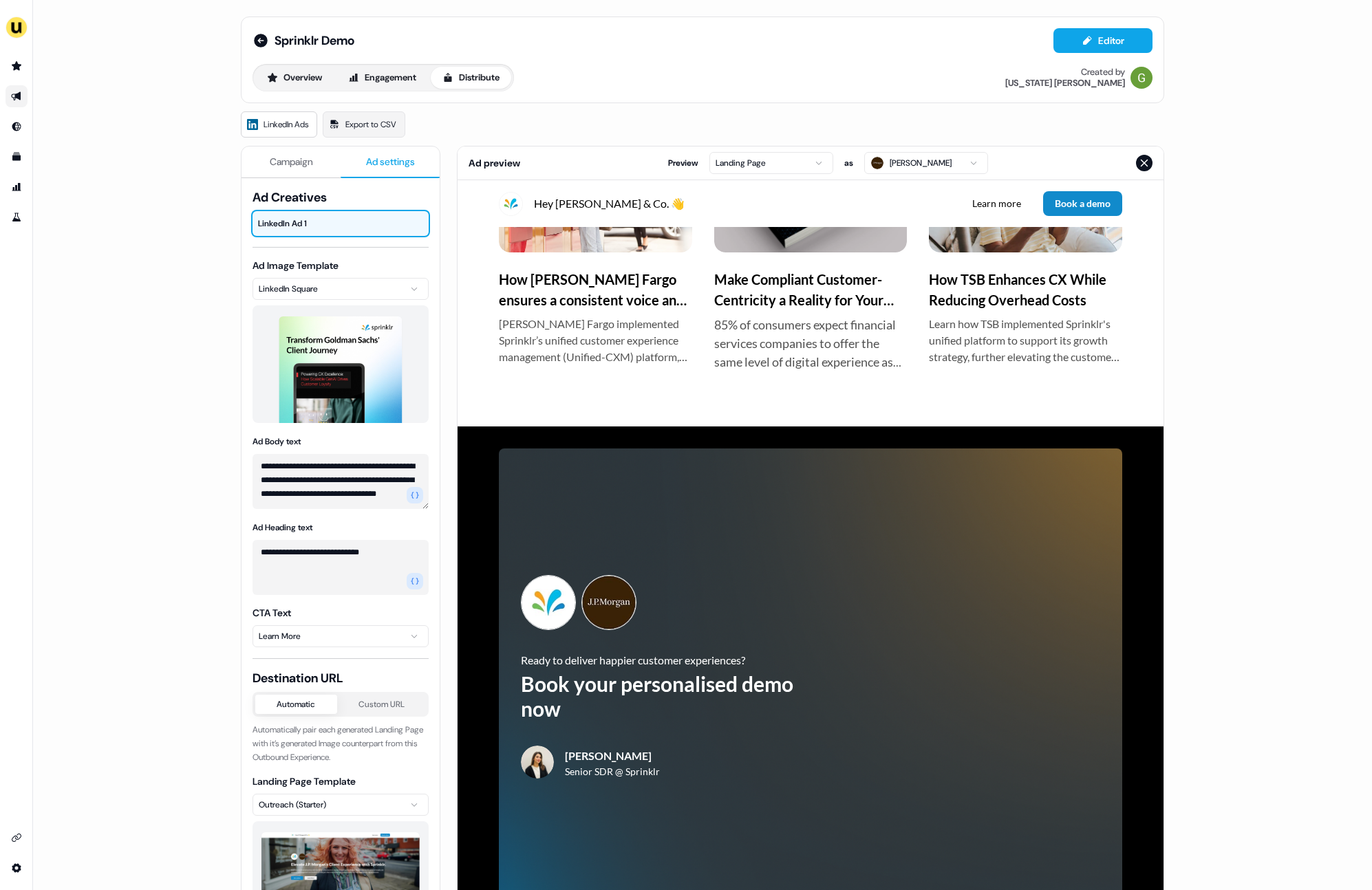
scroll to position [2728, 0]
